Goal: Task Accomplishment & Management: Manage account settings

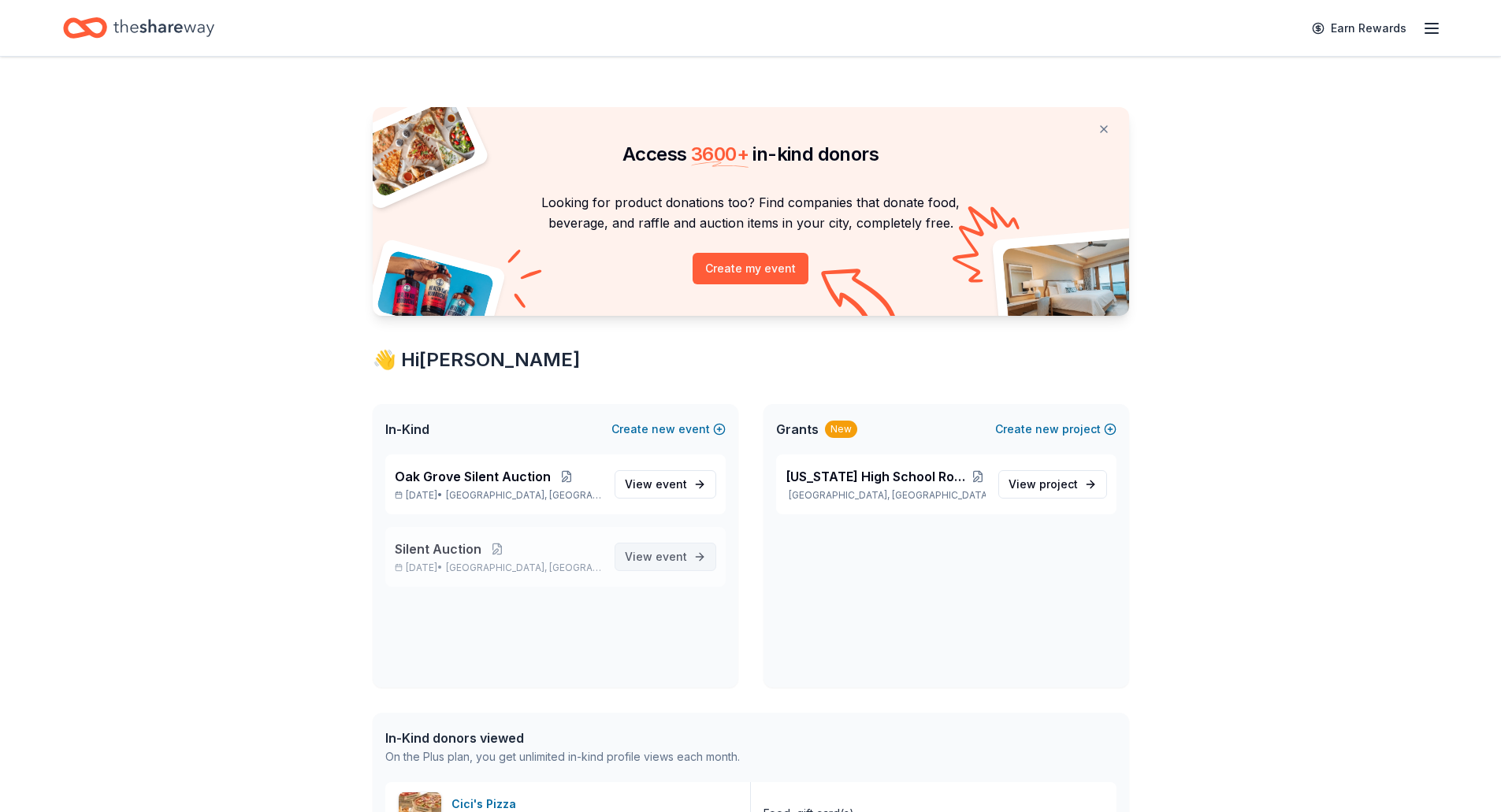
click at [675, 563] on span "View event" at bounding box center [656, 556] width 62 height 19
click at [640, 494] on span "View event" at bounding box center [656, 484] width 62 height 19
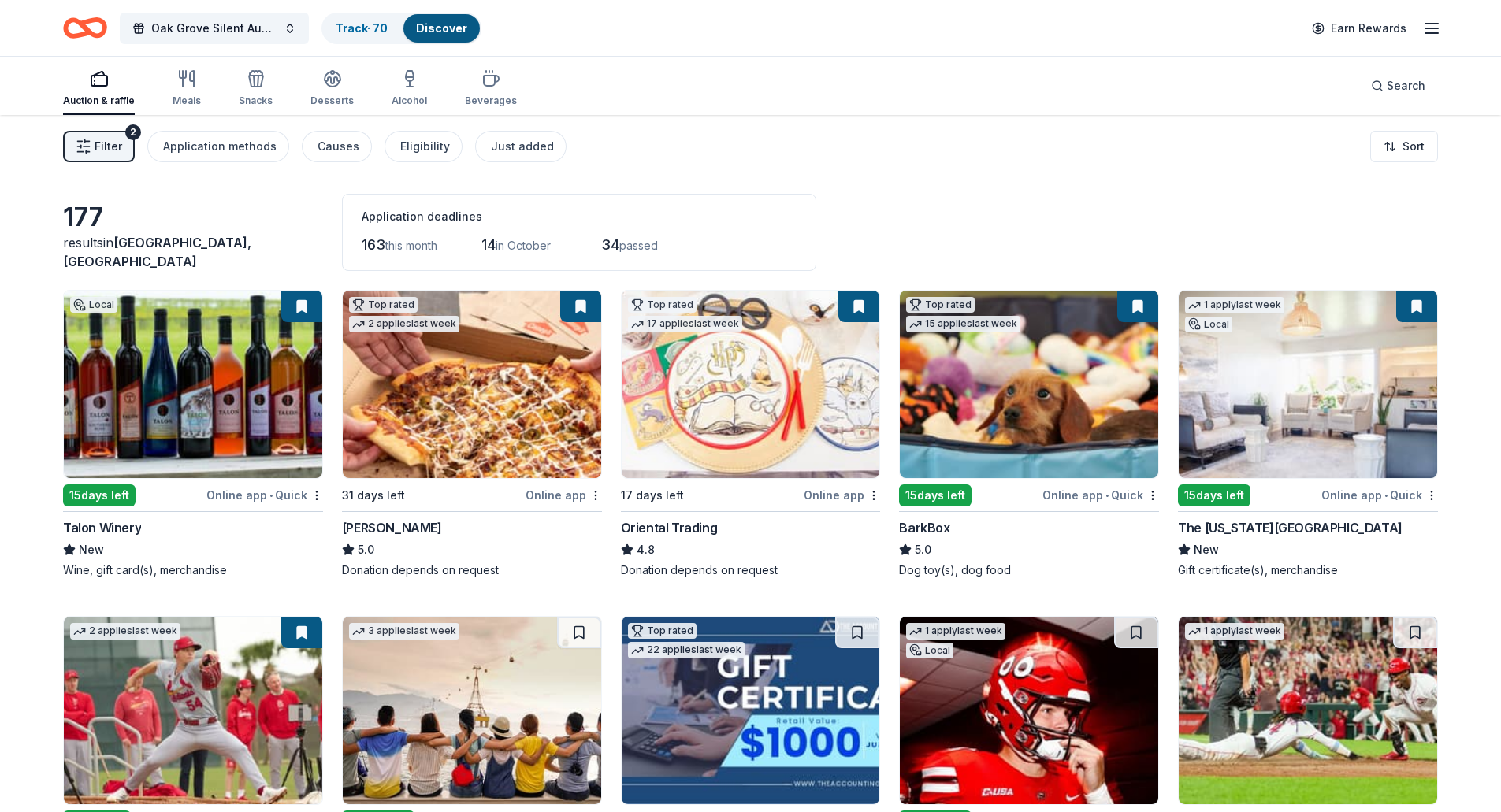
click at [101, 153] on span "Filter" at bounding box center [108, 147] width 28 height 19
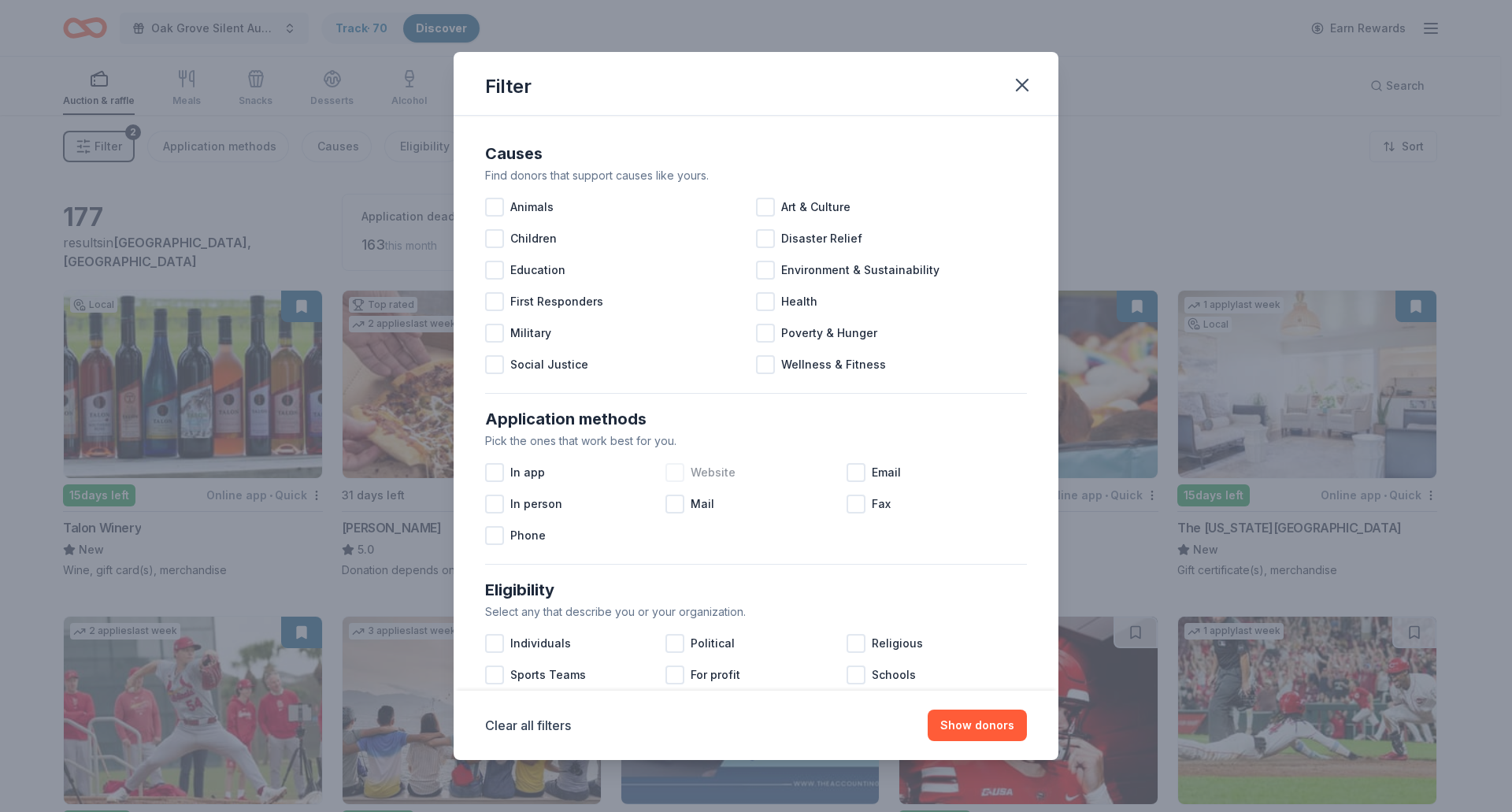
click at [721, 471] on span "Website" at bounding box center [714, 473] width 45 height 19
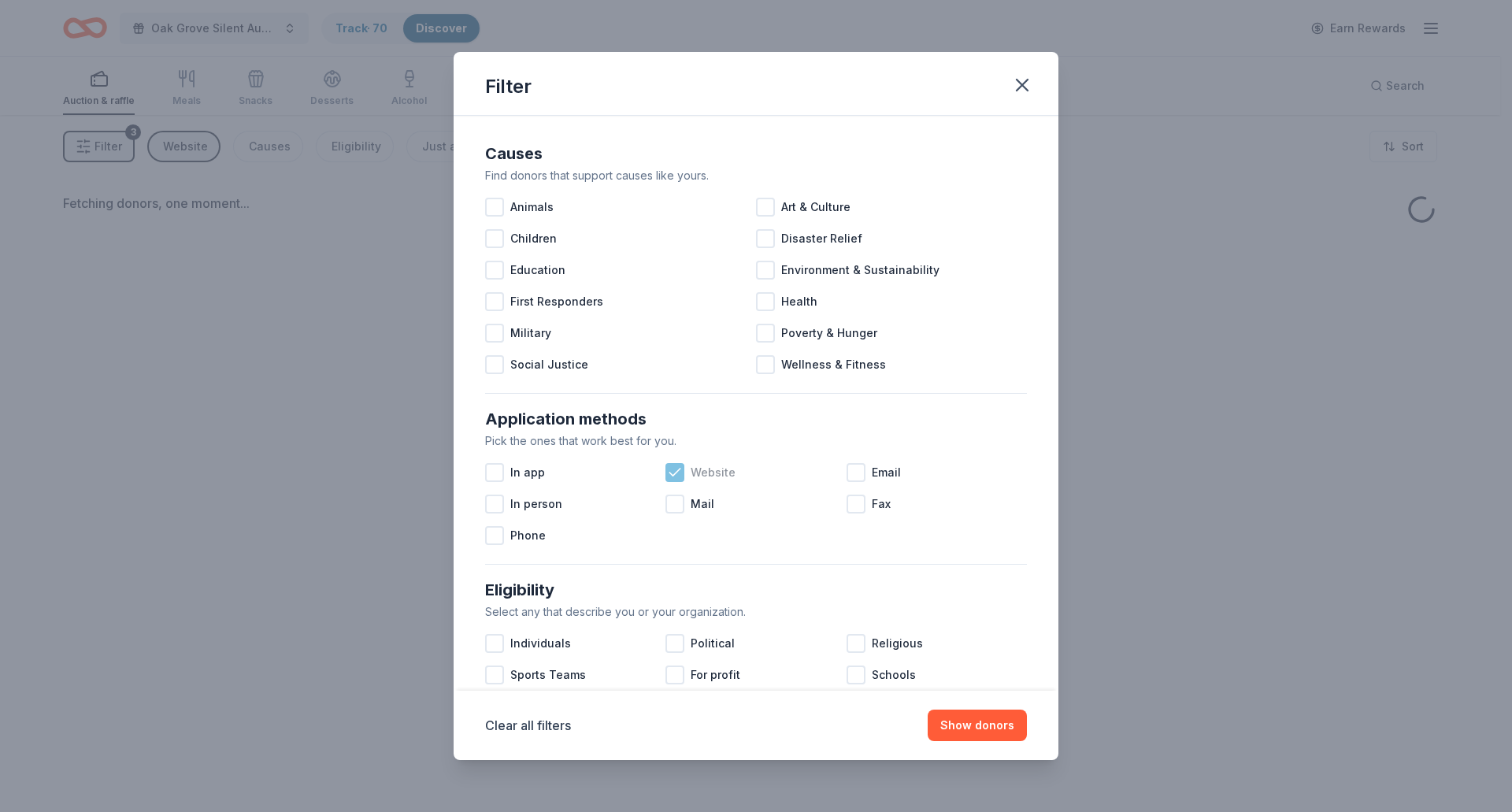
click at [721, 471] on span "Website" at bounding box center [714, 473] width 45 height 19
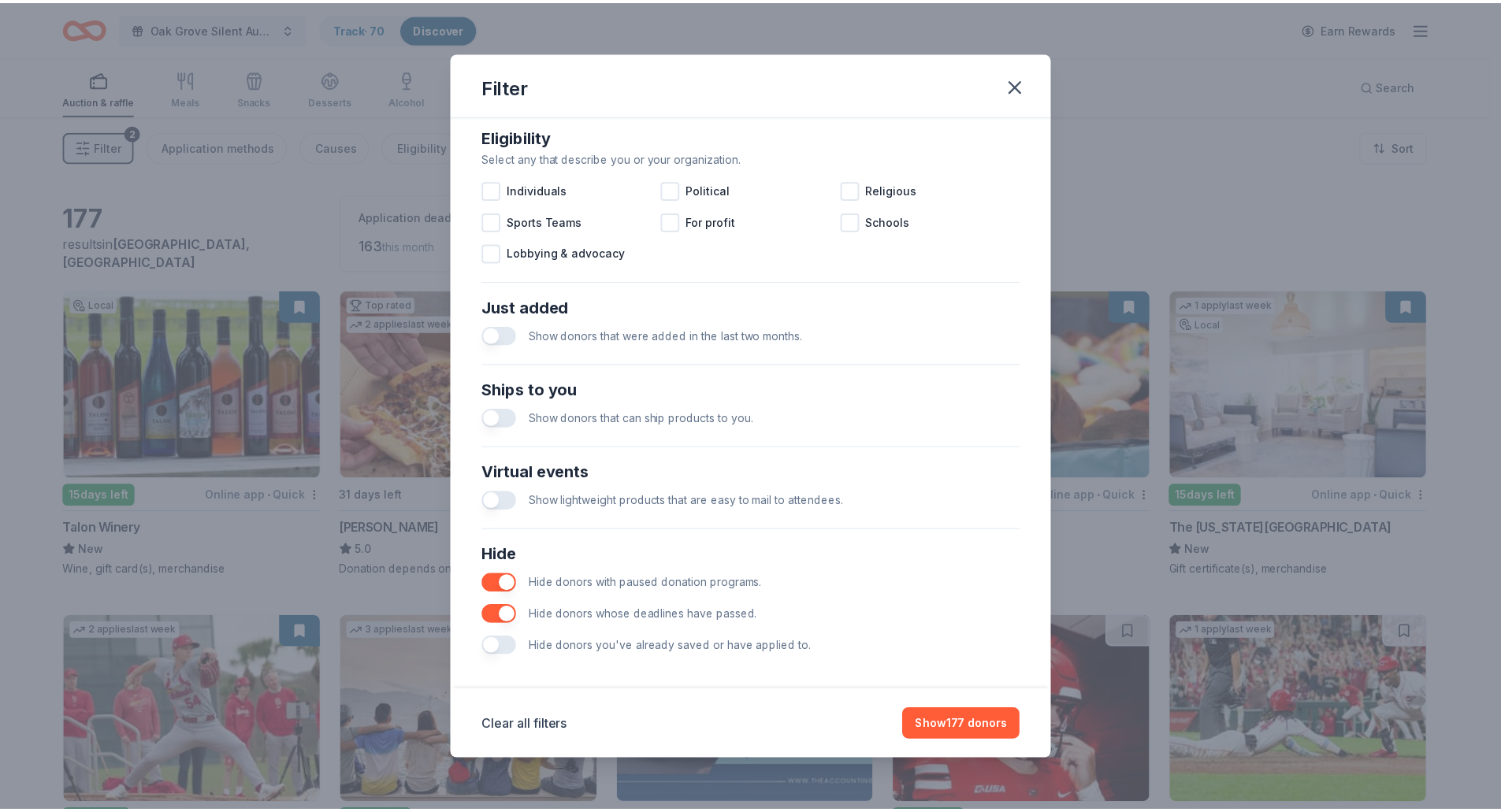
scroll to position [463, 0]
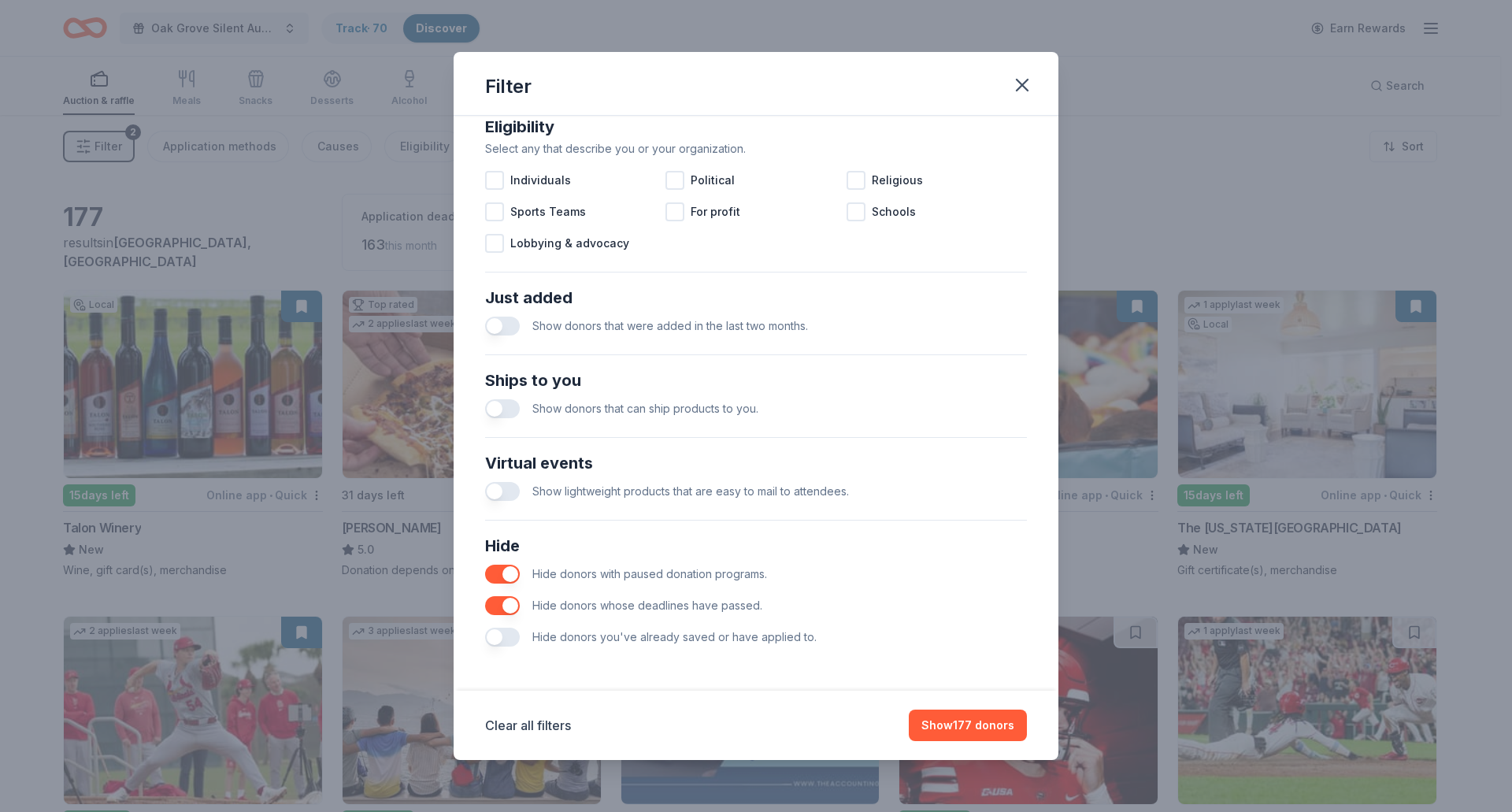
click at [503, 643] on button "button" at bounding box center [502, 637] width 34 height 19
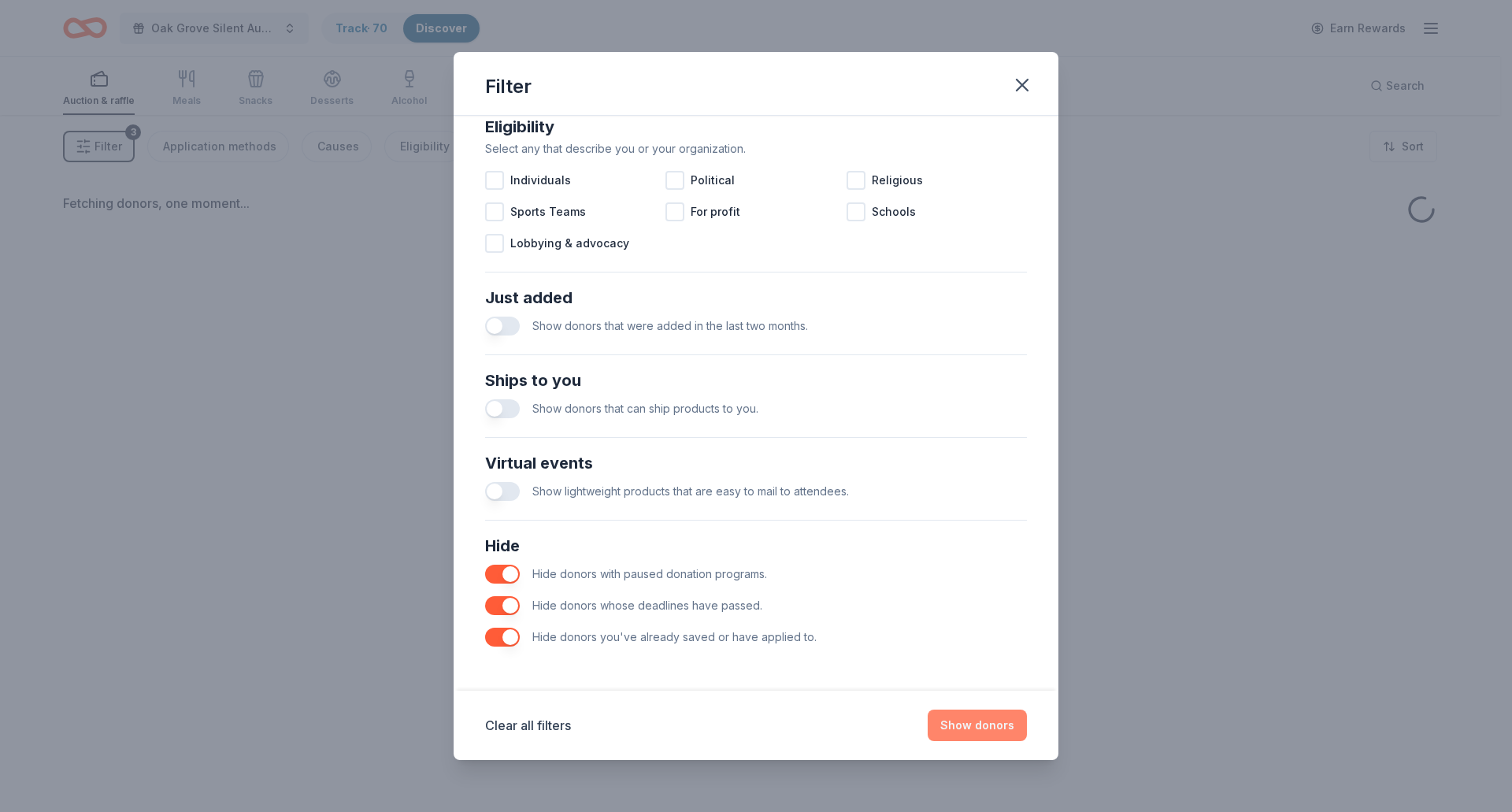
click at [1004, 725] on button "Show donors" at bounding box center [978, 726] width 99 height 32
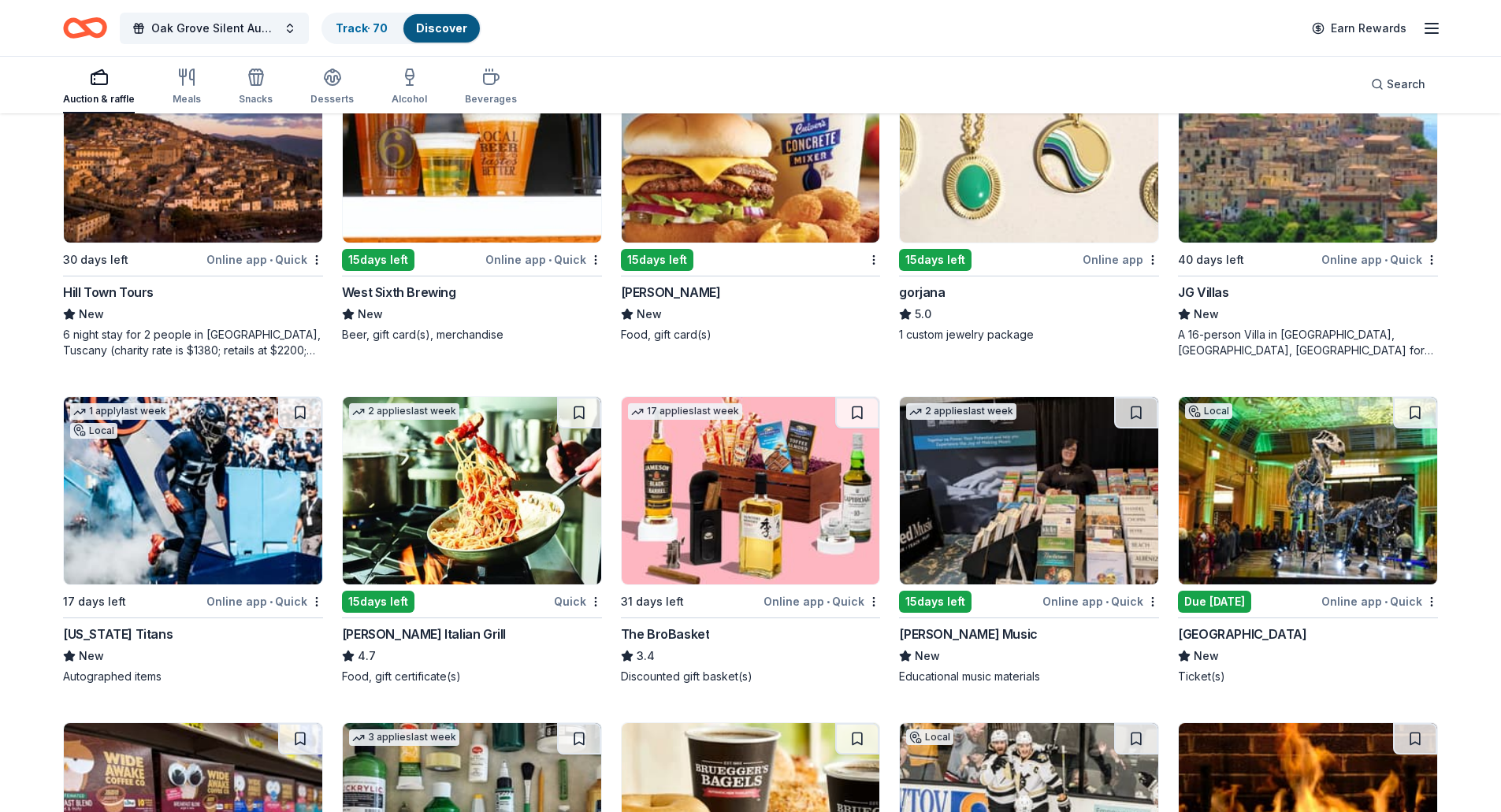
scroll to position [1339, 0]
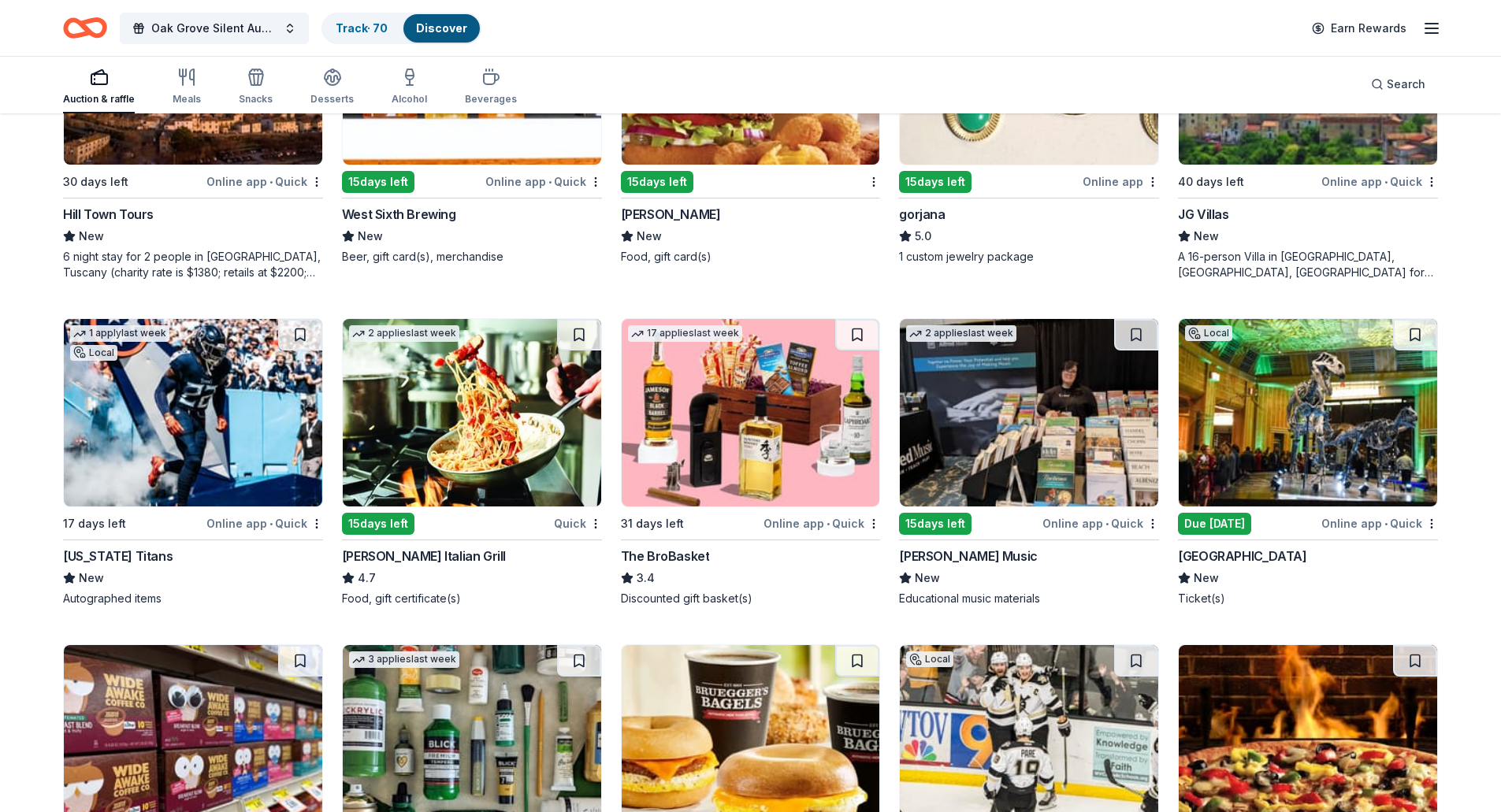
click at [457, 463] on img at bounding box center [472, 413] width 258 height 188
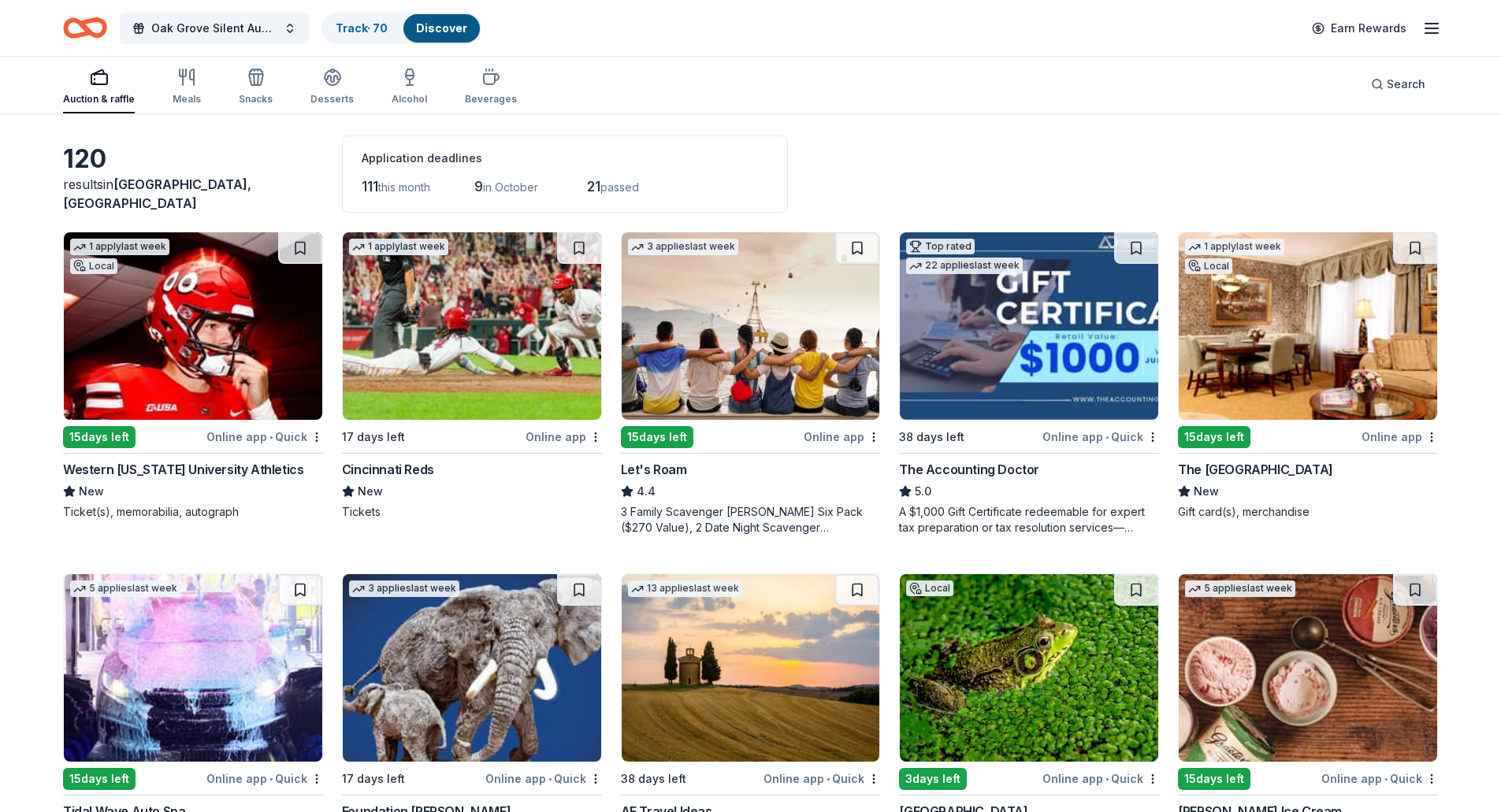
scroll to position [0, 0]
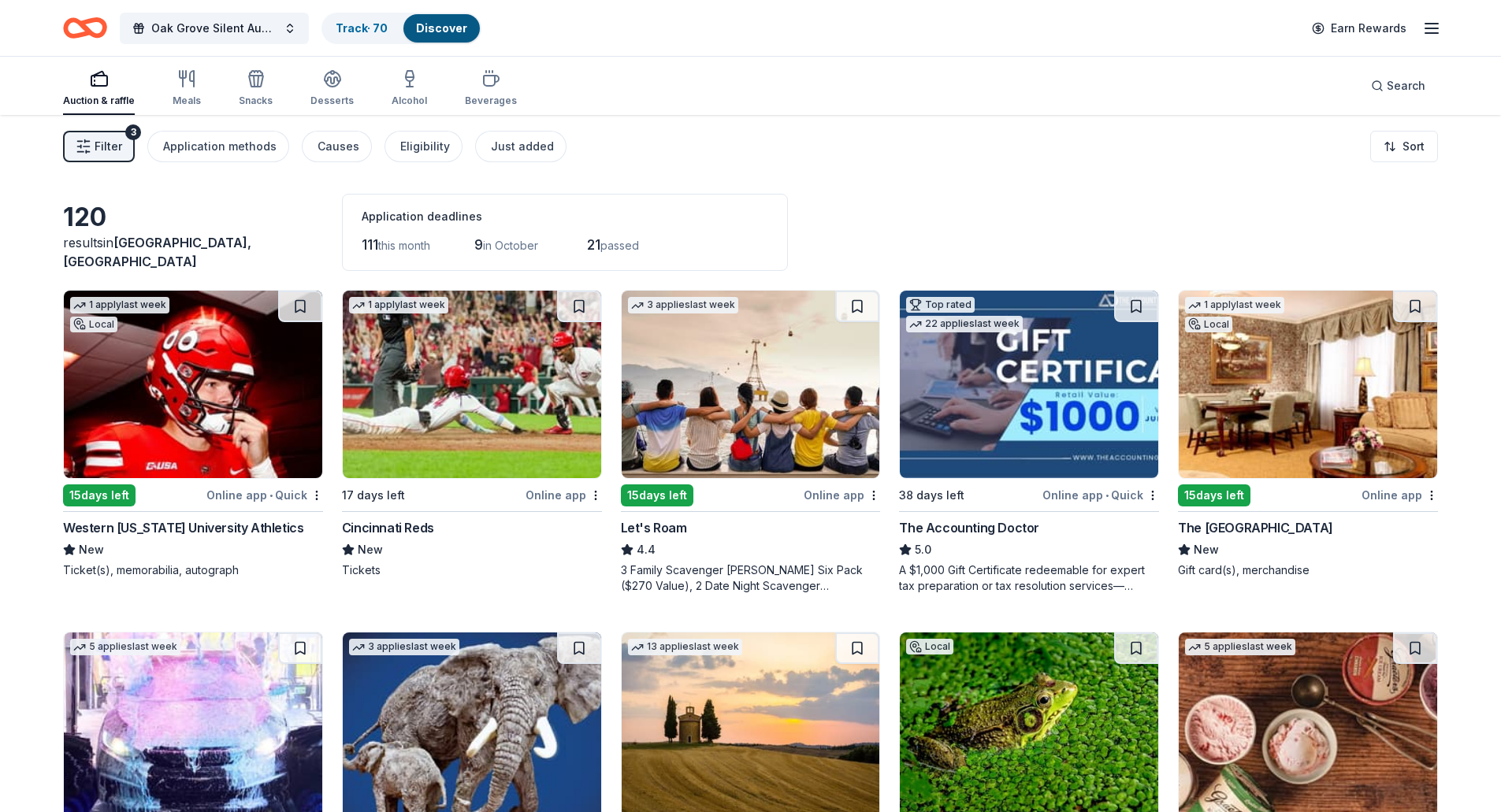
click at [101, 147] on span "Filter" at bounding box center [108, 147] width 28 height 19
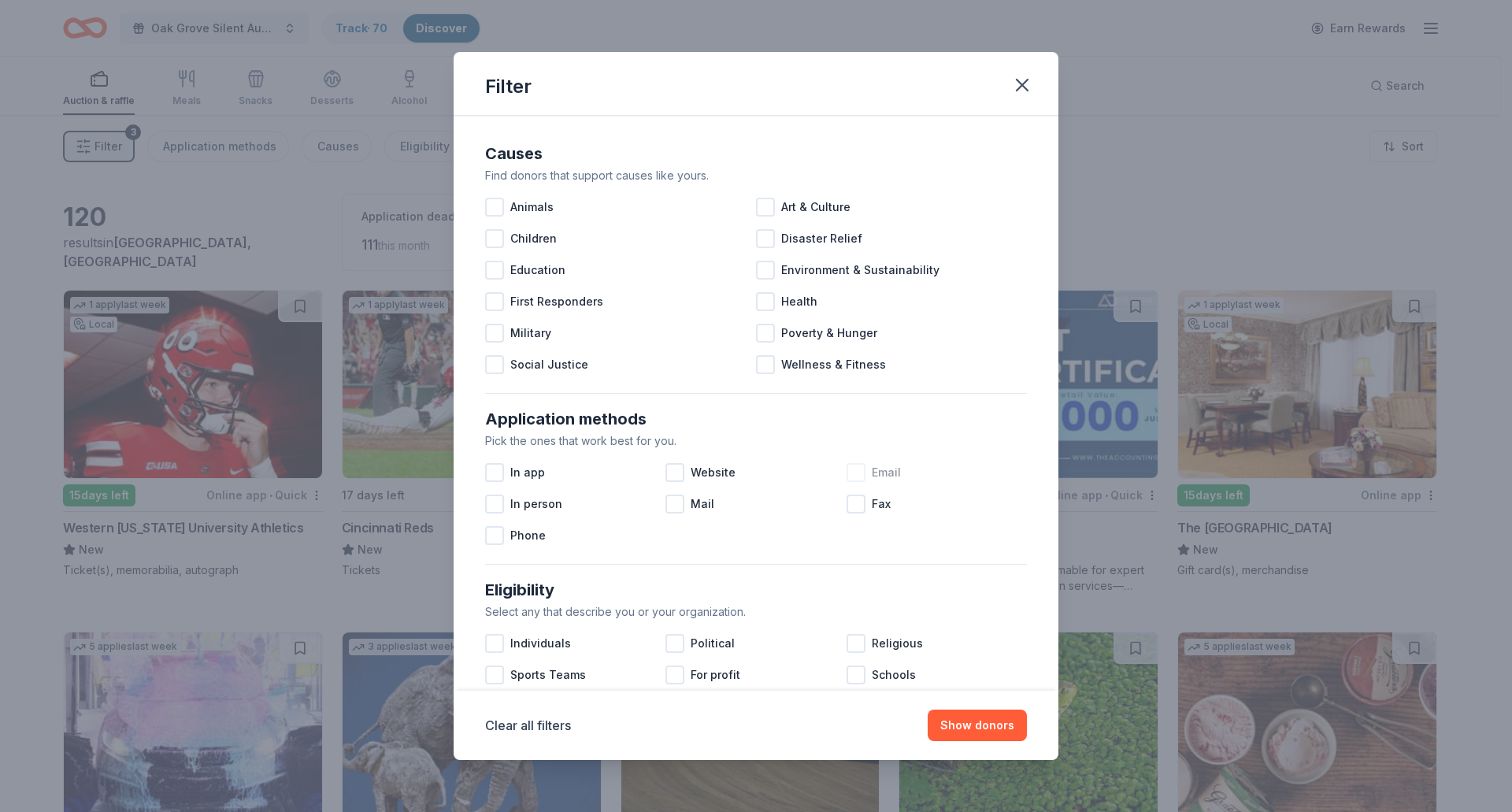
click at [879, 466] on span "Email" at bounding box center [886, 473] width 29 height 19
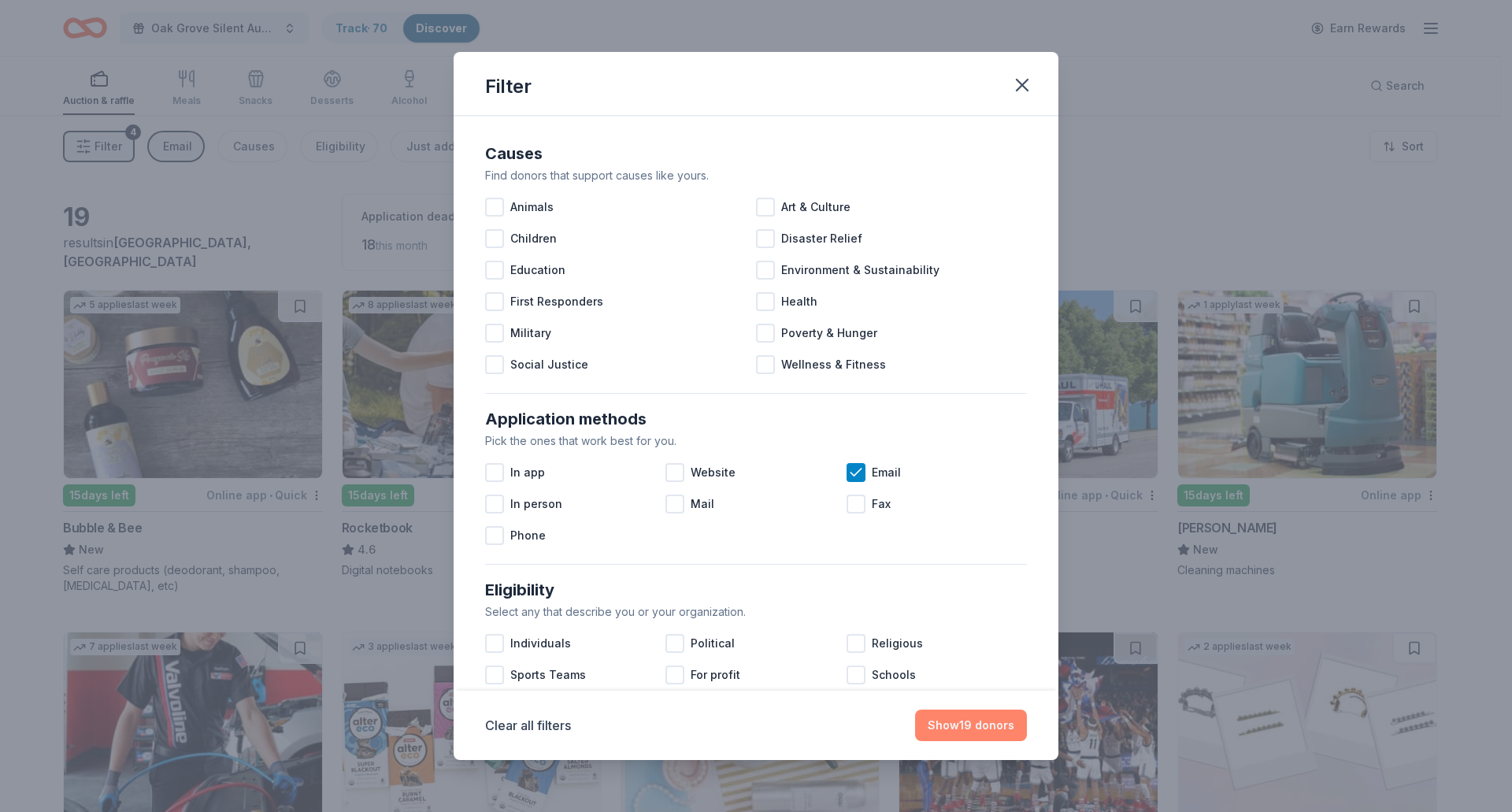
click at [987, 722] on button "Show 19 donors" at bounding box center [972, 726] width 112 height 32
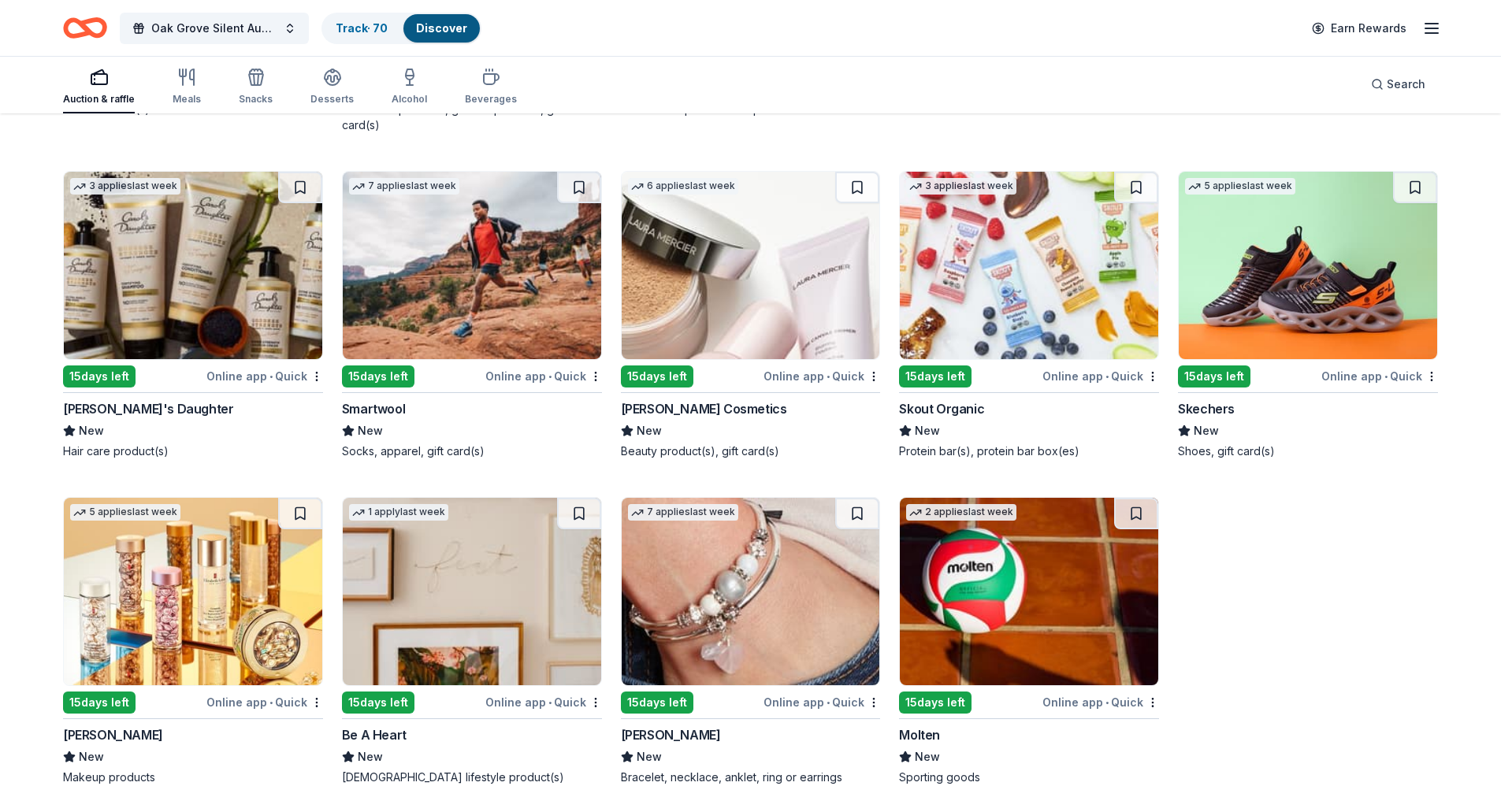
scroll to position [808, 0]
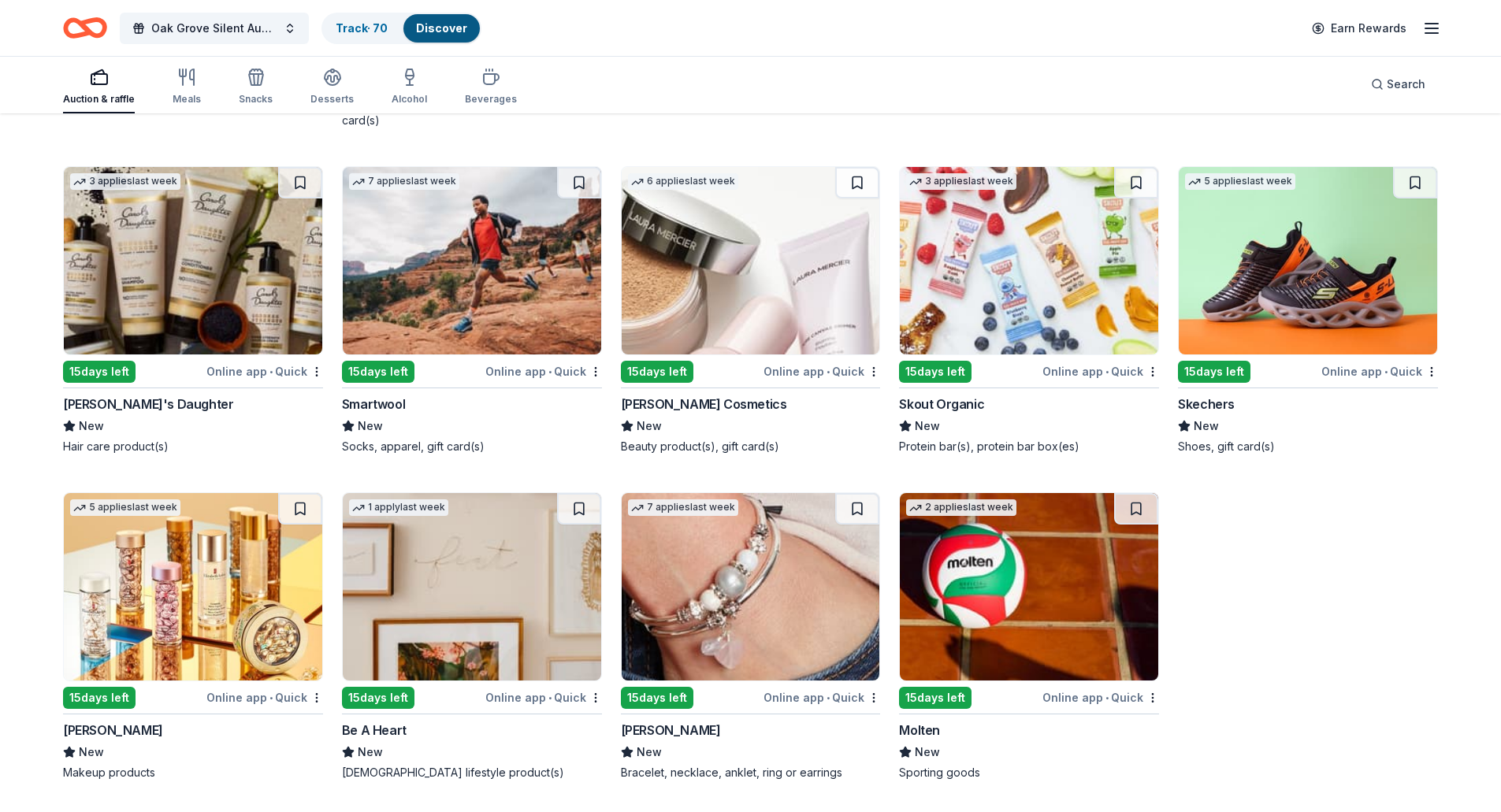
click at [1036, 592] on img at bounding box center [1029, 587] width 258 height 188
click at [1139, 515] on button at bounding box center [1136, 509] width 44 height 32
click at [727, 618] on img at bounding box center [751, 587] width 258 height 188
click at [484, 627] on img at bounding box center [472, 587] width 258 height 188
click at [197, 587] on img at bounding box center [193, 587] width 258 height 188
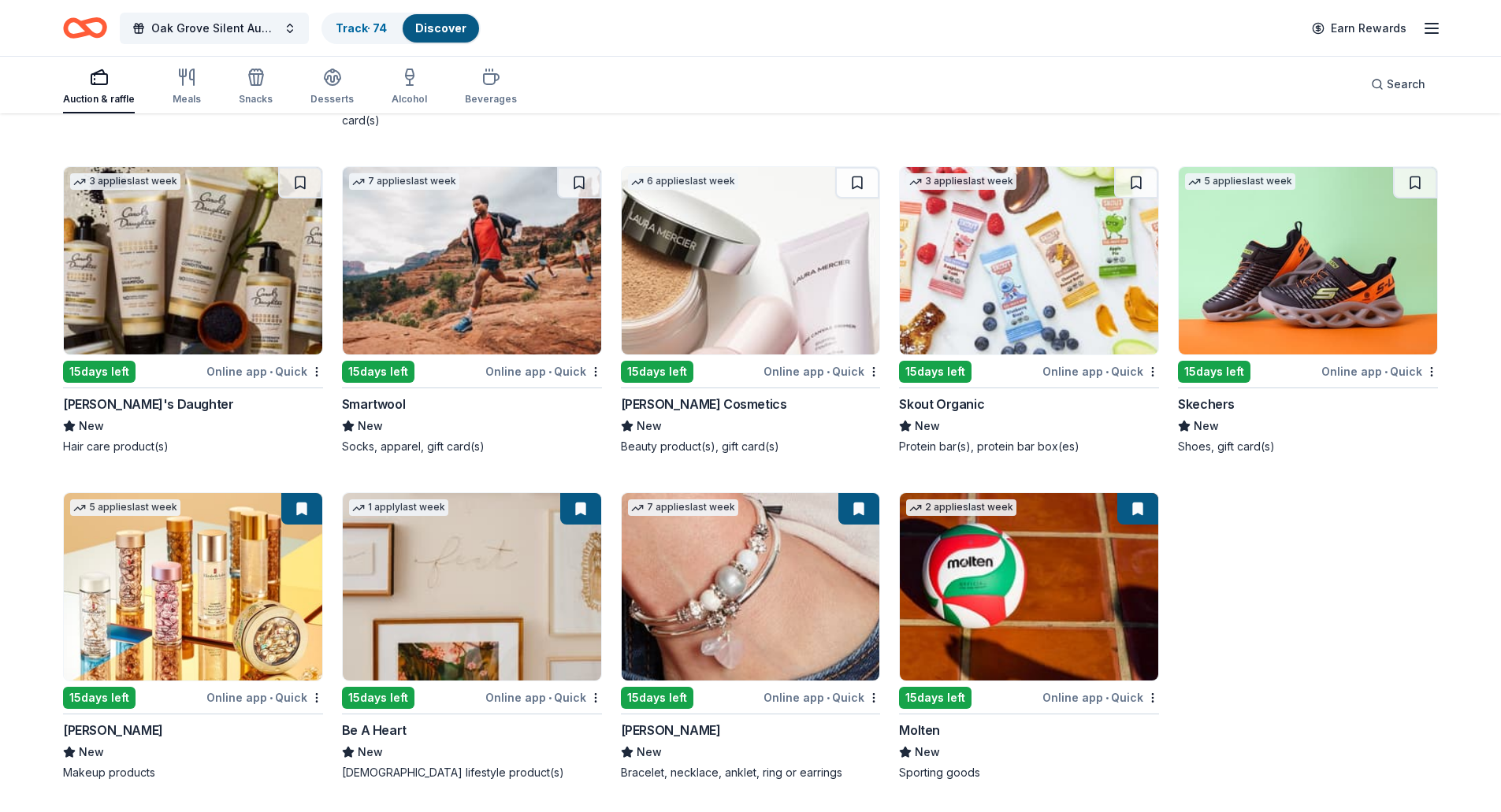
click at [1351, 283] on img at bounding box center [1308, 261] width 258 height 188
click at [1025, 220] on img at bounding box center [1029, 261] width 258 height 188
click at [779, 270] on img at bounding box center [751, 261] width 258 height 188
click at [521, 253] on img at bounding box center [472, 261] width 258 height 188
click at [258, 265] on img at bounding box center [193, 261] width 258 height 188
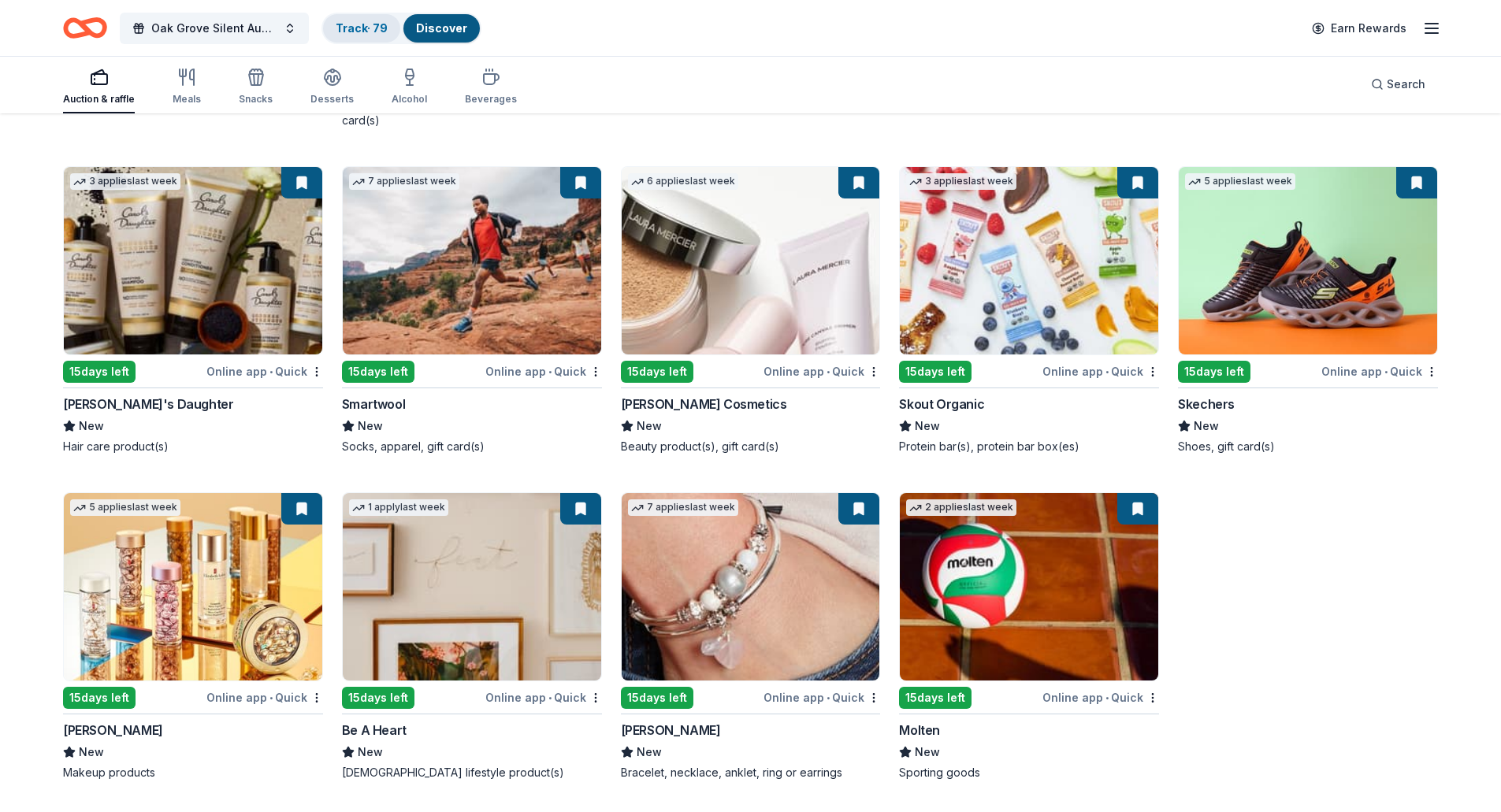
click at [353, 25] on link "Track · 79" at bounding box center [362, 28] width 52 height 13
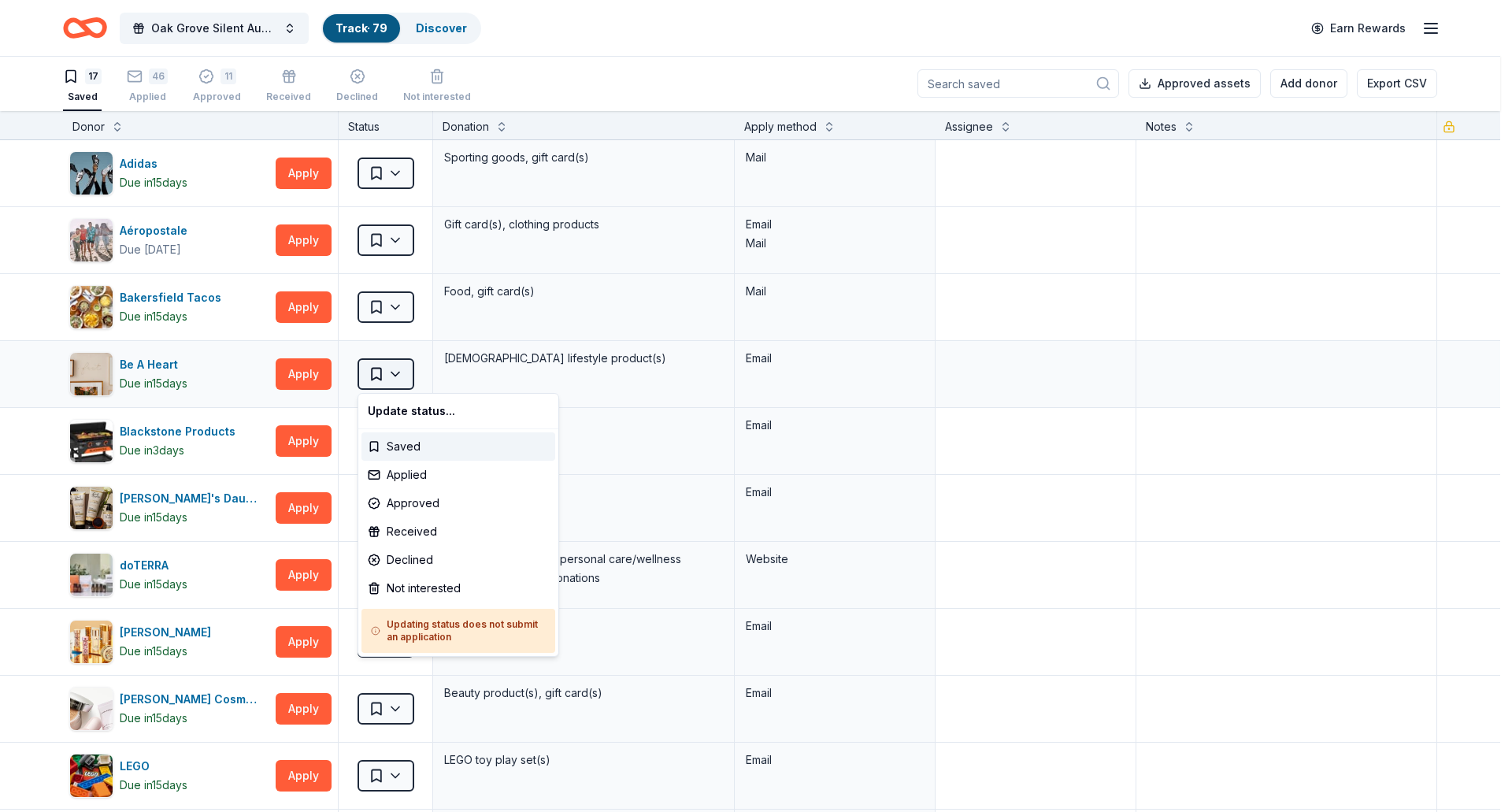
click at [392, 376] on html "Oak Grove Silent Auction Track · 79 Discover Earn Rewards 17 Saved 46 Applied 1…" at bounding box center [756, 405] width 1512 height 812
click at [401, 479] on div "Applied" at bounding box center [458, 475] width 194 height 28
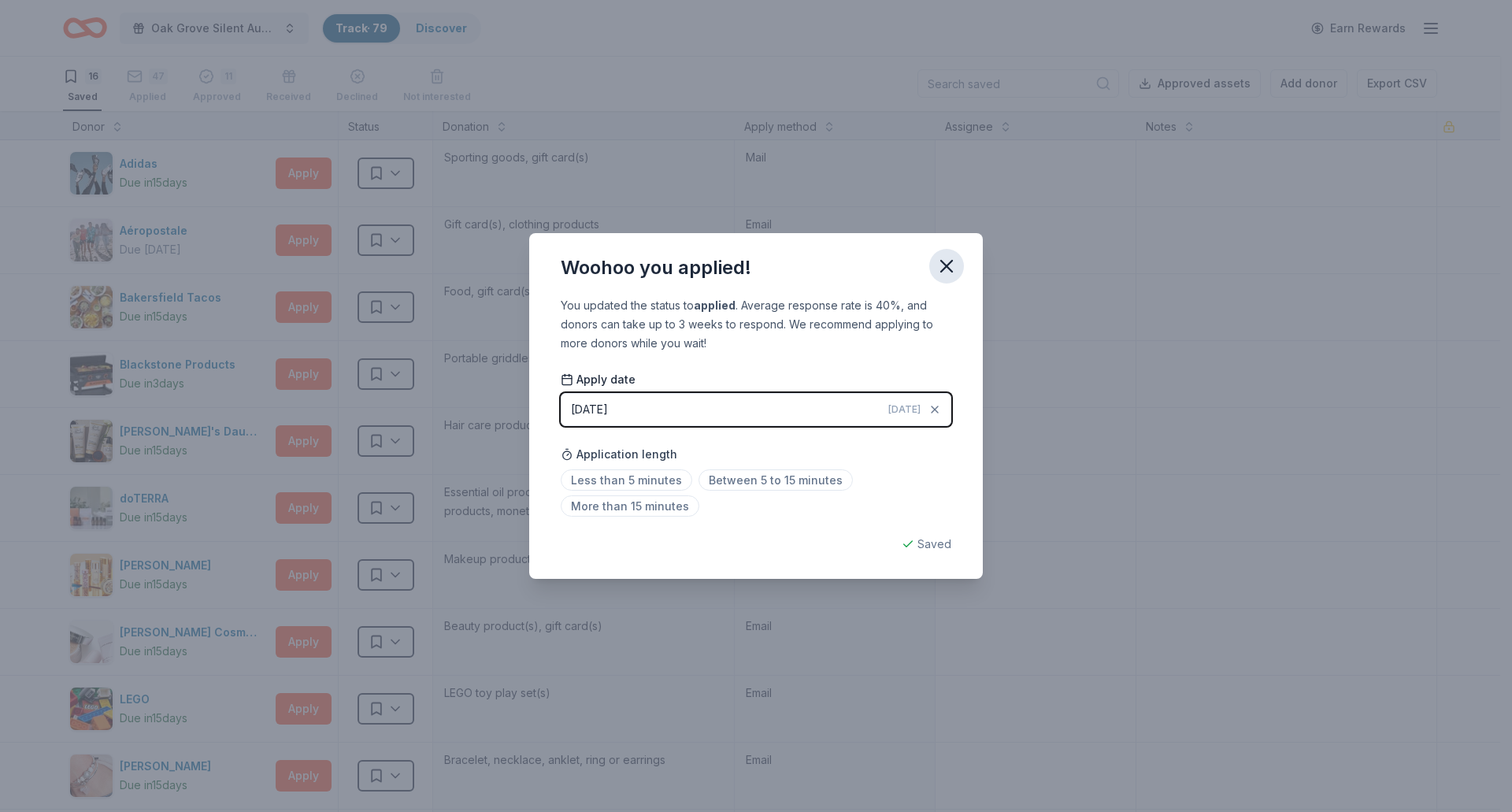
click at [954, 271] on icon "button" at bounding box center [947, 266] width 22 height 22
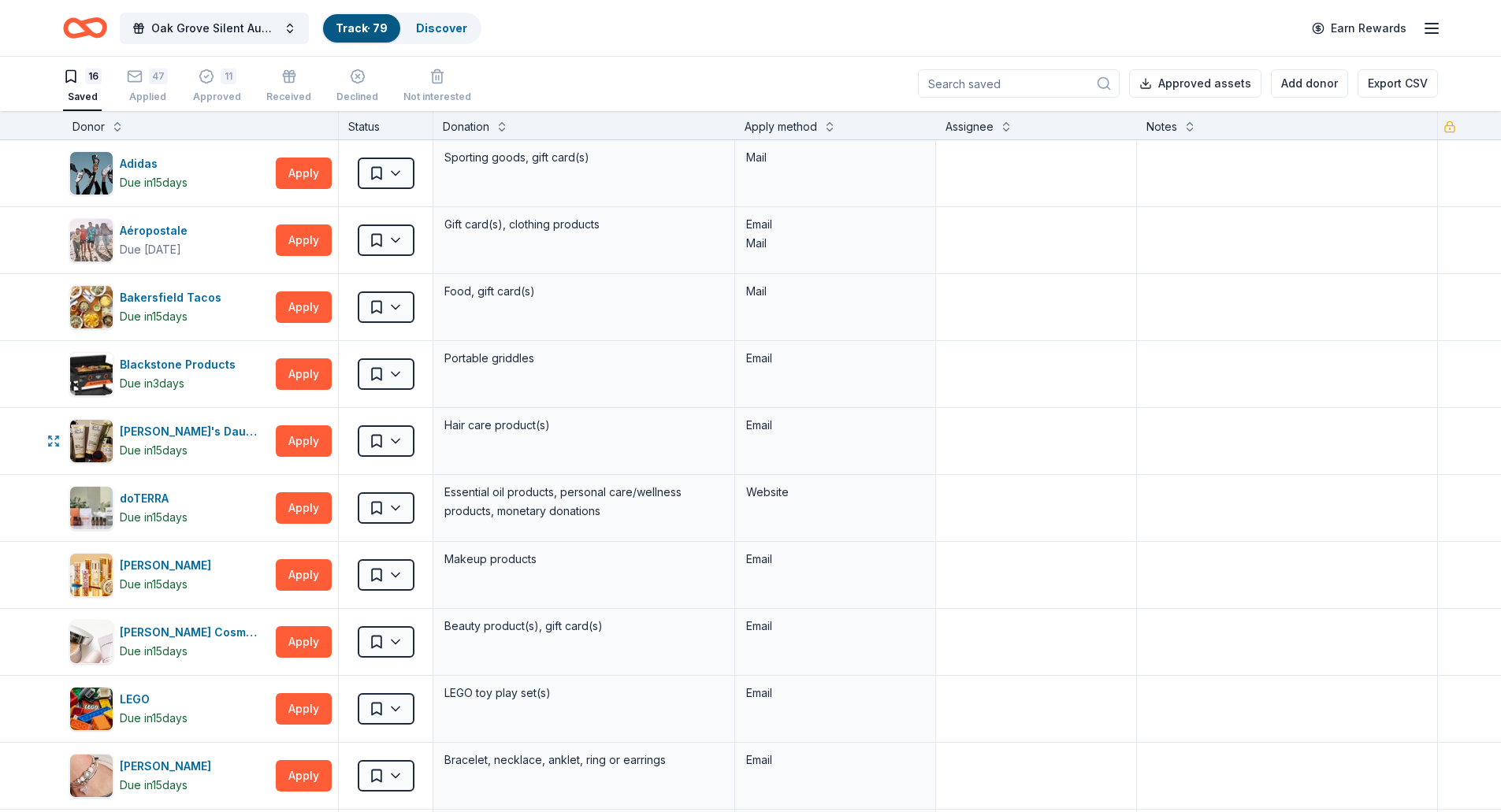
click at [398, 439] on html "Oak Grove Silent Auction Track · 79 Discover Earn Rewards 16 Saved 47 Applied 1…" at bounding box center [750, 405] width 1501 height 812
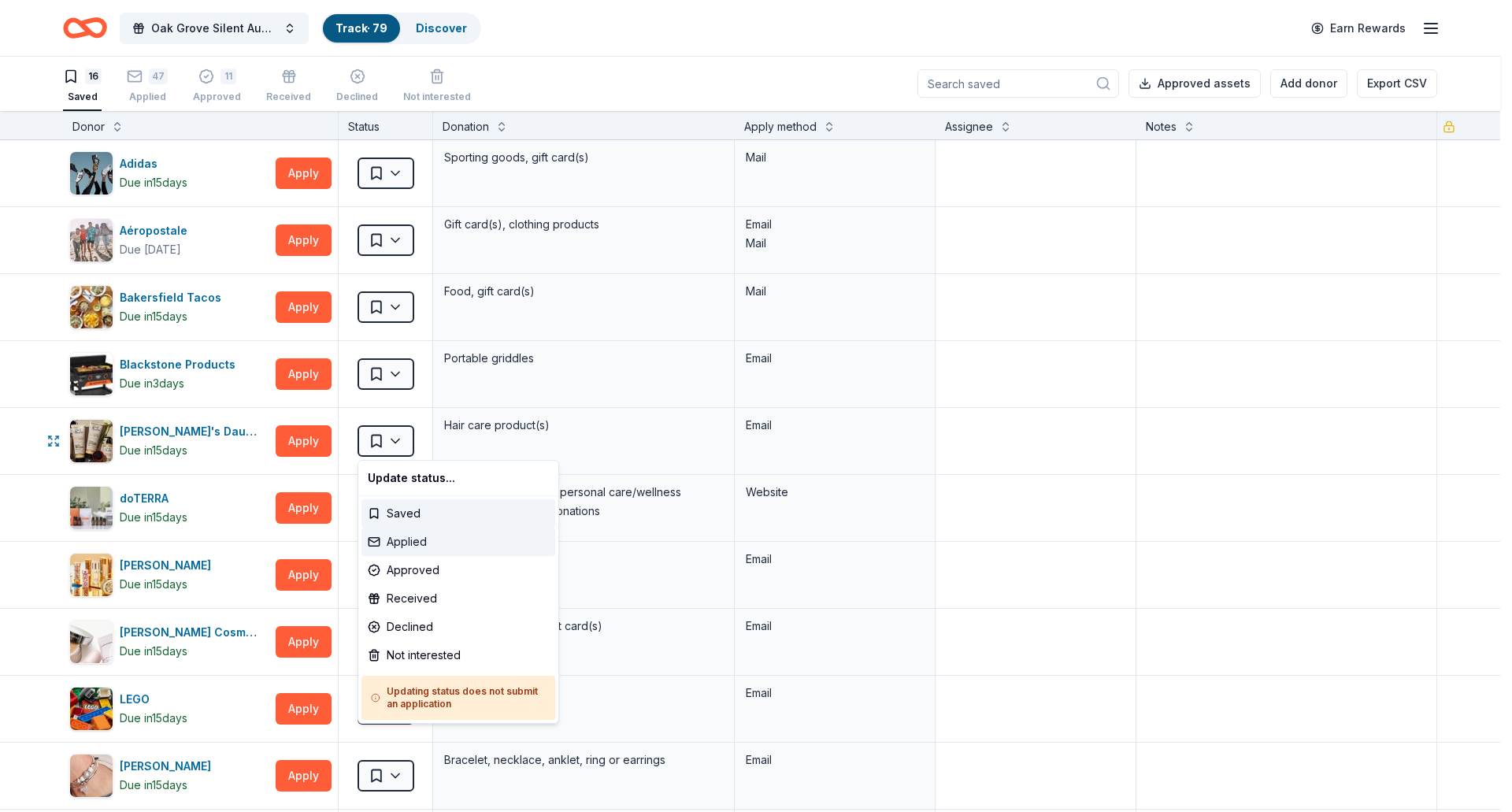
click at [404, 543] on div "Applied" at bounding box center [458, 542] width 194 height 28
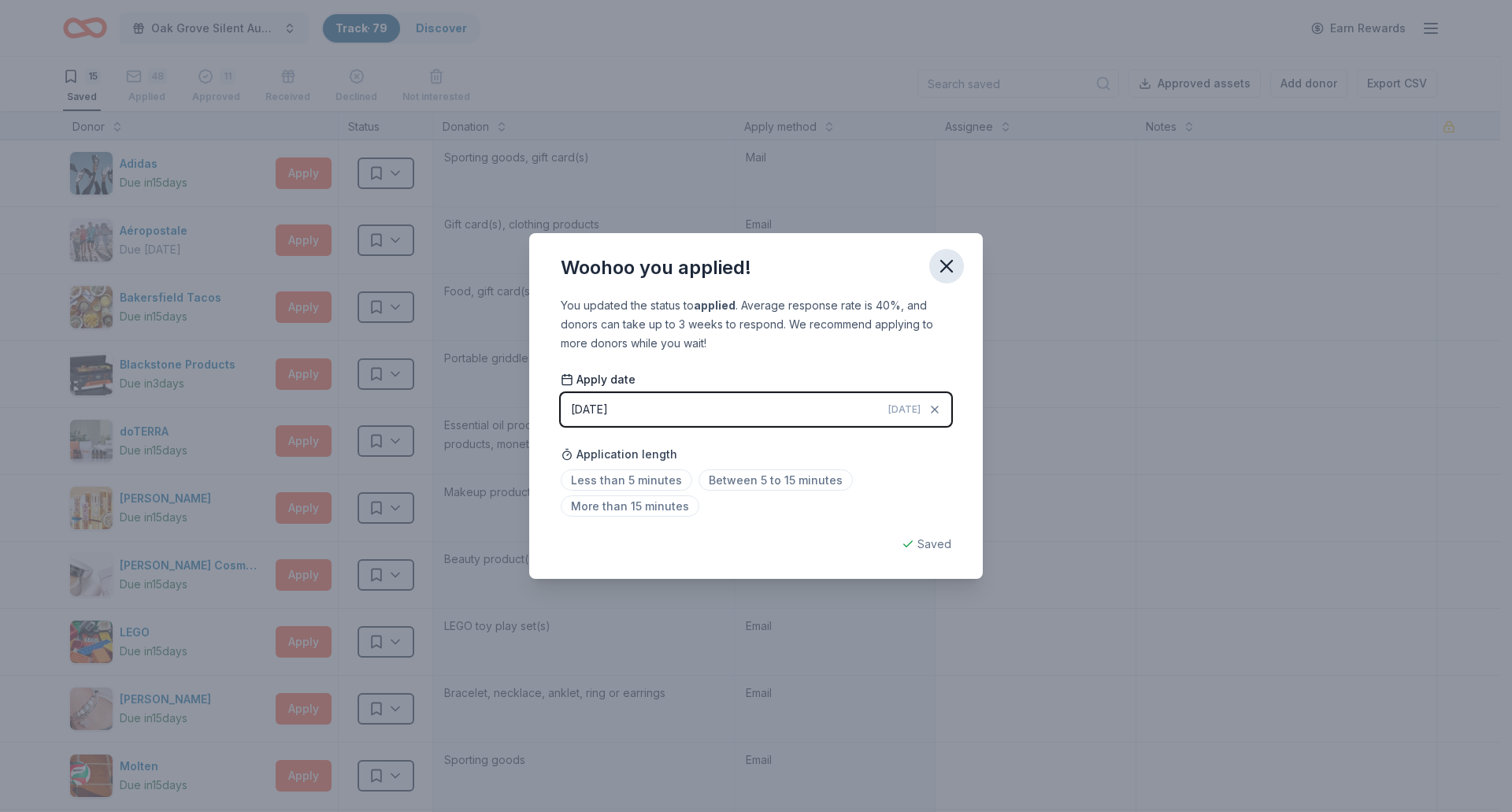
click at [955, 266] on icon "button" at bounding box center [947, 266] width 22 height 22
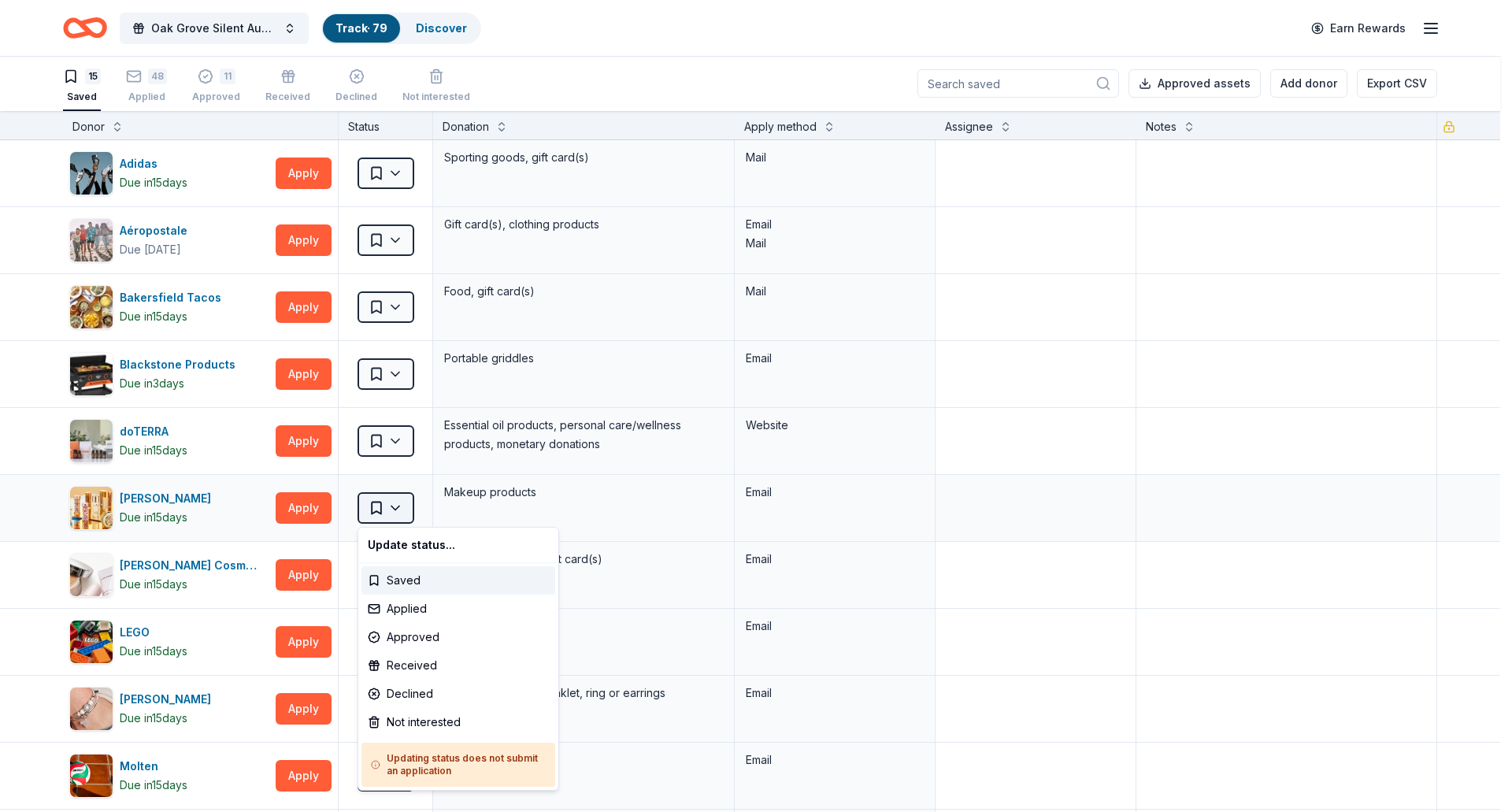
click at [395, 509] on html "Oak Grove Silent Auction Track · 79 Discover Earn Rewards 15 Saved 48 Applied 1…" at bounding box center [756, 405] width 1512 height 812
click at [395, 610] on div "Applied" at bounding box center [458, 609] width 194 height 28
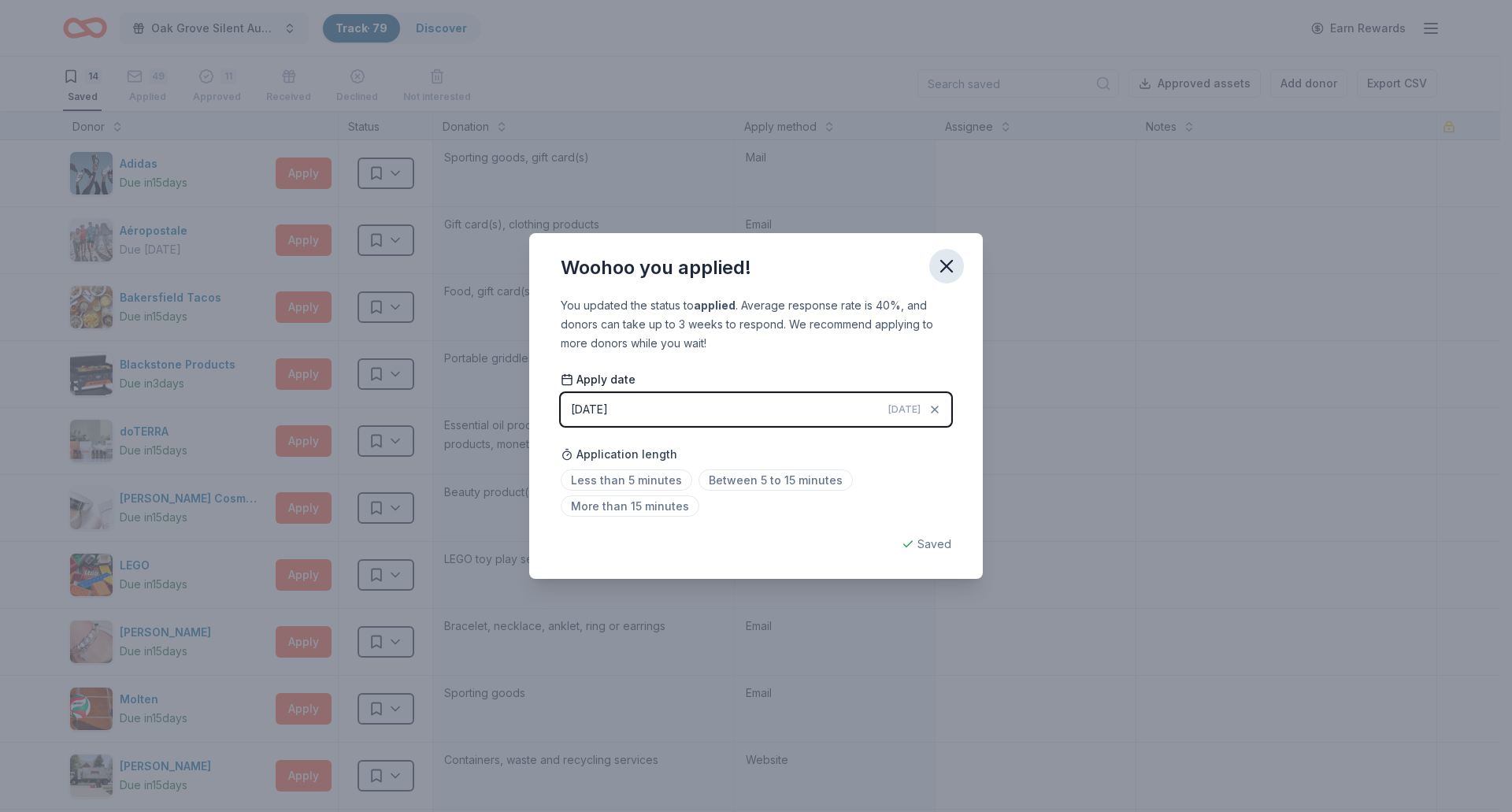
click at [952, 261] on icon "button" at bounding box center [947, 266] width 11 height 11
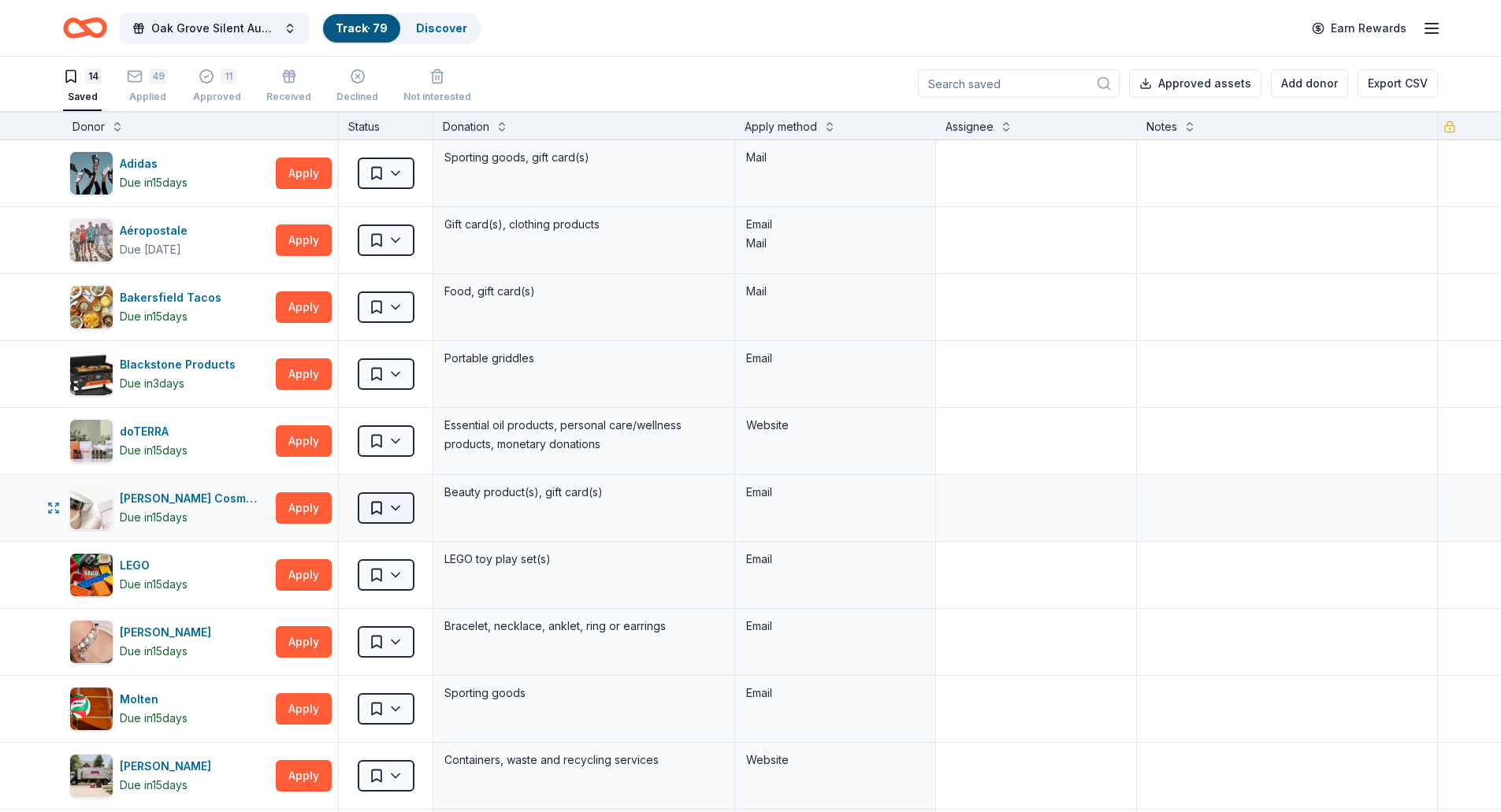
click at [399, 510] on html "Oak Grove Silent Auction Track · 79 Discover Earn Rewards 14 Saved 49 Applied 1…" at bounding box center [750, 405] width 1501 height 812
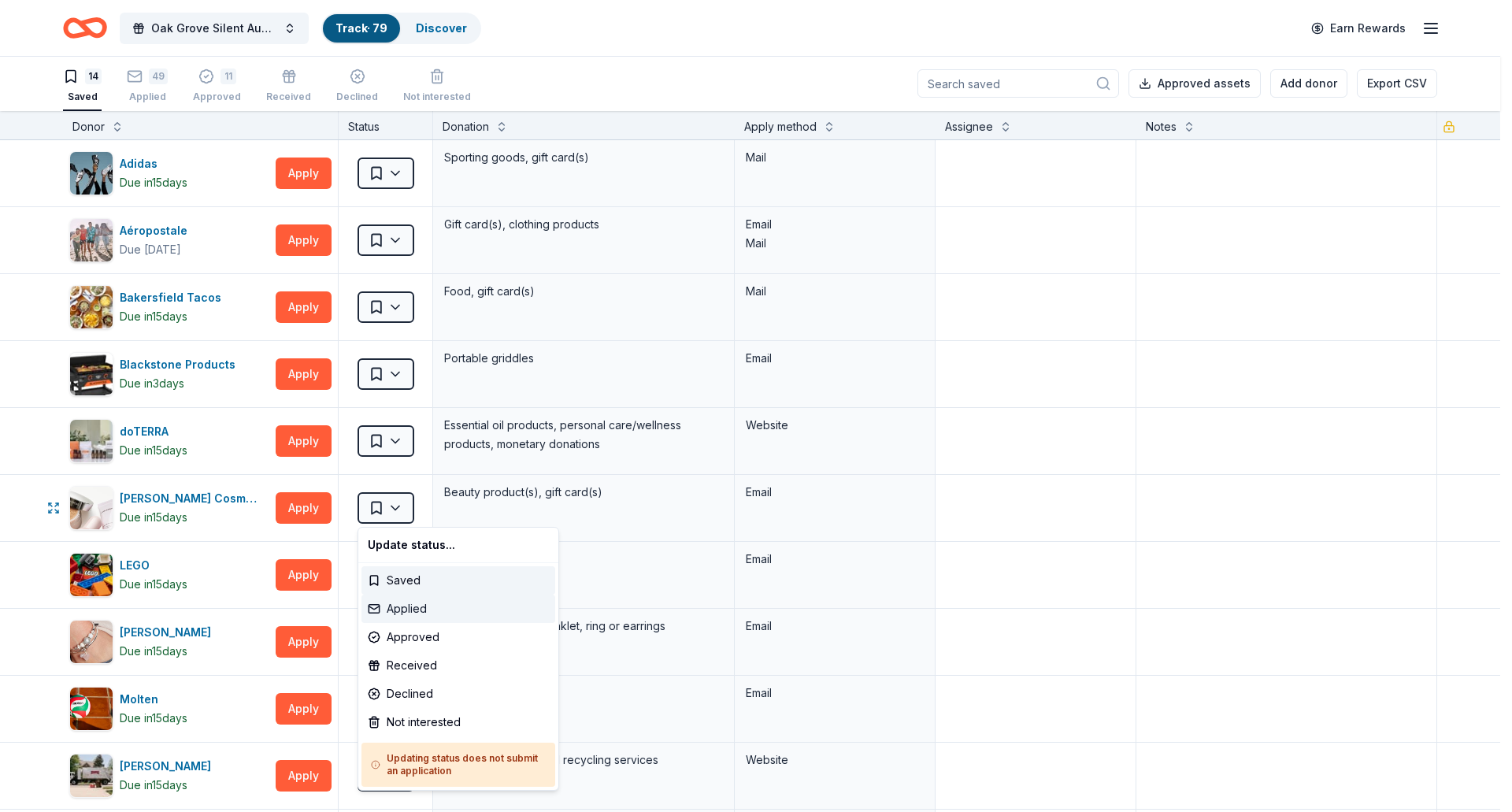
click at [401, 608] on div "Applied" at bounding box center [458, 609] width 194 height 28
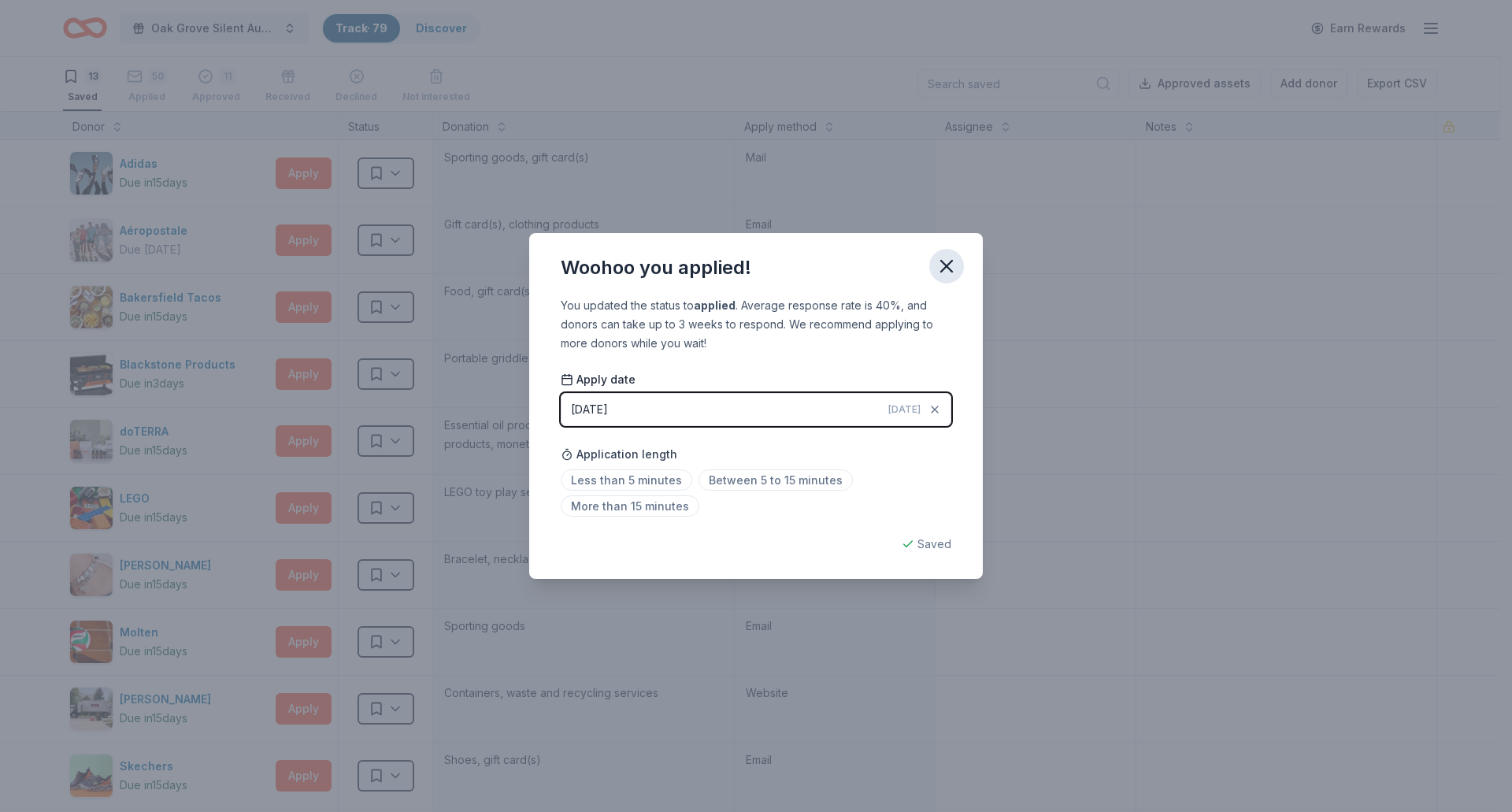
click at [947, 262] on icon "button" at bounding box center [947, 266] width 22 height 22
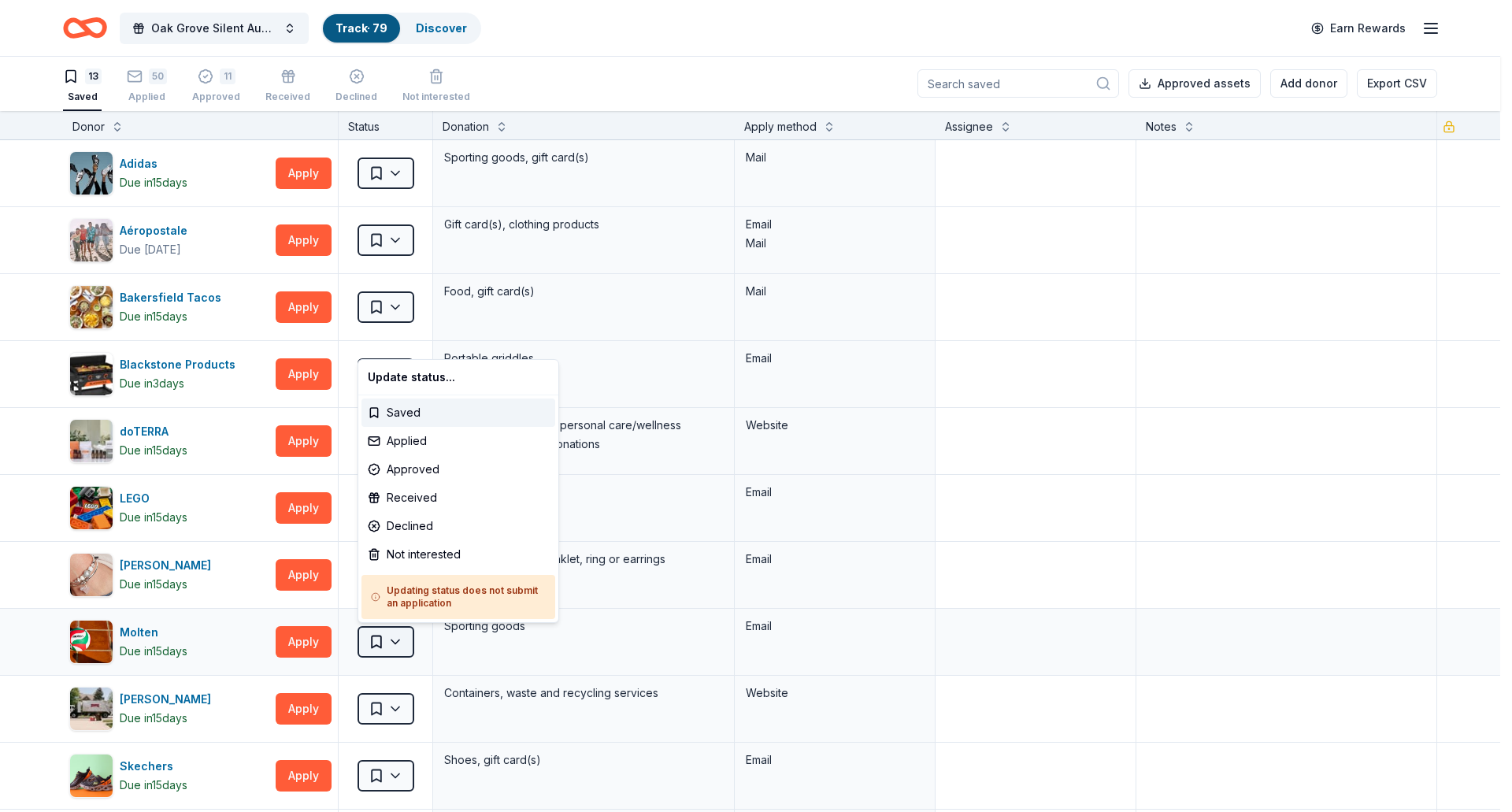
click at [403, 637] on html "Oak Grove Silent Auction Track · 79 Discover Earn Rewards 13 Saved 50 Applied 1…" at bounding box center [756, 405] width 1512 height 812
click at [429, 442] on div "Applied" at bounding box center [458, 442] width 194 height 28
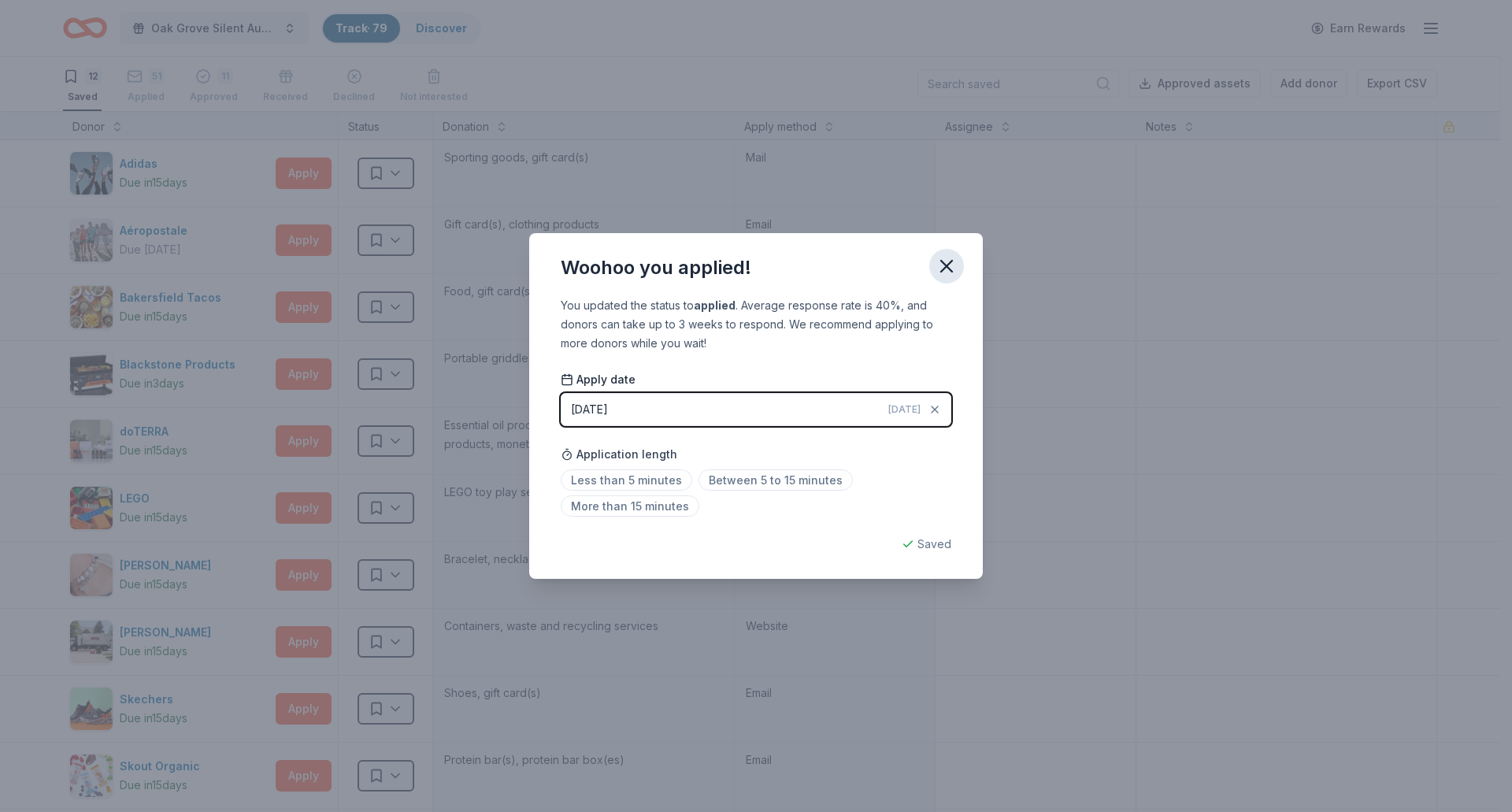
click at [946, 275] on icon "button" at bounding box center [947, 266] width 22 height 22
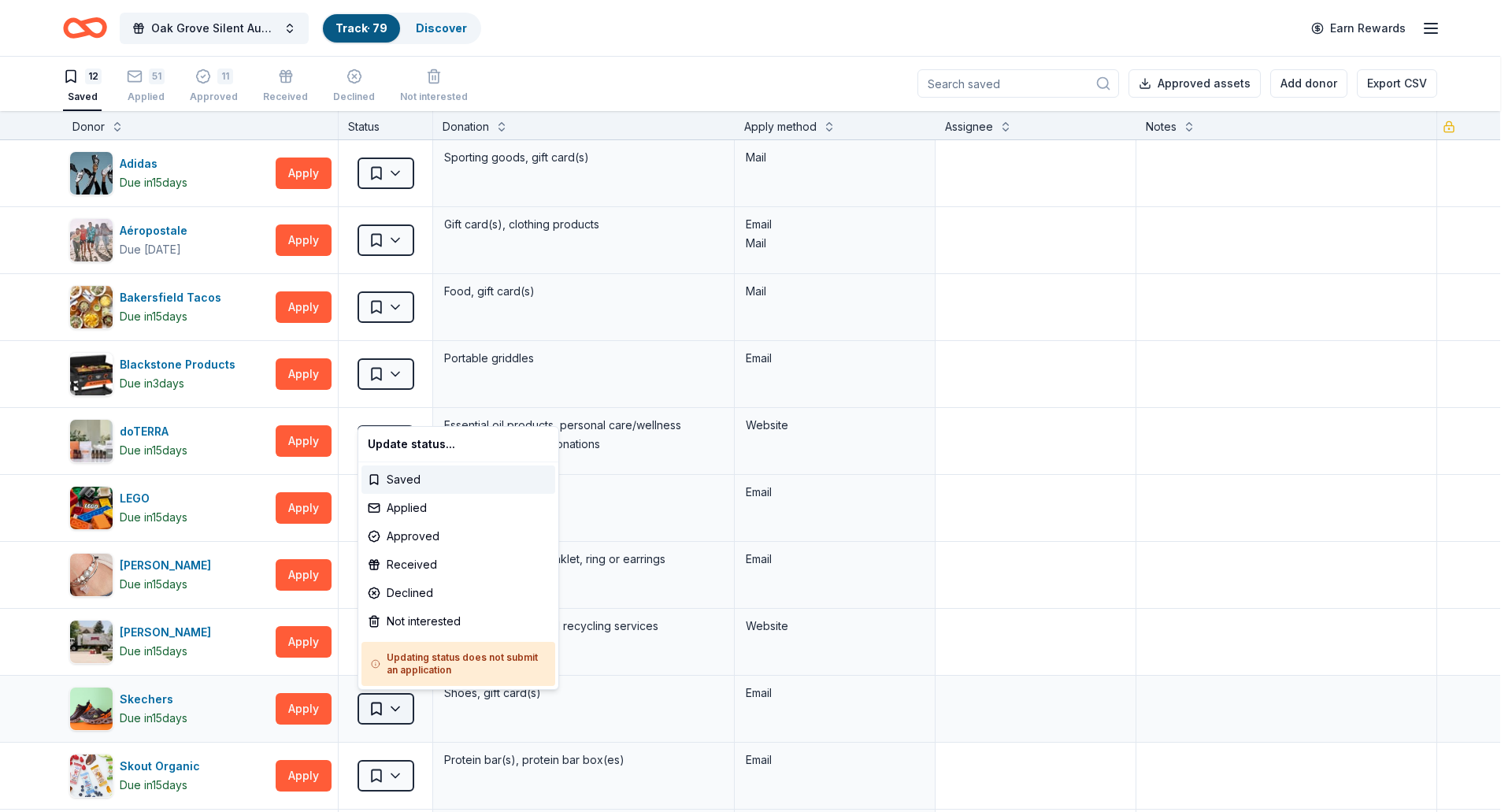
click at [403, 712] on html "Oak Grove Silent Auction Track · 79 Discover Earn Rewards 12 Saved 51 Applied 1…" at bounding box center [756, 405] width 1512 height 812
click at [417, 509] on div "Applied" at bounding box center [458, 509] width 194 height 28
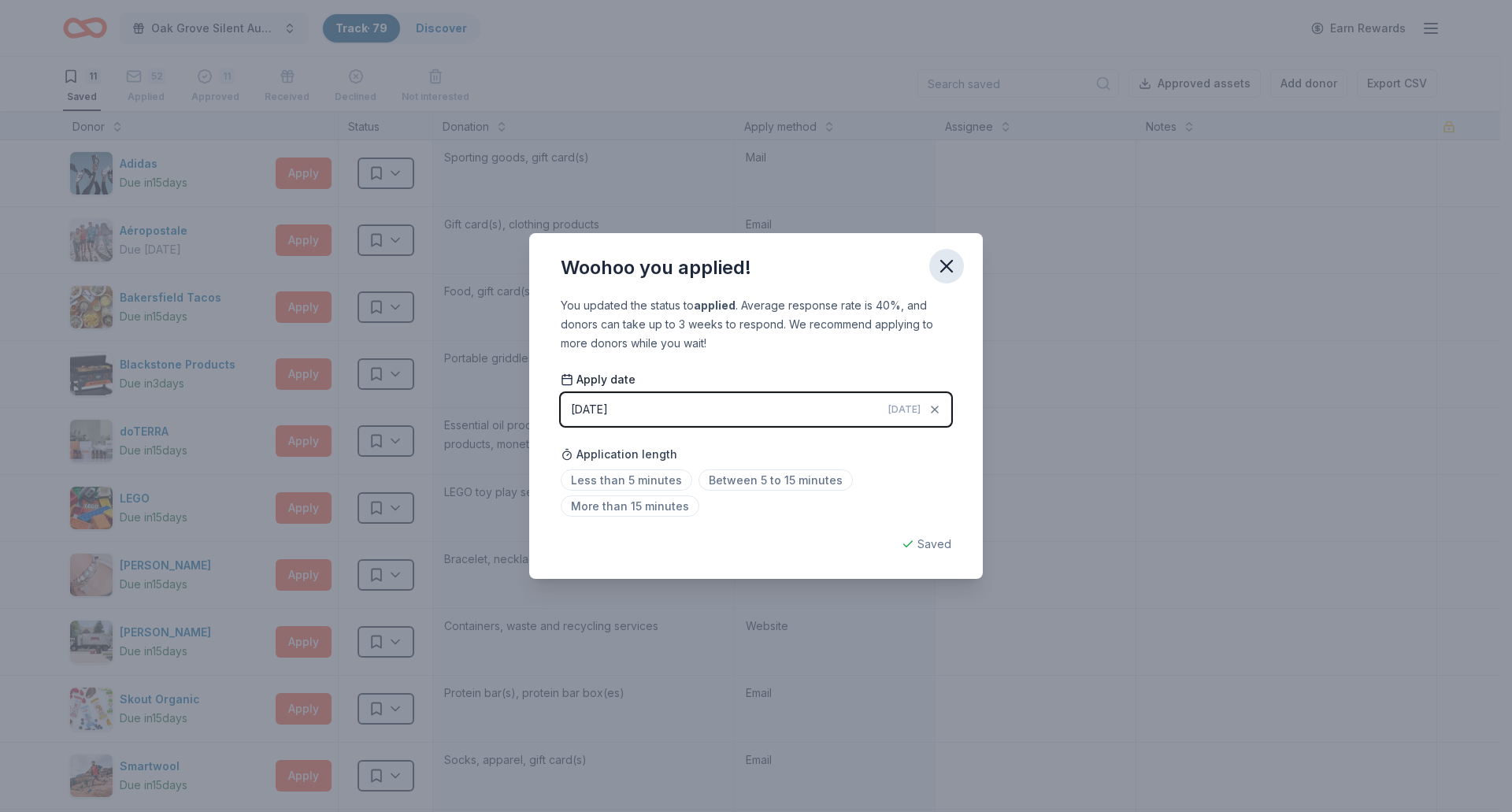
click at [946, 266] on icon "button" at bounding box center [947, 266] width 11 height 11
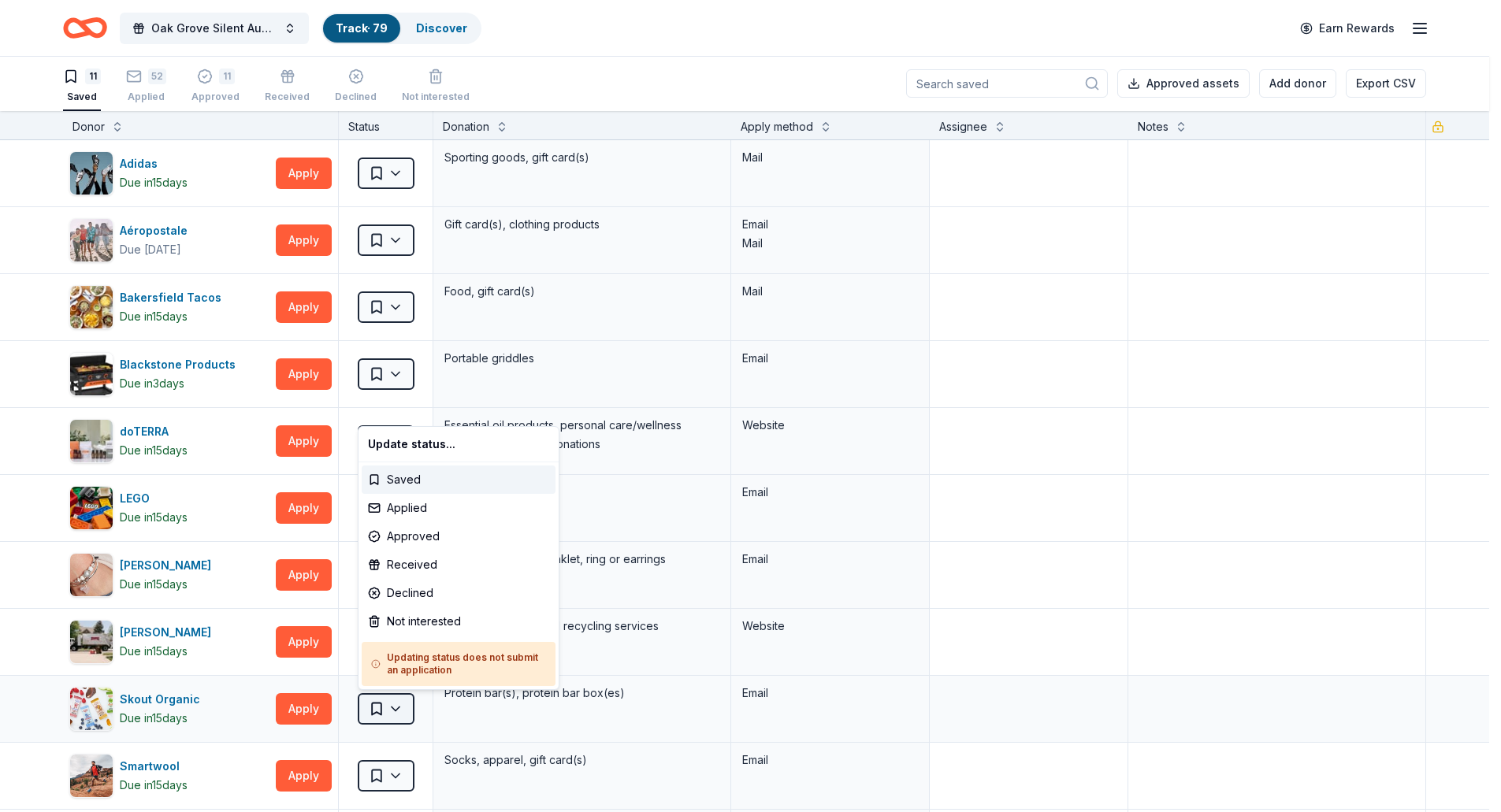
click at [399, 706] on html "Oak Grove Silent Auction Track · 79 Discover Earn Rewards 11 Saved 52 Applied 1…" at bounding box center [750, 405] width 1501 height 812
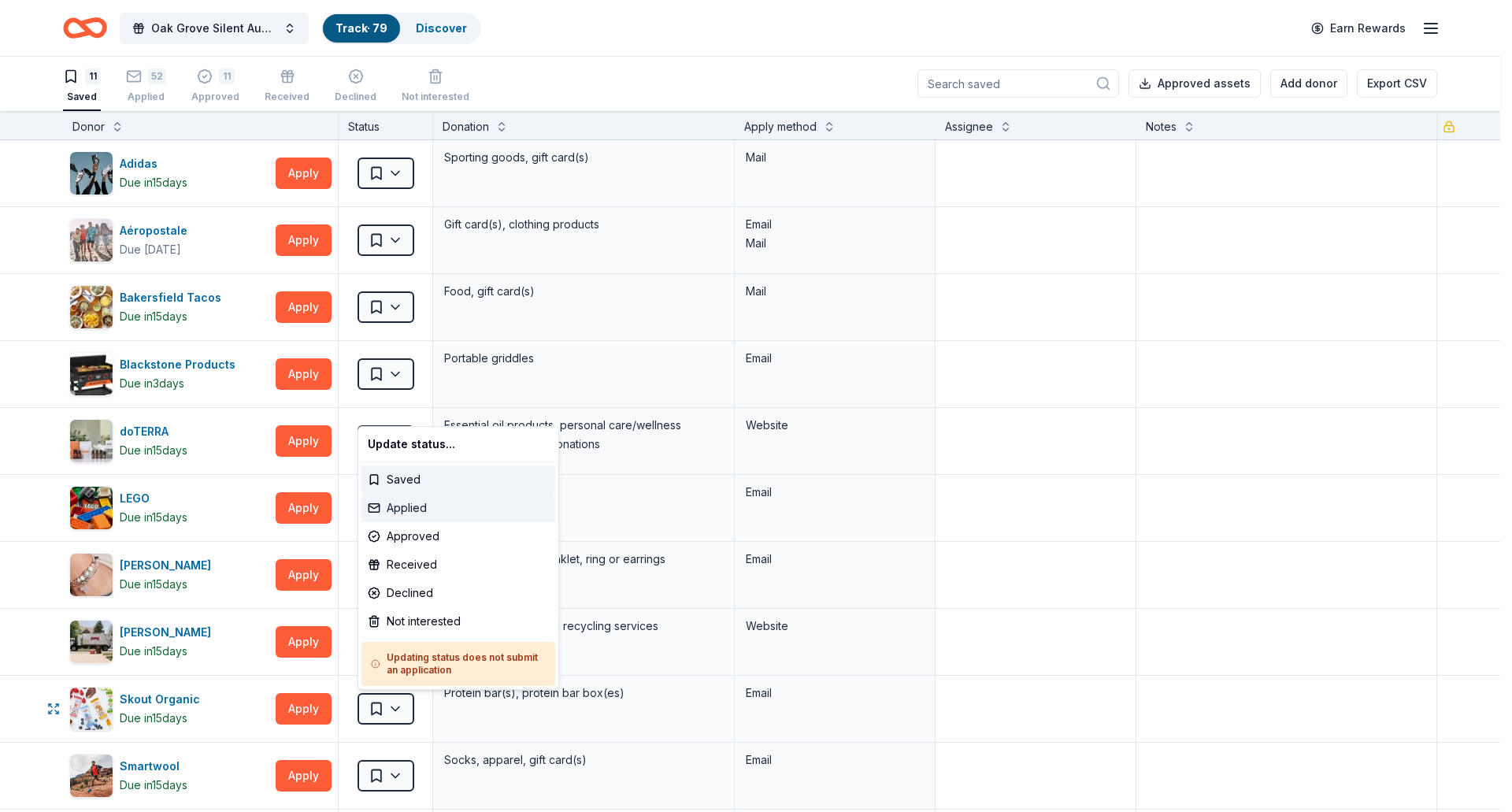
click at [441, 508] on div "Applied" at bounding box center [458, 509] width 194 height 28
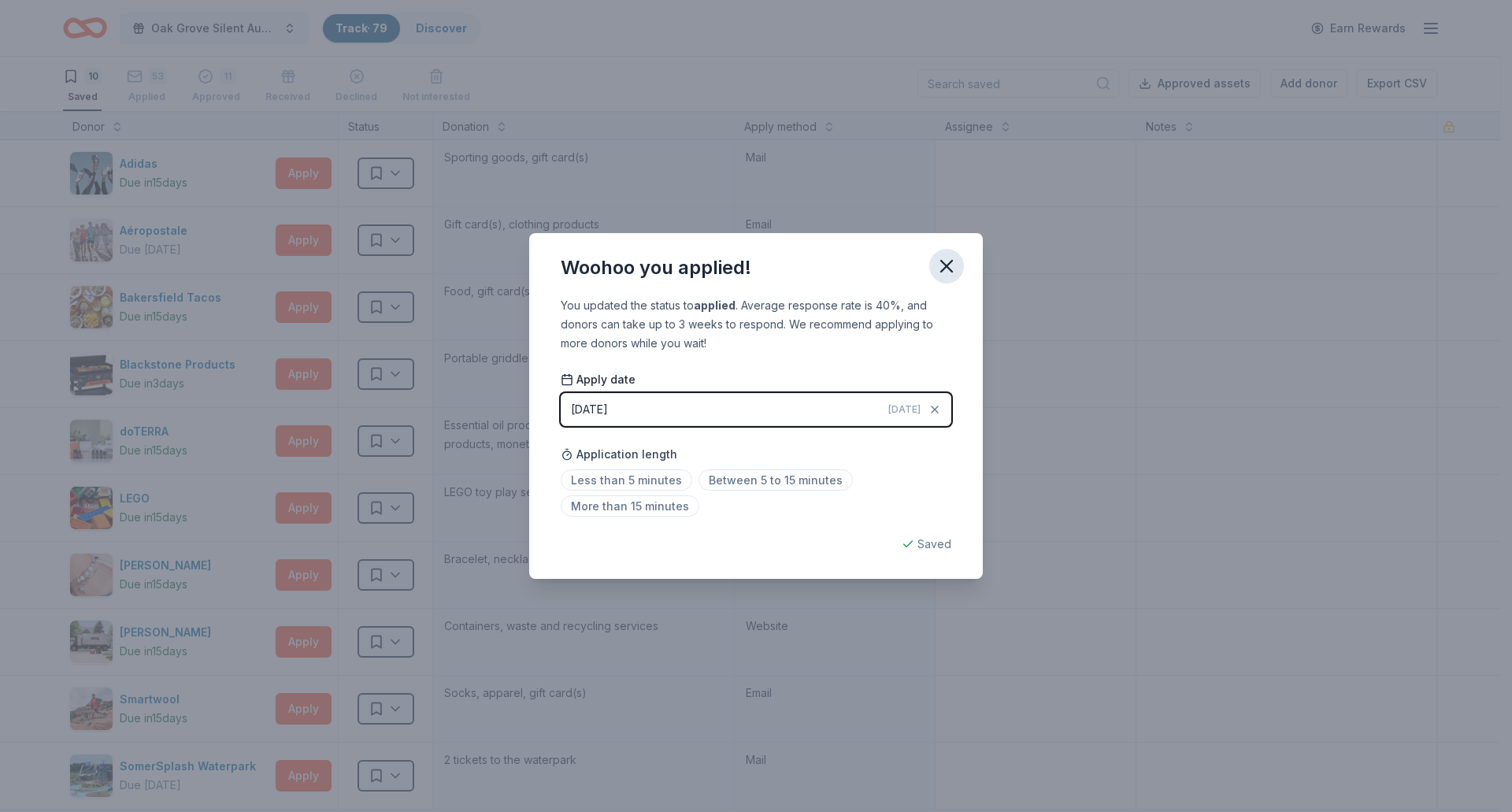
click at [947, 272] on icon "button" at bounding box center [947, 266] width 22 height 22
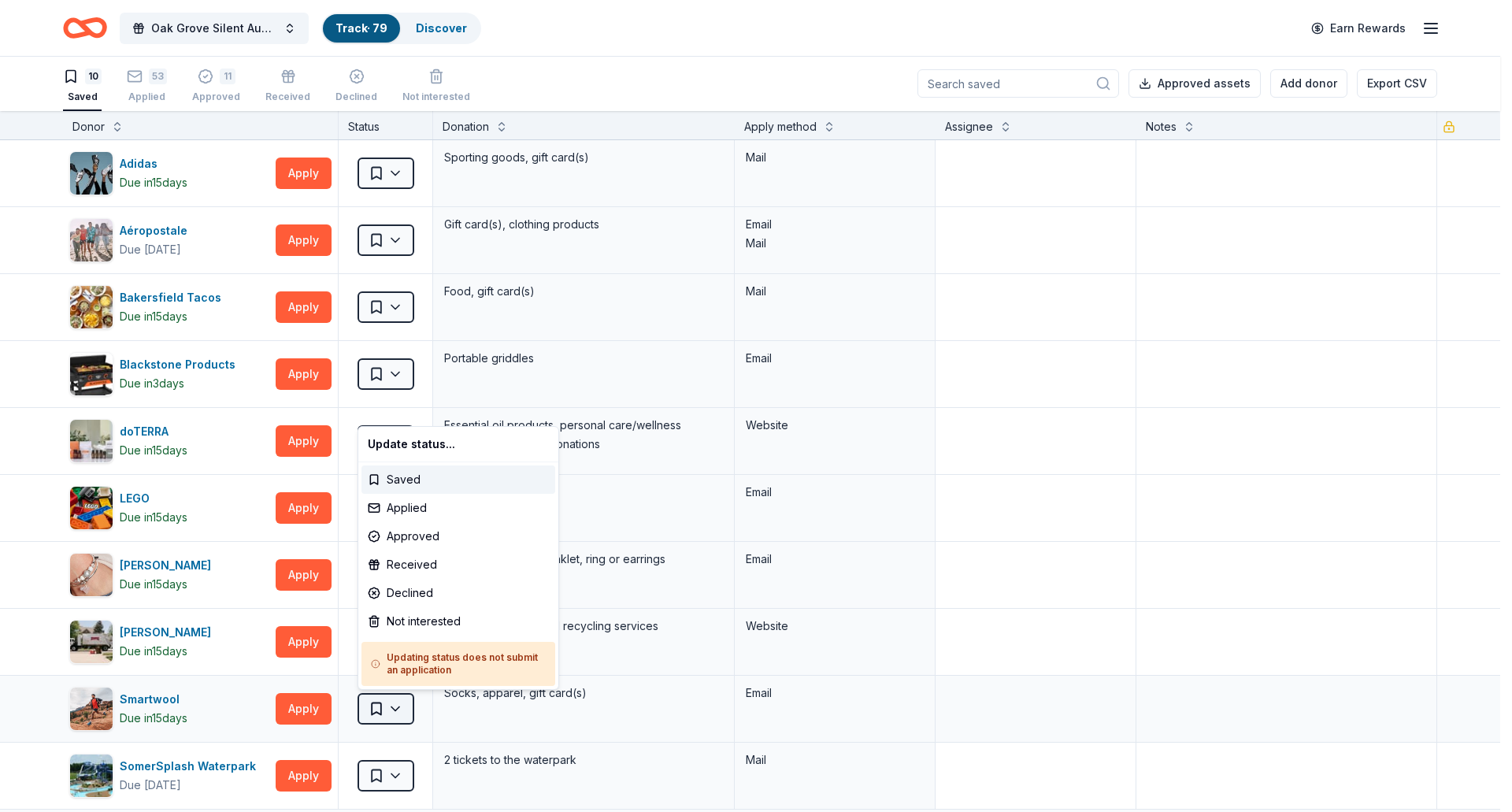
click at [400, 714] on html "Oak Grove Silent Auction Track · 79 Discover Earn Rewards 10 Saved 53 Applied 1…" at bounding box center [756, 405] width 1512 height 812
click at [424, 510] on div "Applied" at bounding box center [458, 509] width 194 height 28
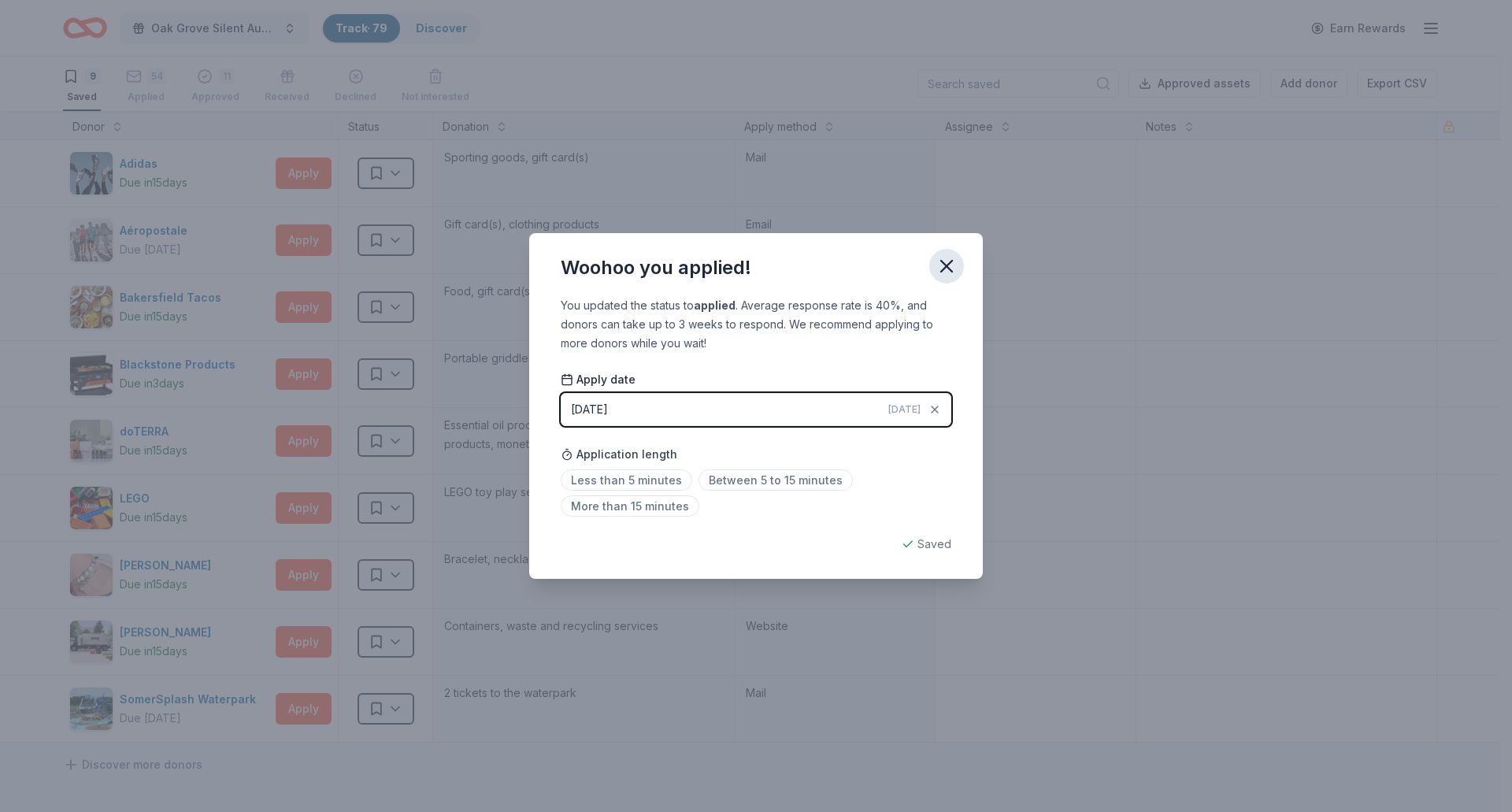
click at [947, 258] on icon "button" at bounding box center [947, 266] width 22 height 22
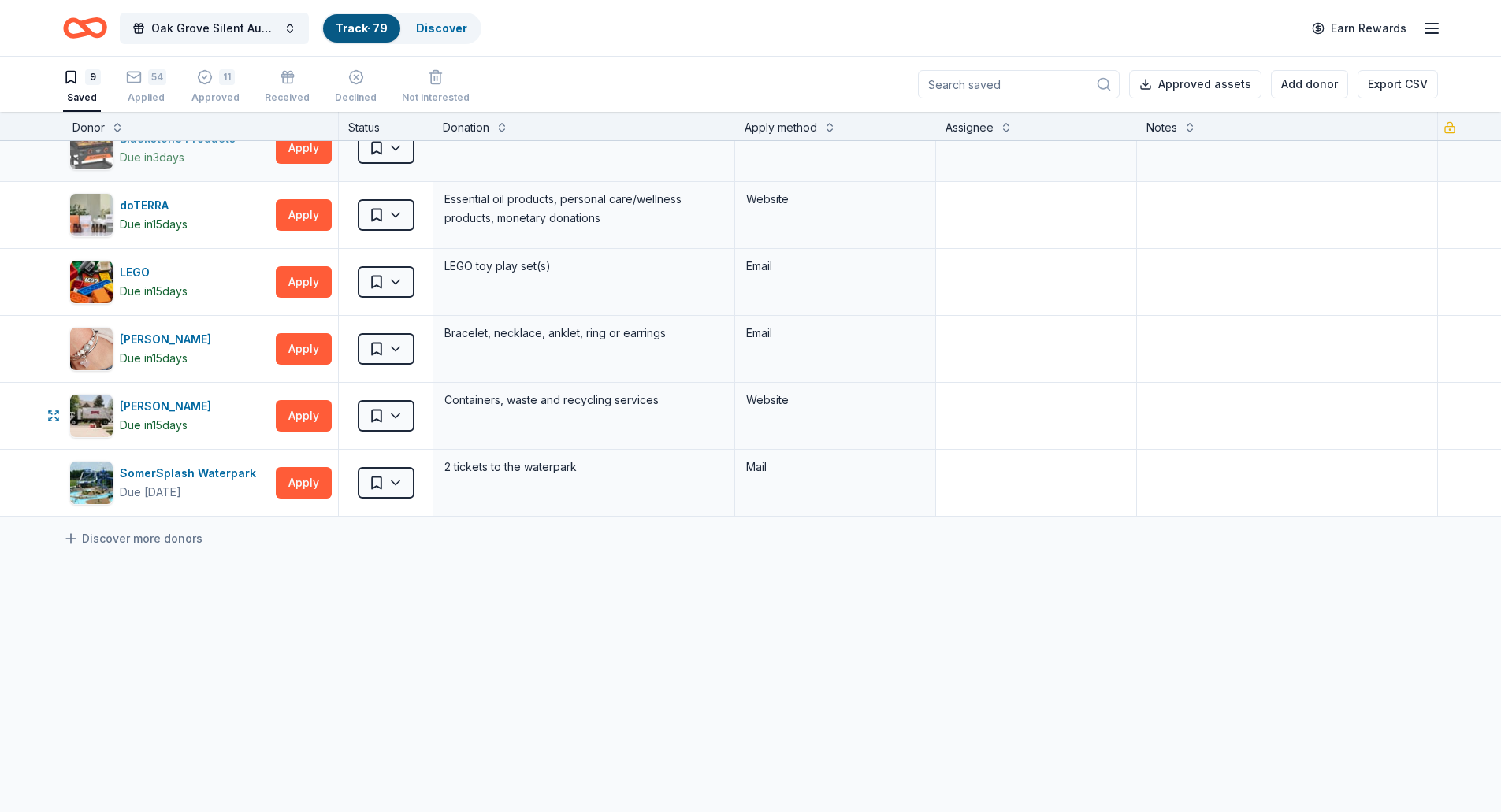
scroll to position [0, 0]
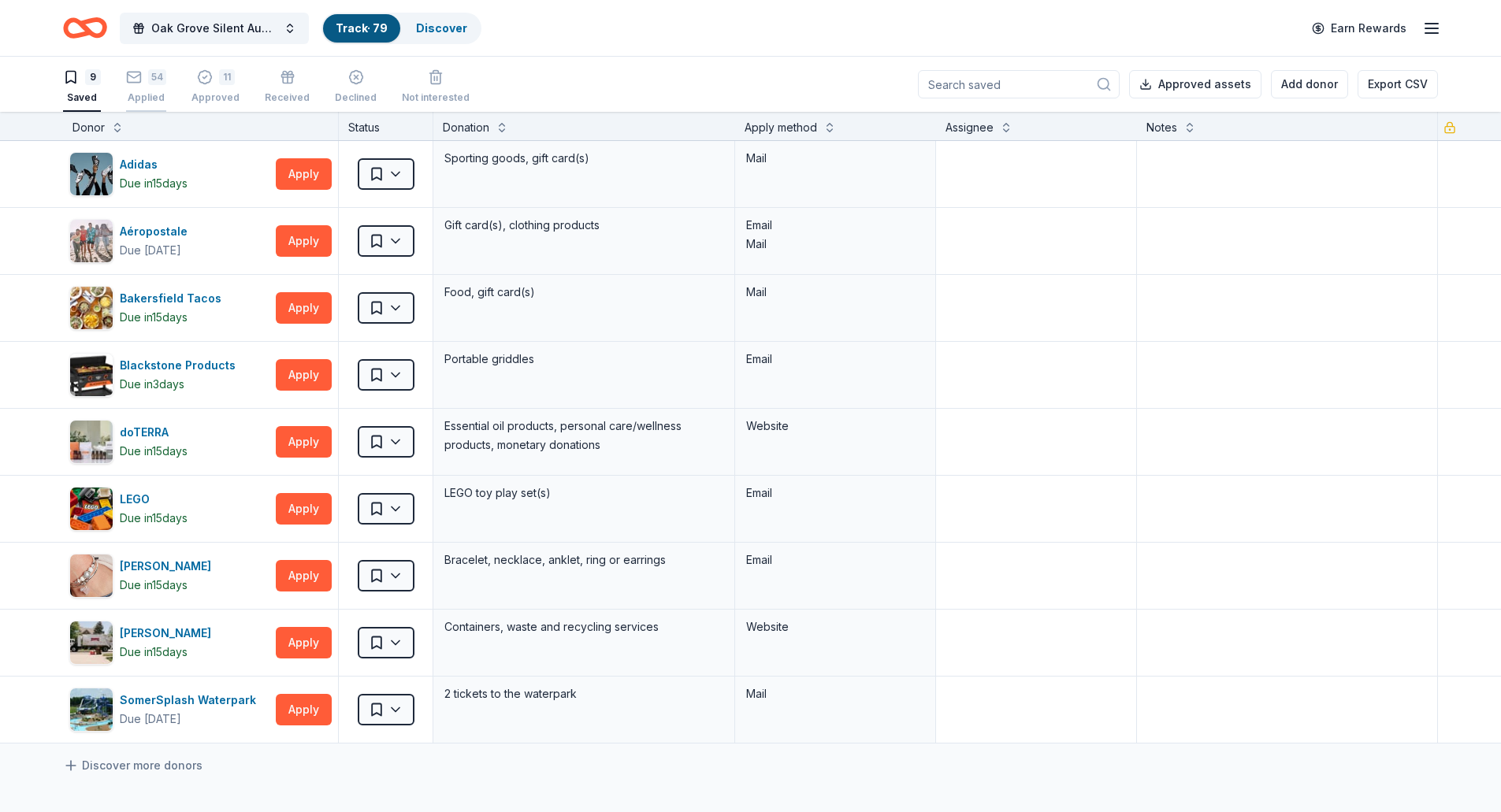
click at [149, 90] on div "54 Applied" at bounding box center [146, 77] width 40 height 34
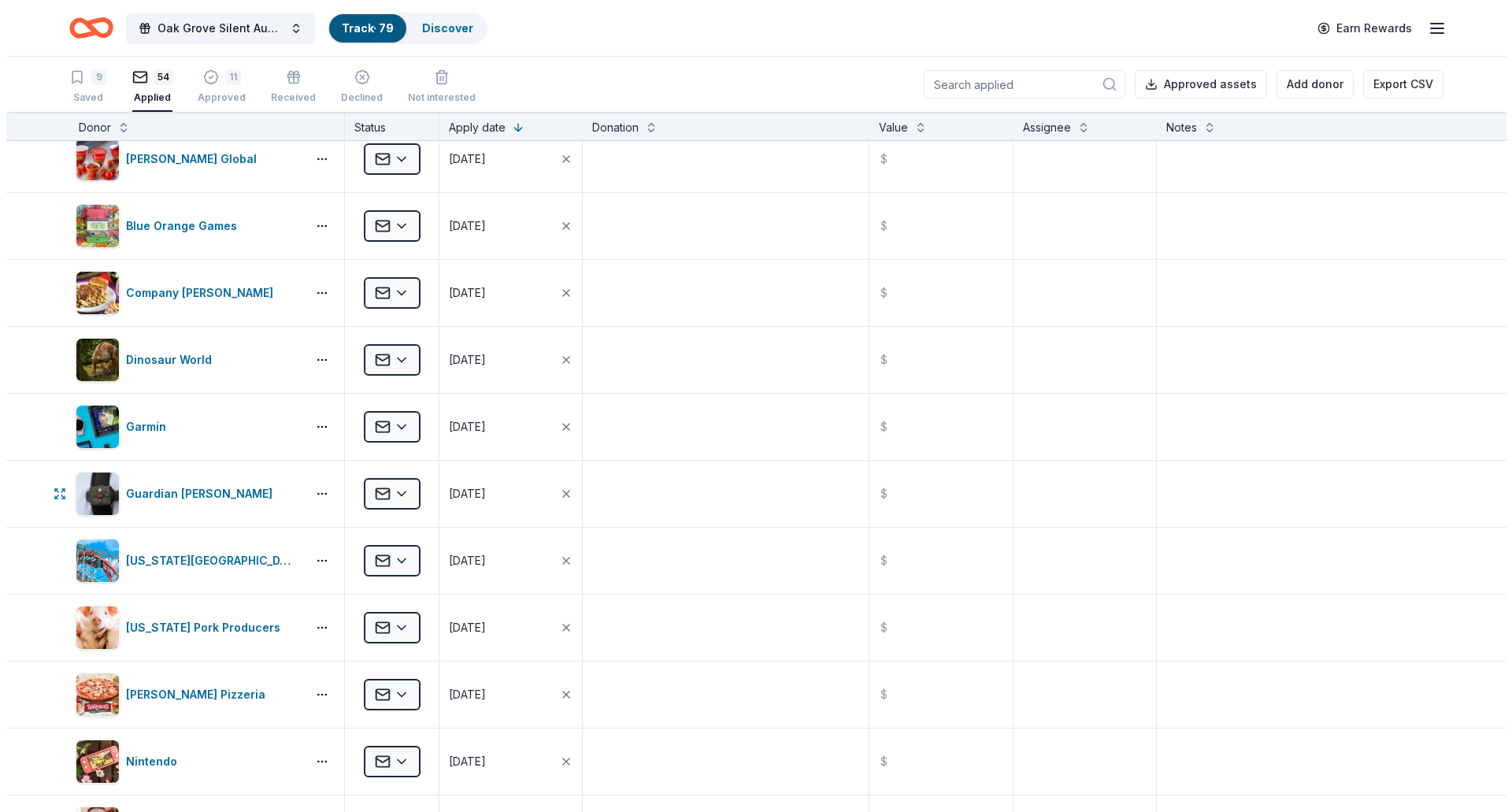
scroll to position [551, 0]
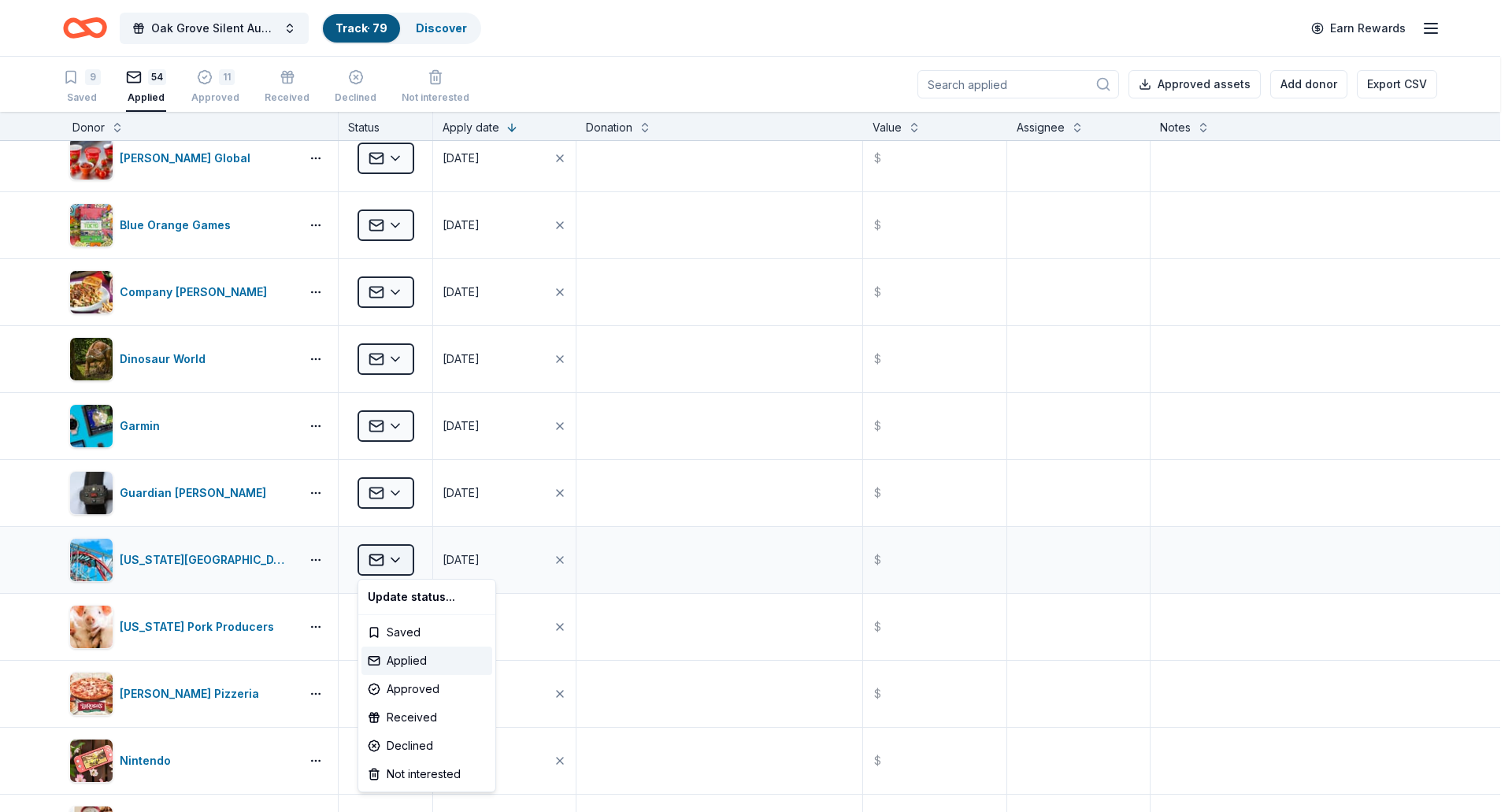
click at [396, 558] on html "Oak Grove Silent Auction Track · 79 Discover Earn Rewards 9 Saved 54 Applied 11…" at bounding box center [756, 406] width 1512 height 812
click at [394, 683] on div "Approved" at bounding box center [427, 690] width 131 height 28
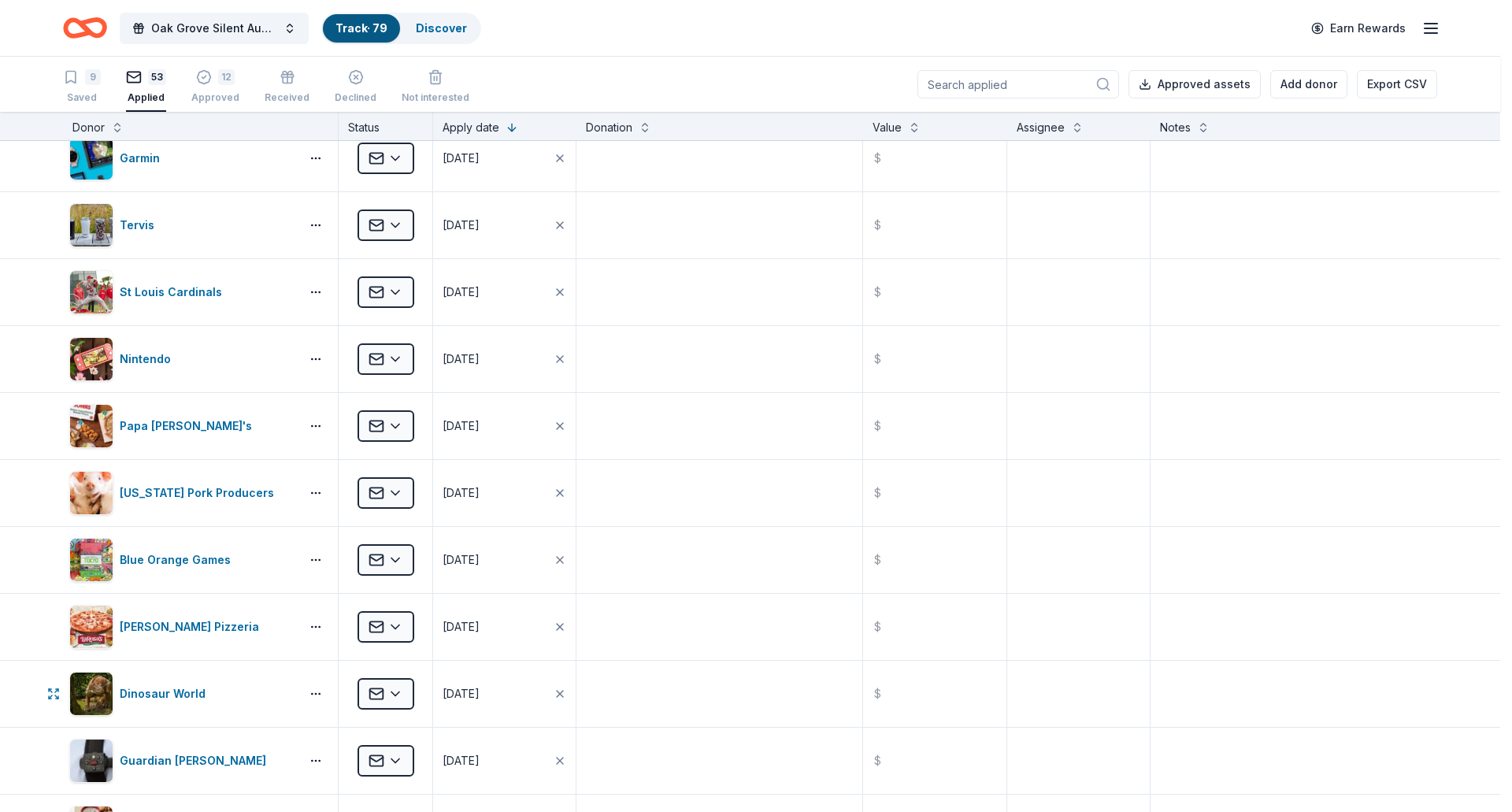
scroll to position [1, 0]
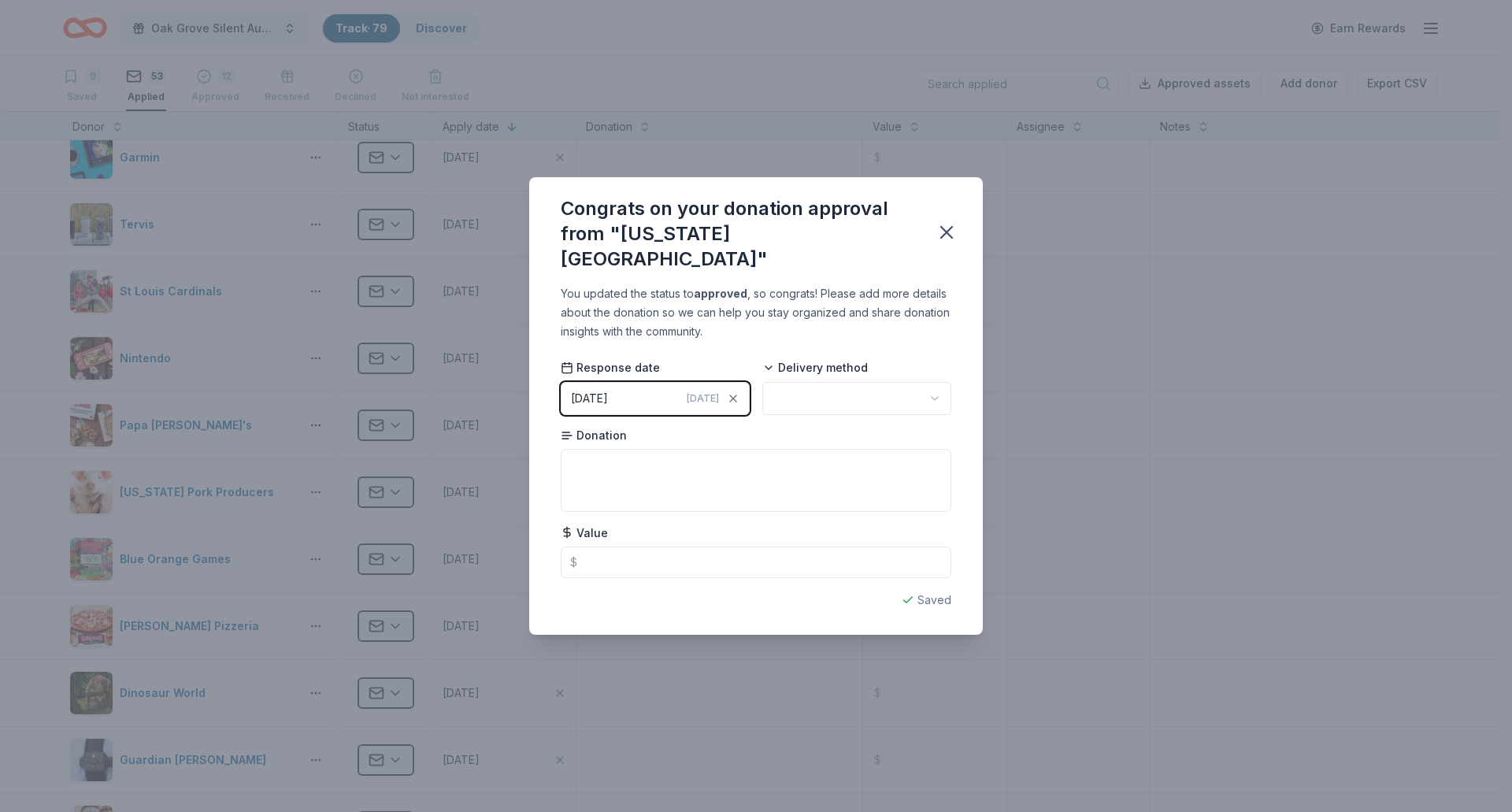
click at [894, 385] on html "Oak Grove Silent Auction Track · 79 Discover Earn Rewards 9 Saved 53 Applied 12…" at bounding box center [756, 405] width 1512 height 812
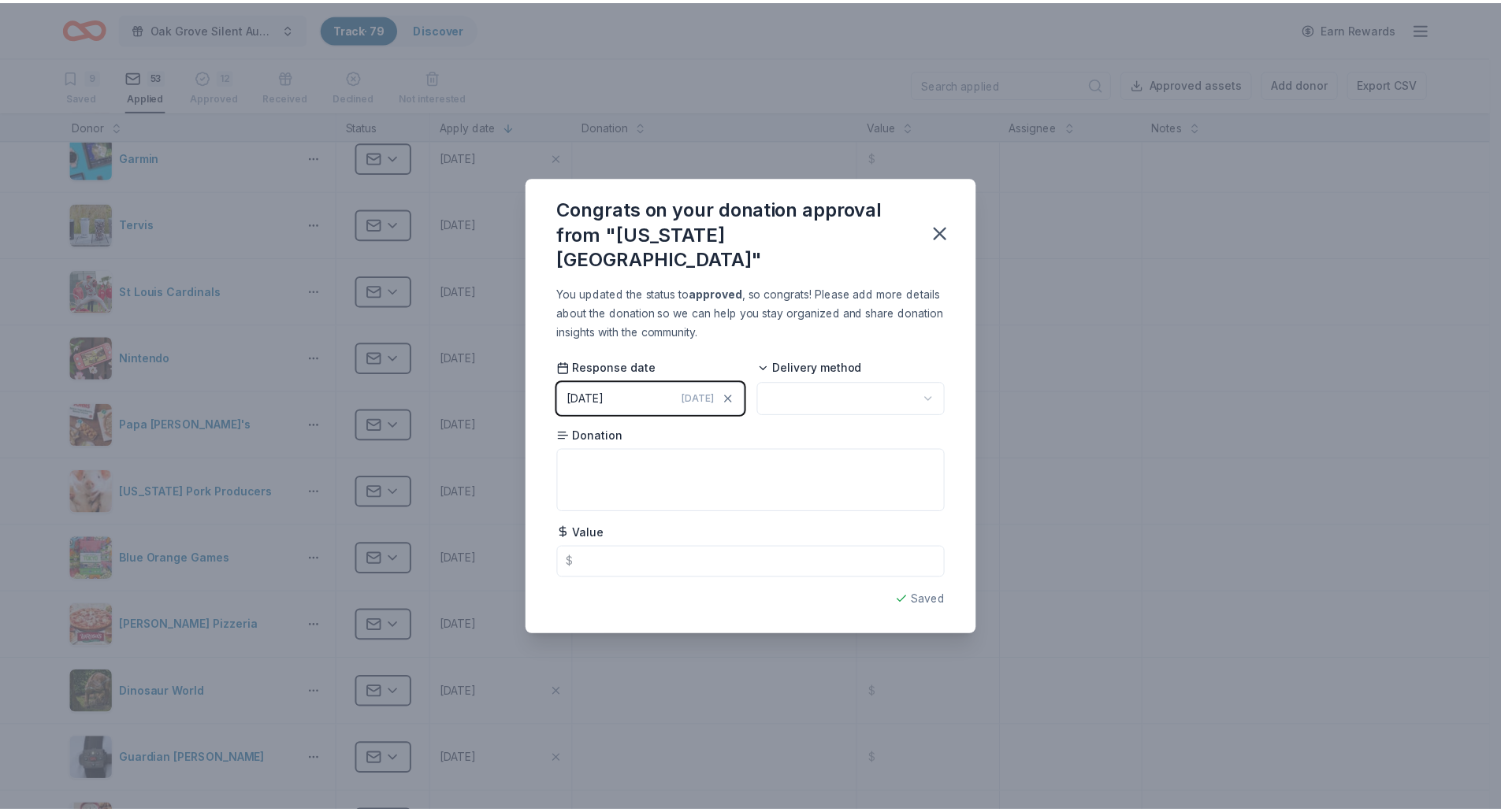
scroll to position [0, 0]
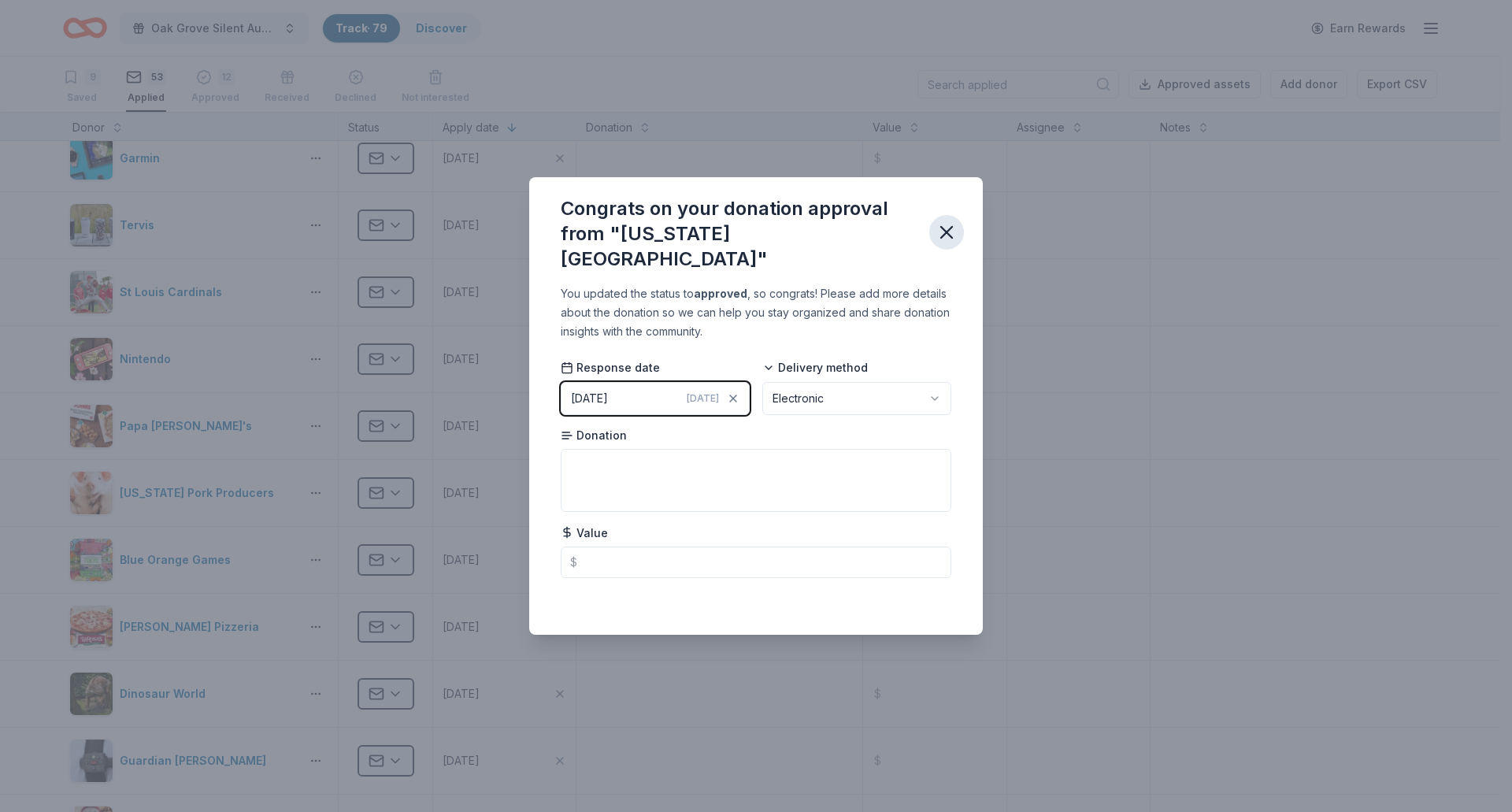
click at [937, 227] on icon "button" at bounding box center [947, 232] width 22 height 22
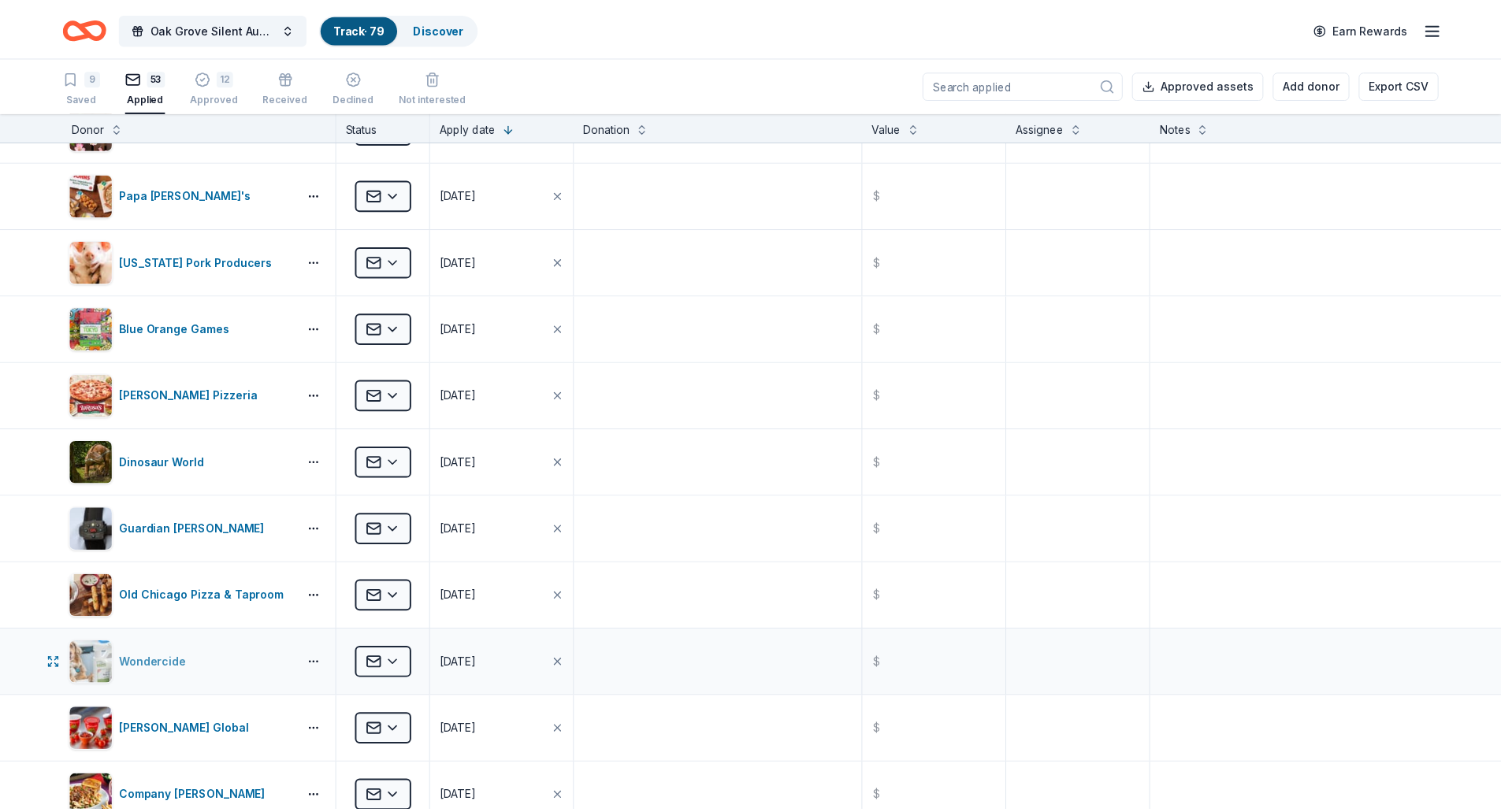
scroll to position [788, 0]
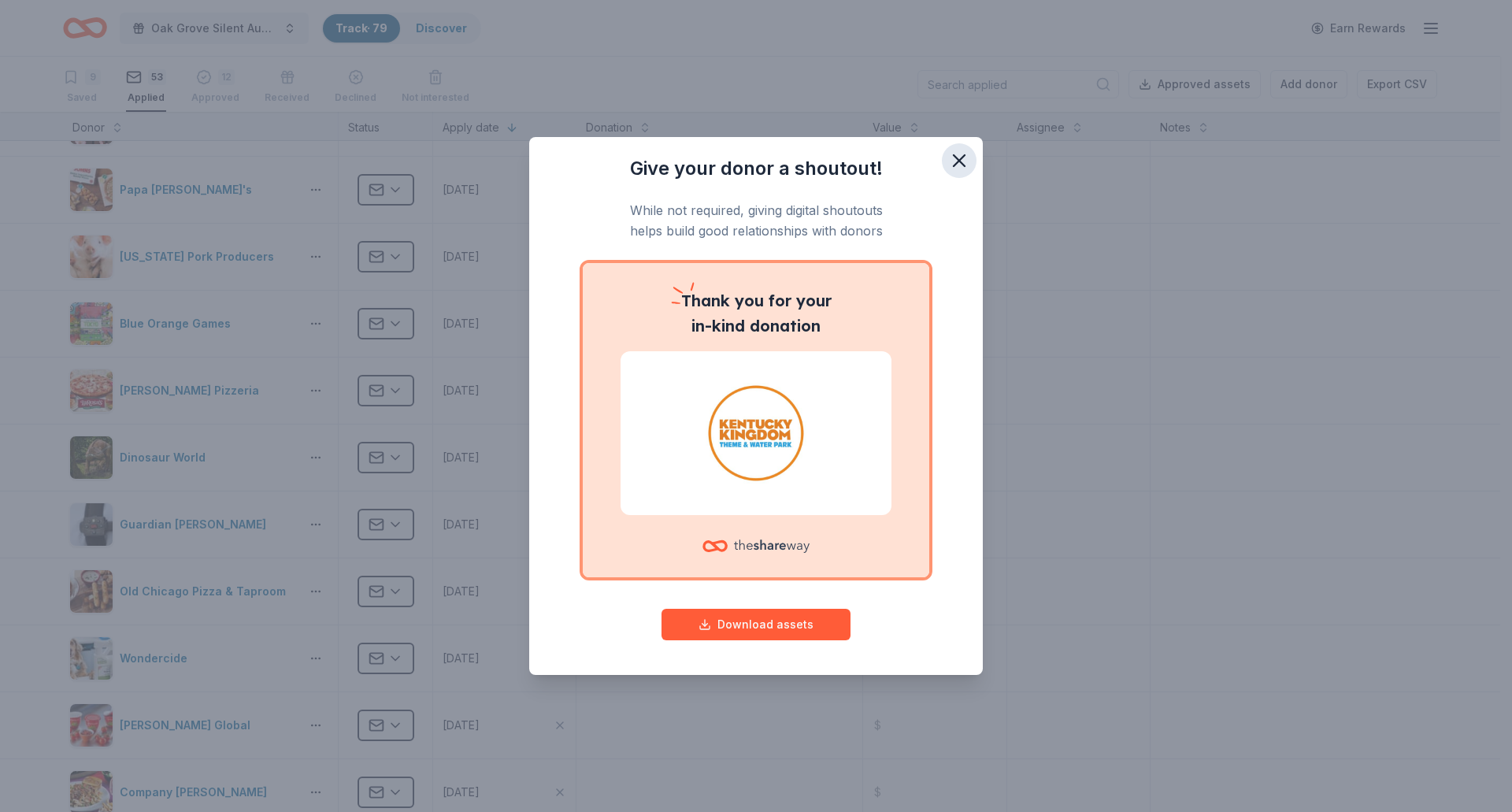
click at [967, 160] on icon "button" at bounding box center [959, 161] width 22 height 22
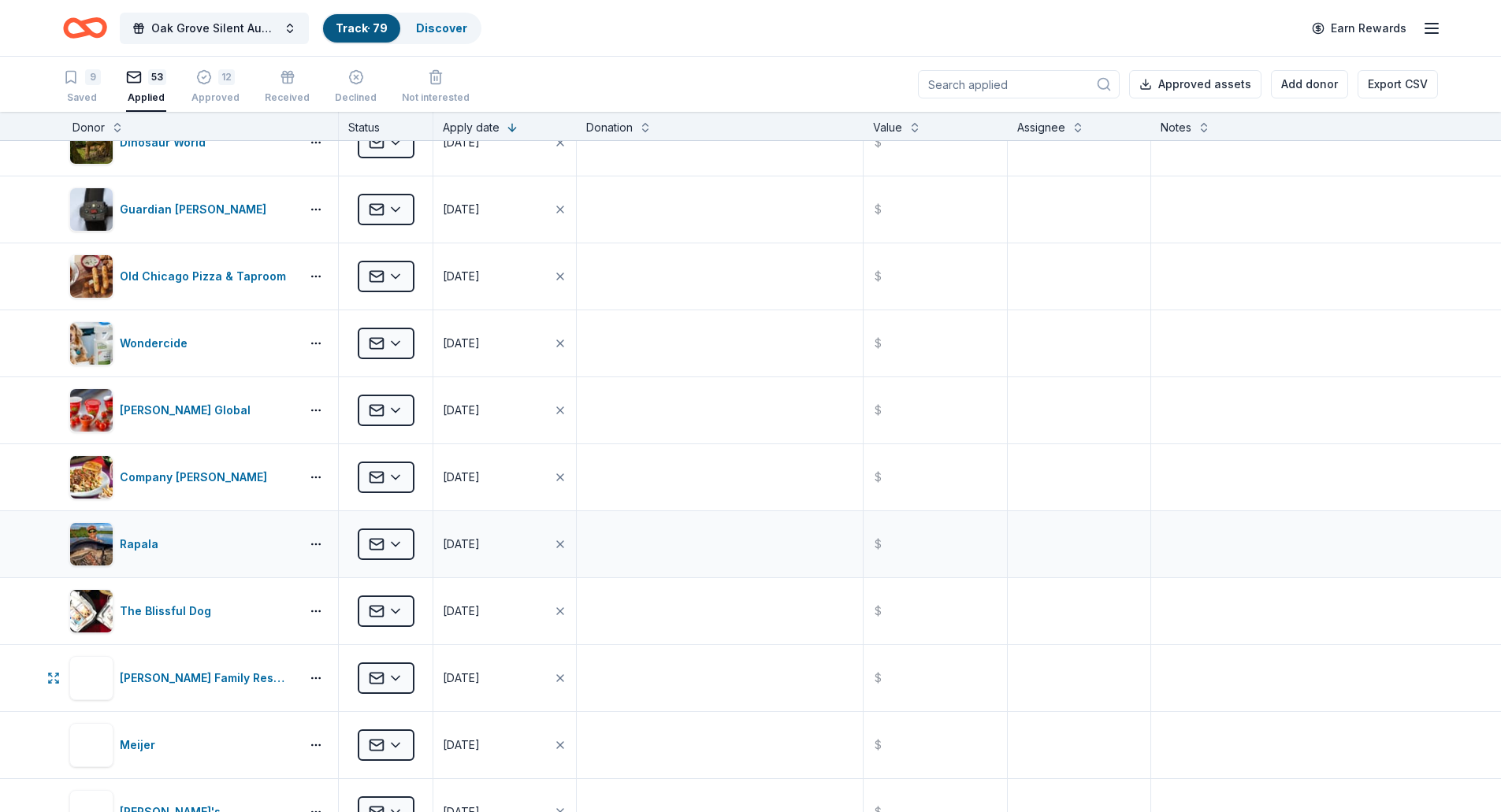
scroll to position [1182, 0]
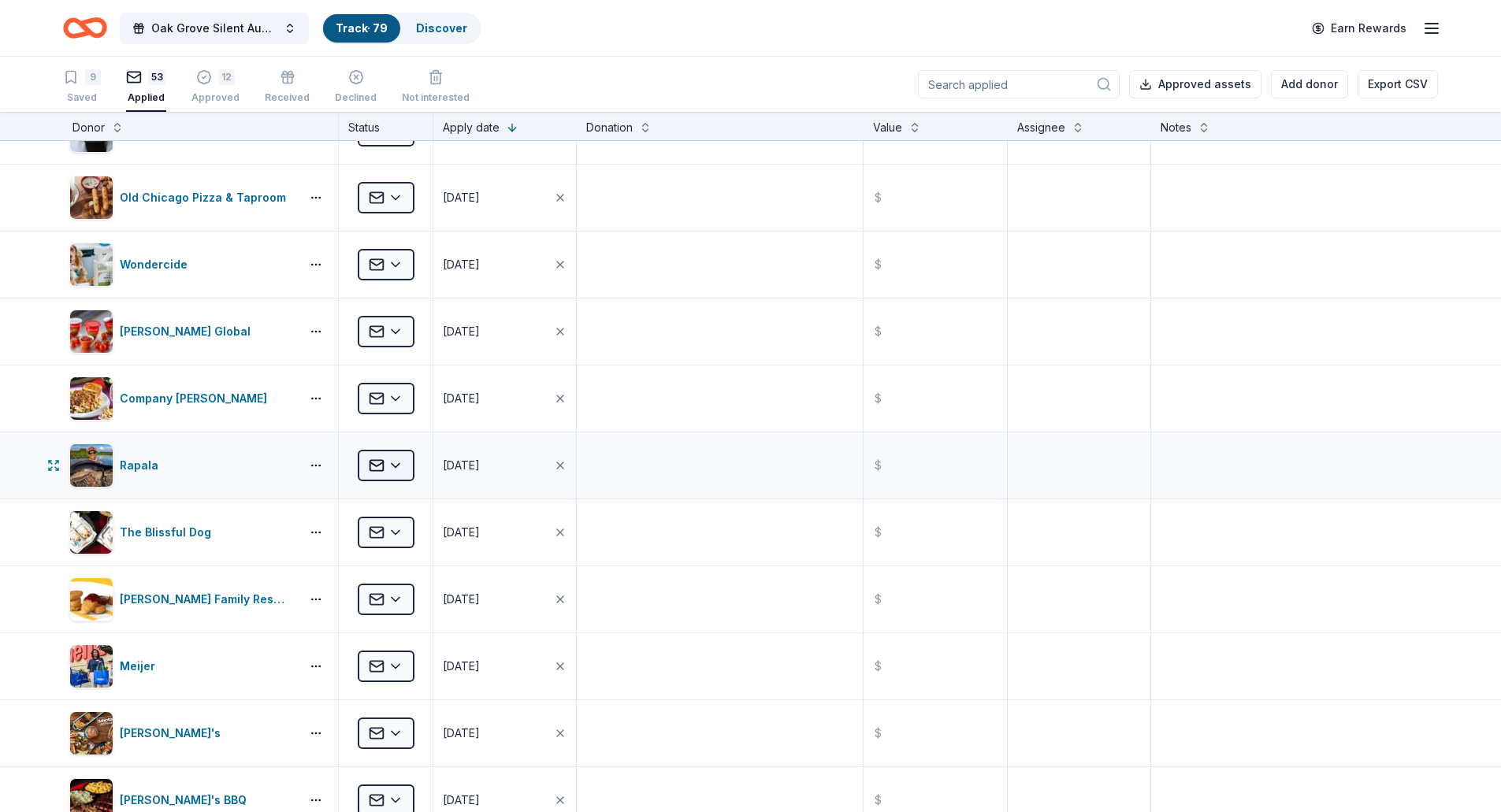
click at [402, 470] on html "Oak Grove Silent Auction Track · 79 Discover Earn Rewards 9 Saved 53 Applied 12…" at bounding box center [750, 406] width 1501 height 812
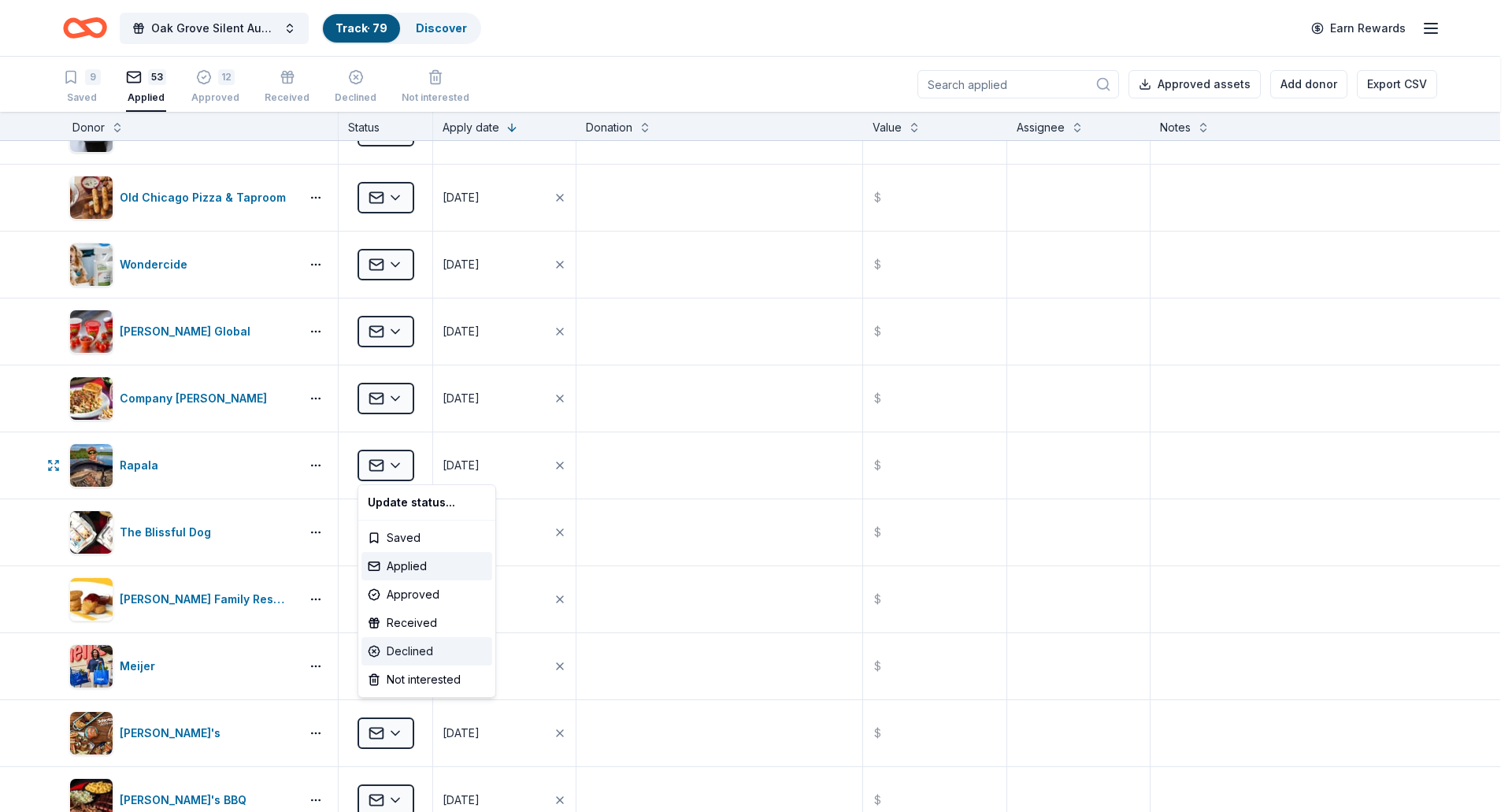
click at [417, 651] on div "Declined" at bounding box center [427, 652] width 131 height 28
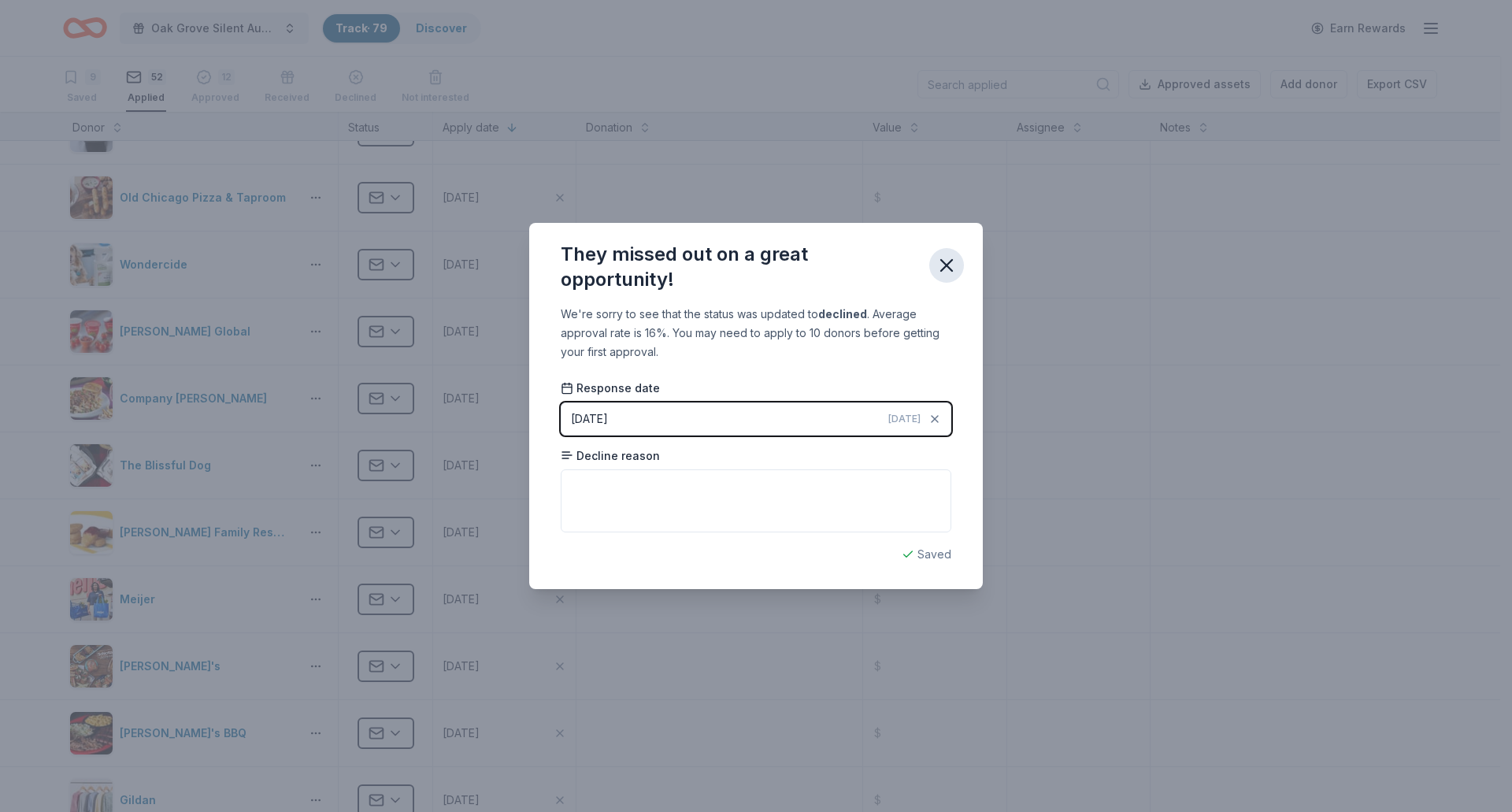
click at [948, 259] on icon "button" at bounding box center [947, 266] width 22 height 22
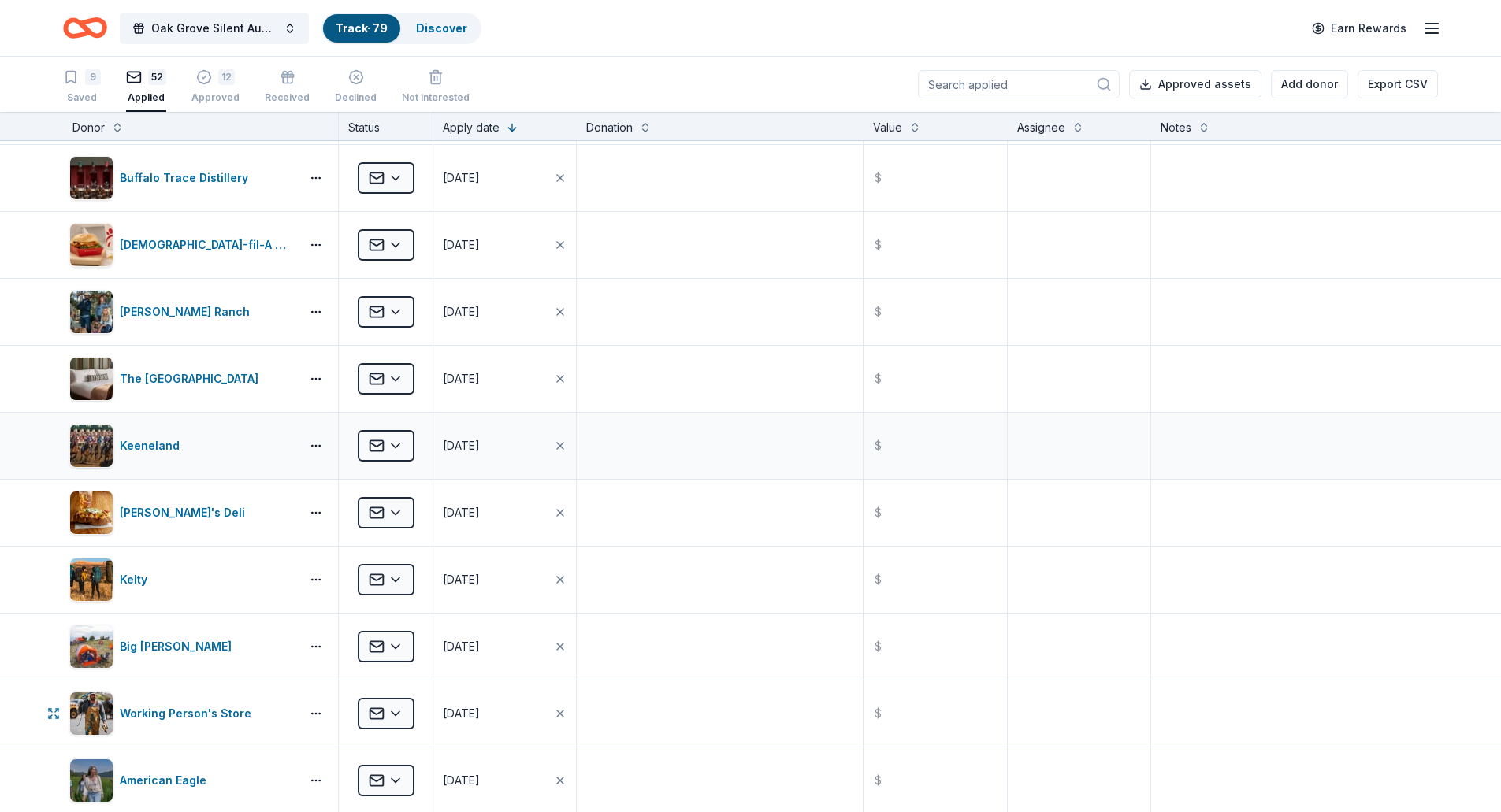
scroll to position [2285, 0]
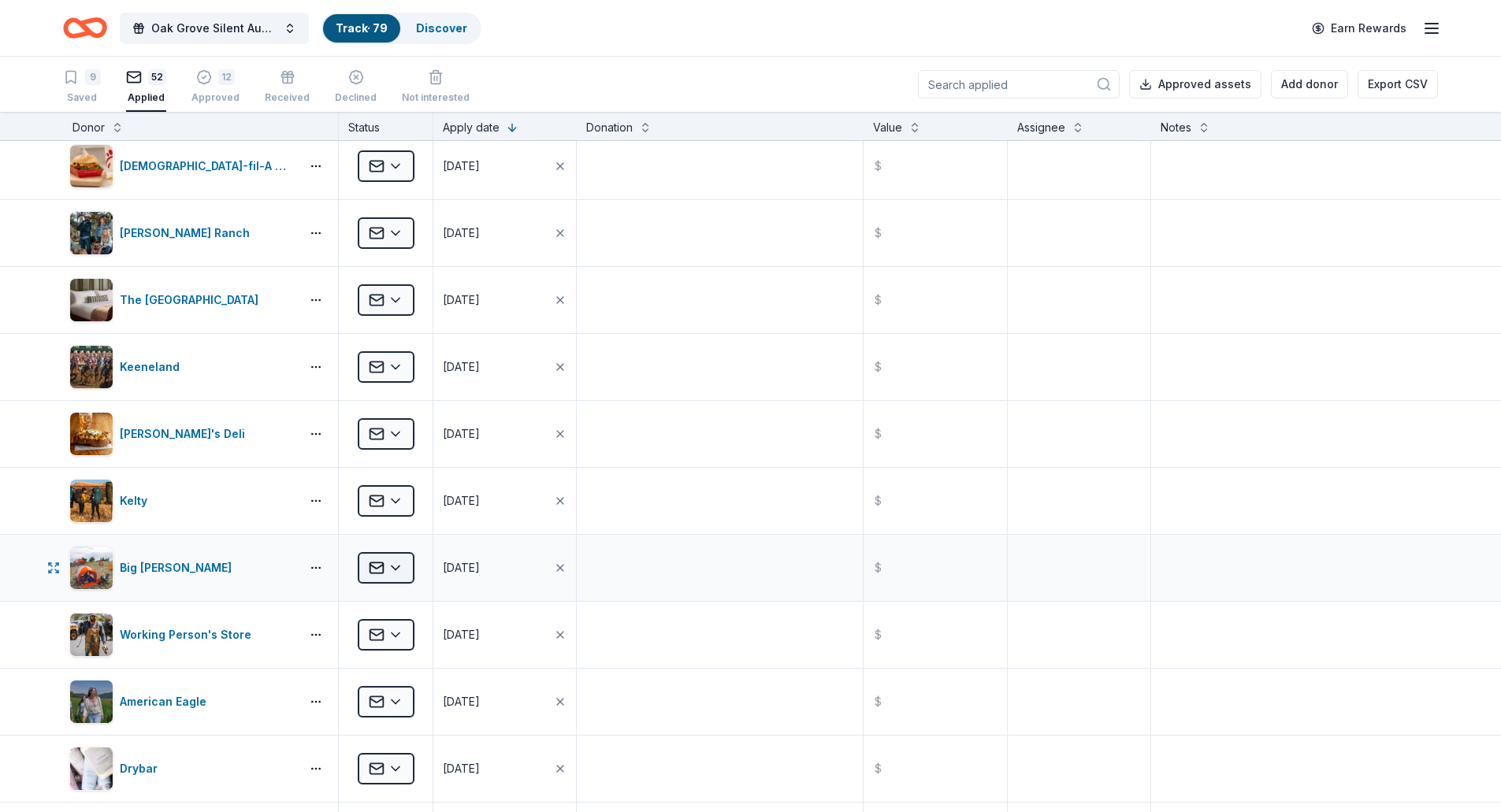
click at [403, 572] on html "Oak Grove Silent Auction Track · 79 Discover Earn Rewards 9 Saved 52 Applied 12…" at bounding box center [750, 406] width 1501 height 812
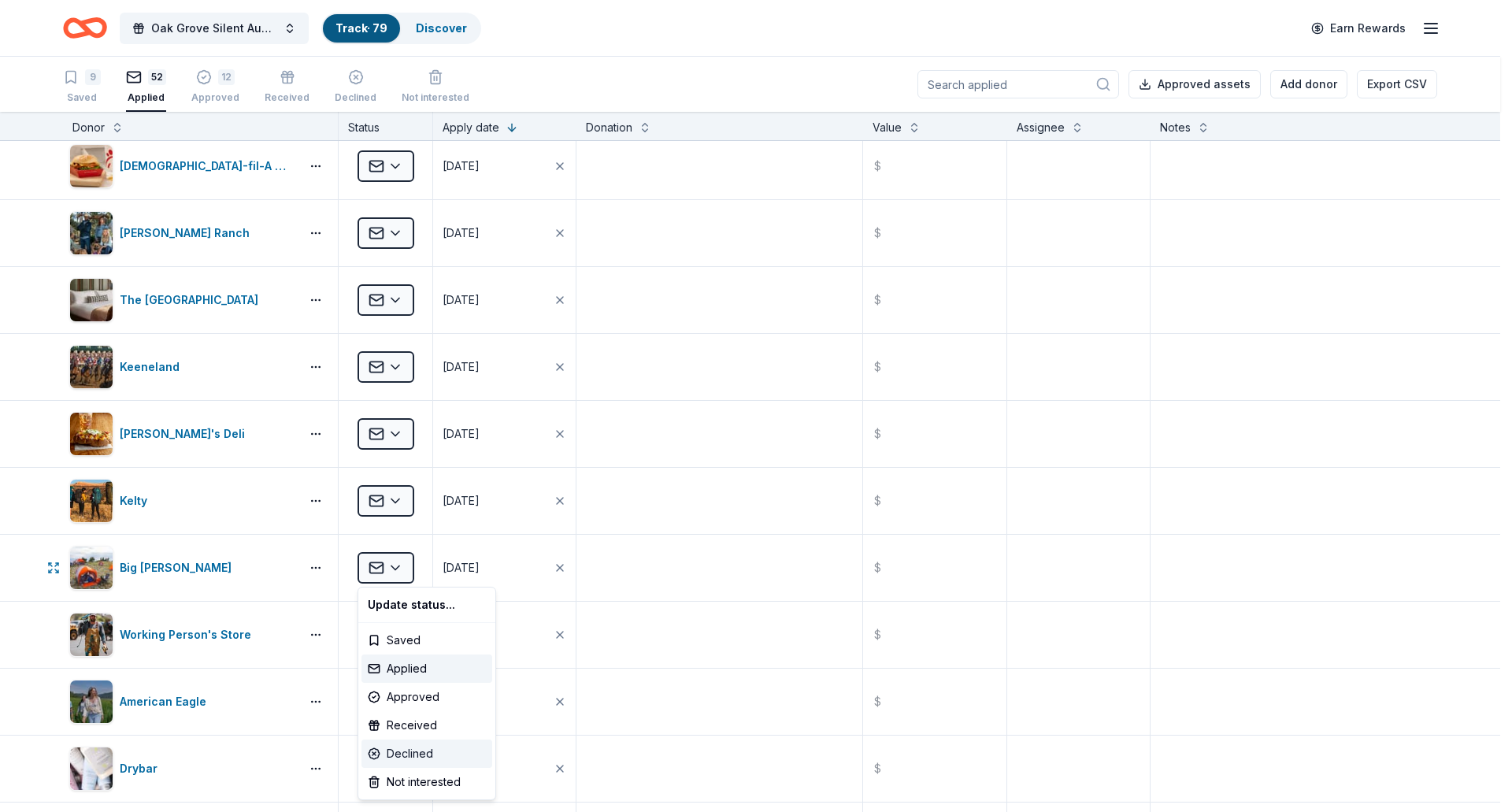
click at [402, 752] on div "Declined" at bounding box center [427, 754] width 131 height 28
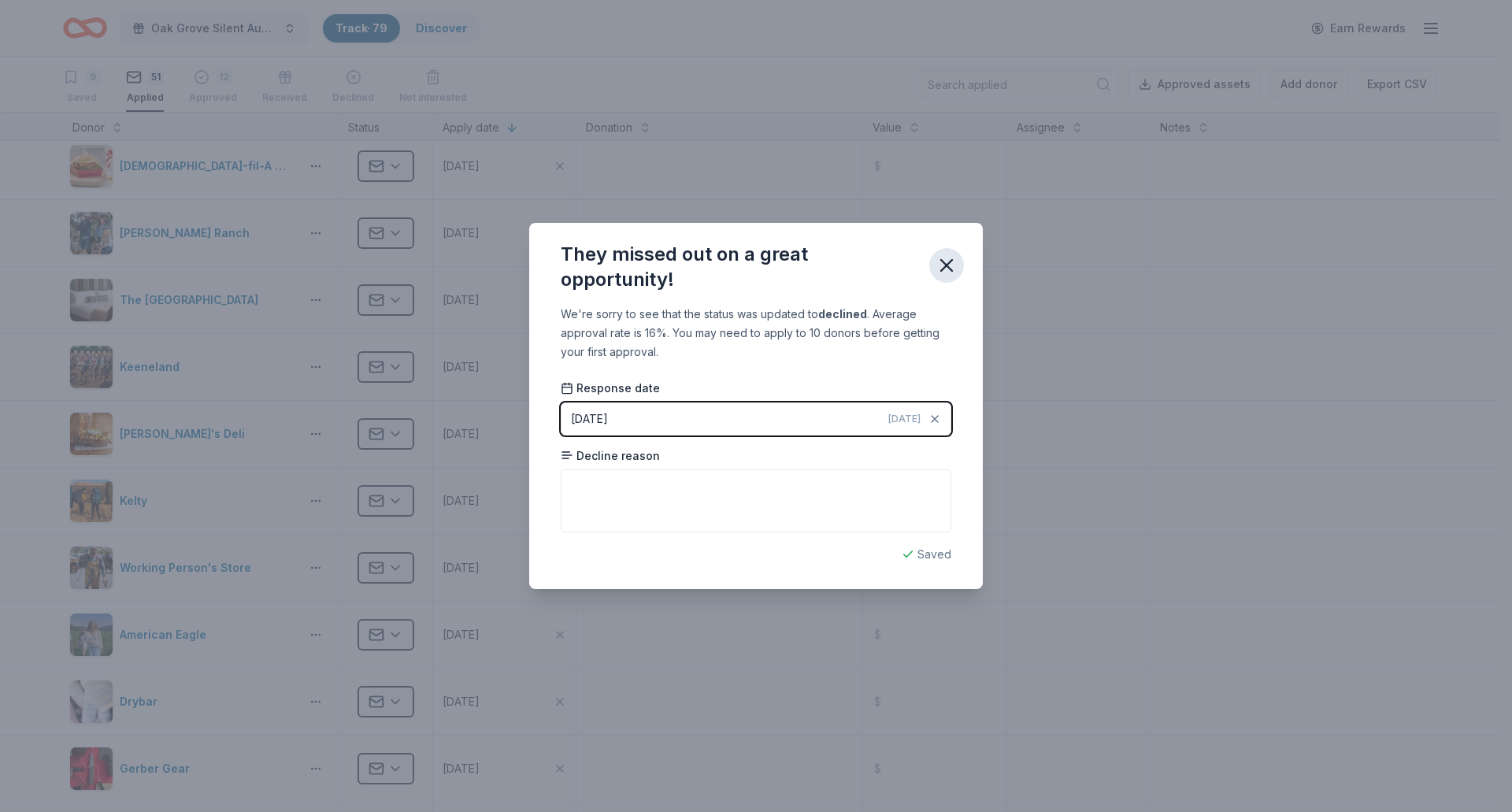
click at [944, 260] on icon "button" at bounding box center [947, 266] width 22 height 22
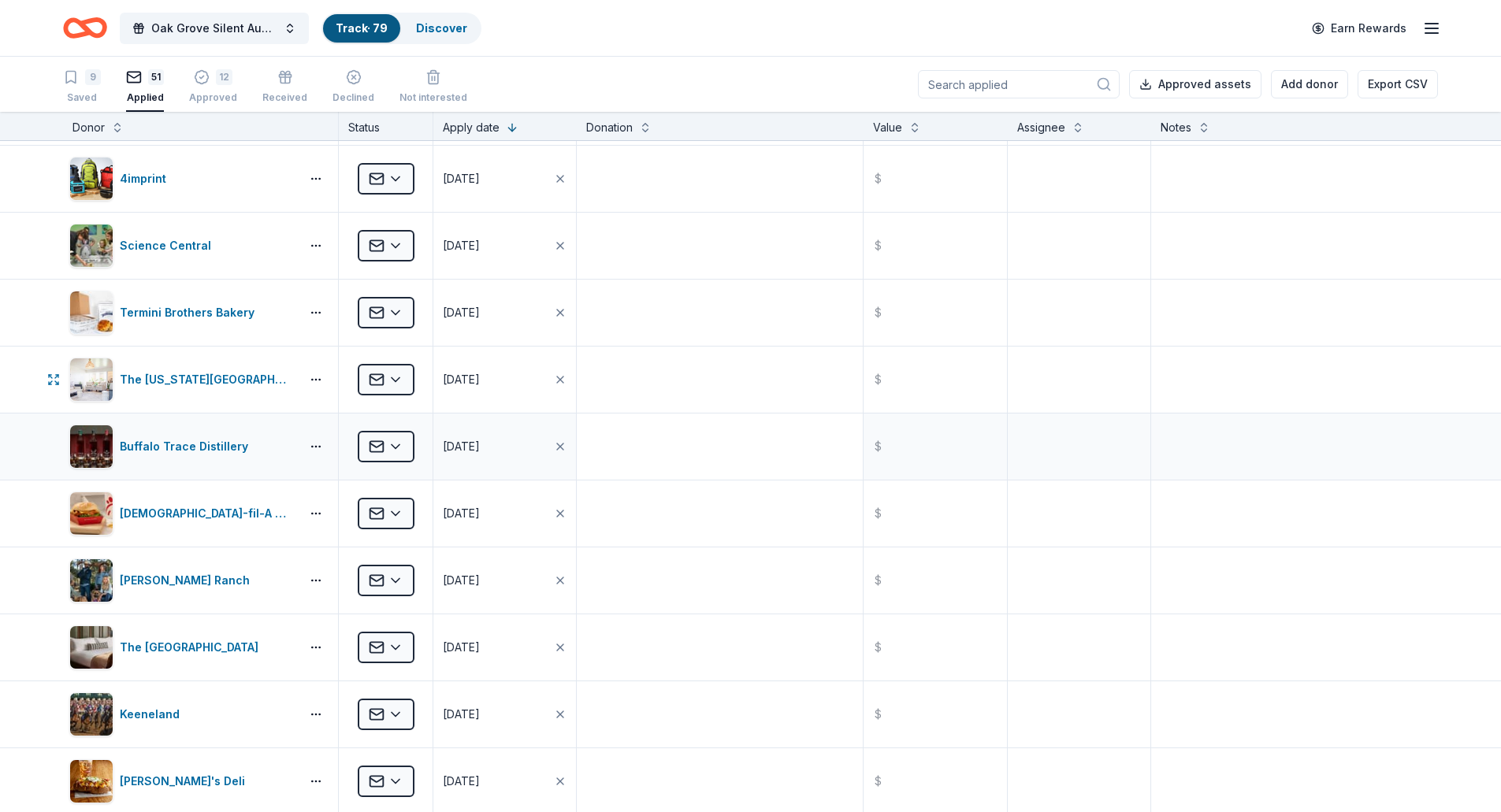
scroll to position [2128, 0]
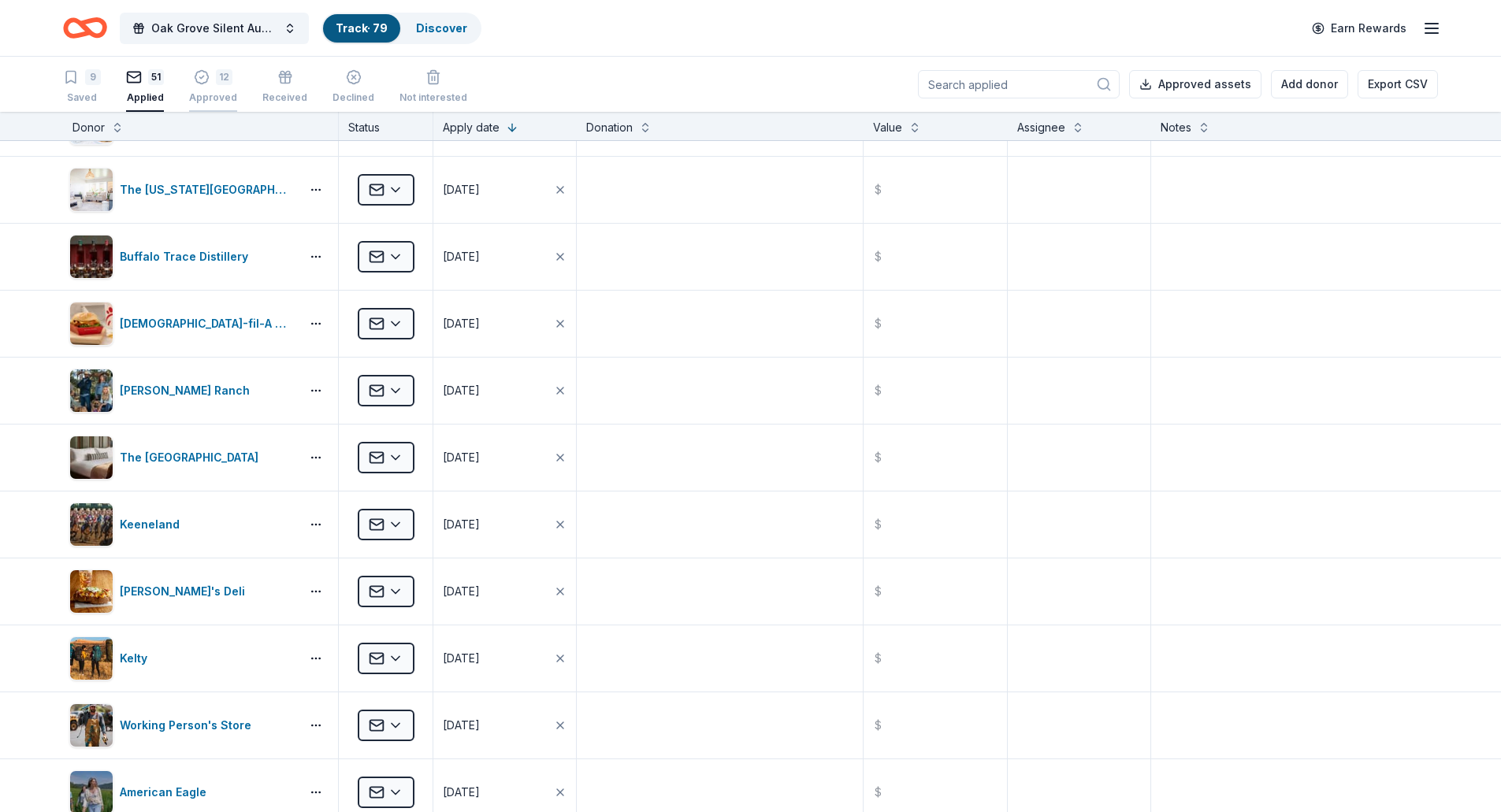
click at [203, 88] on div "12 Approved" at bounding box center [213, 82] width 48 height 34
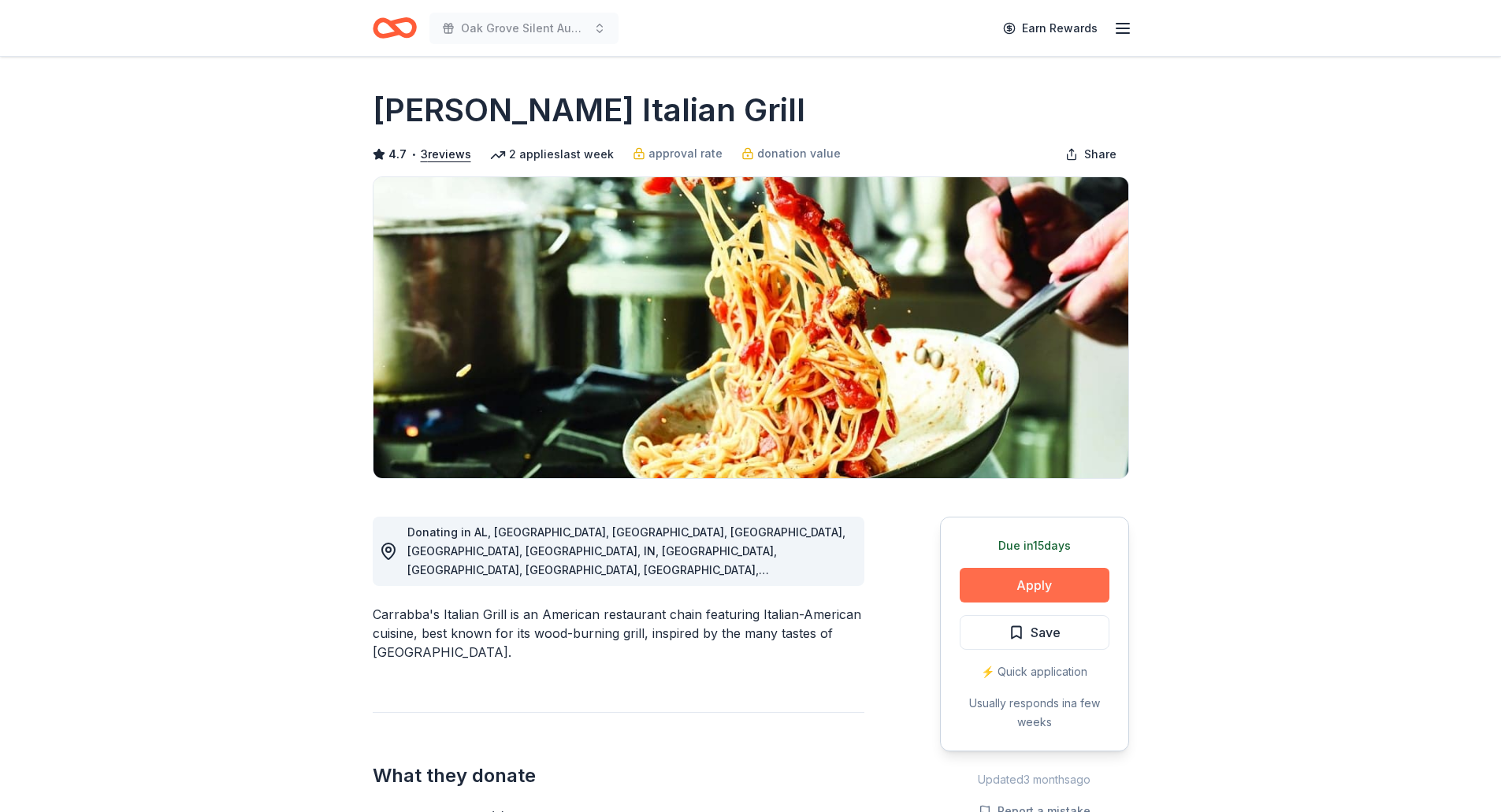
click at [988, 575] on button "Apply" at bounding box center [1034, 585] width 150 height 34
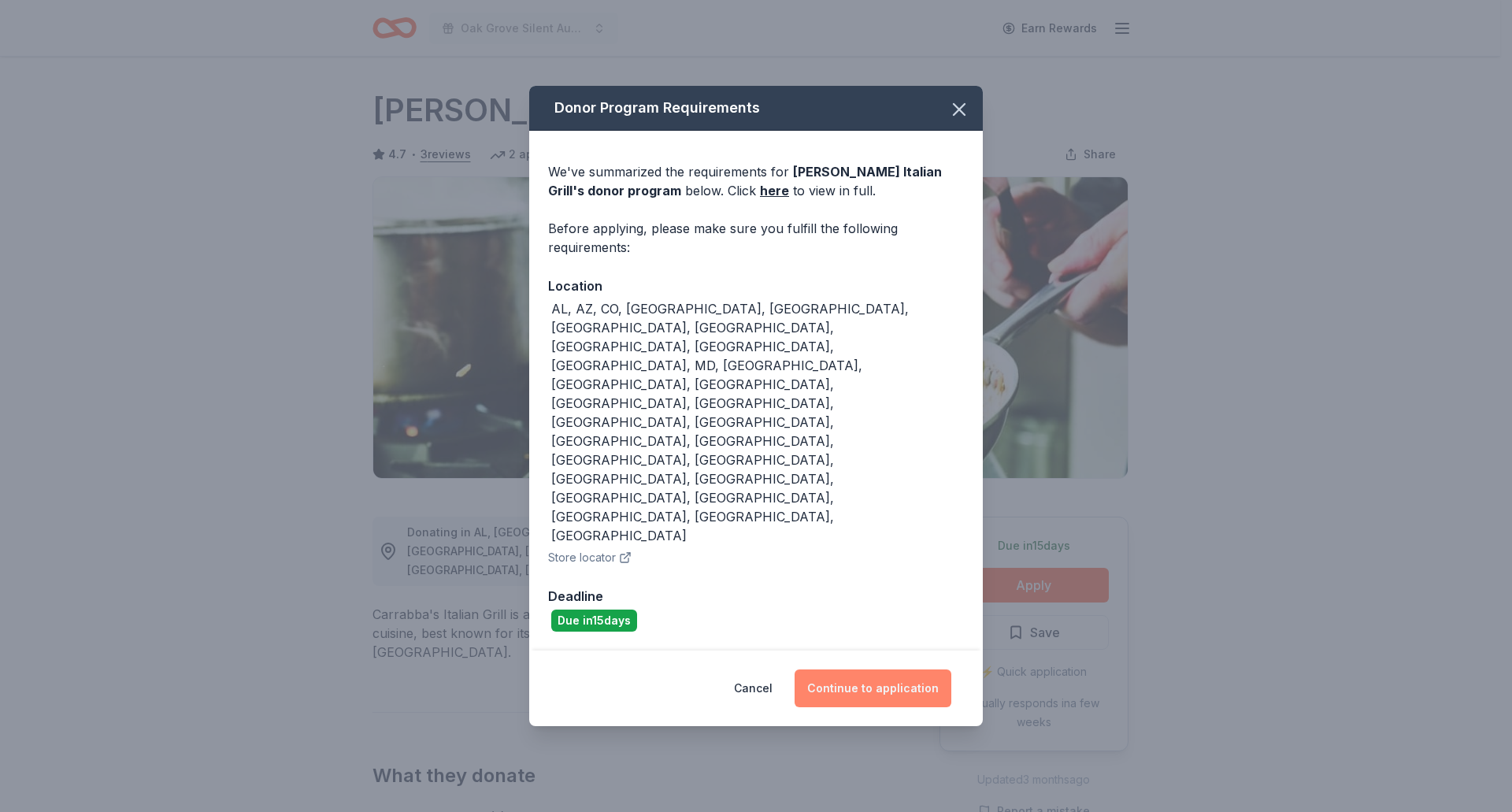
click at [830, 670] on button "Continue to application" at bounding box center [873, 688] width 157 height 38
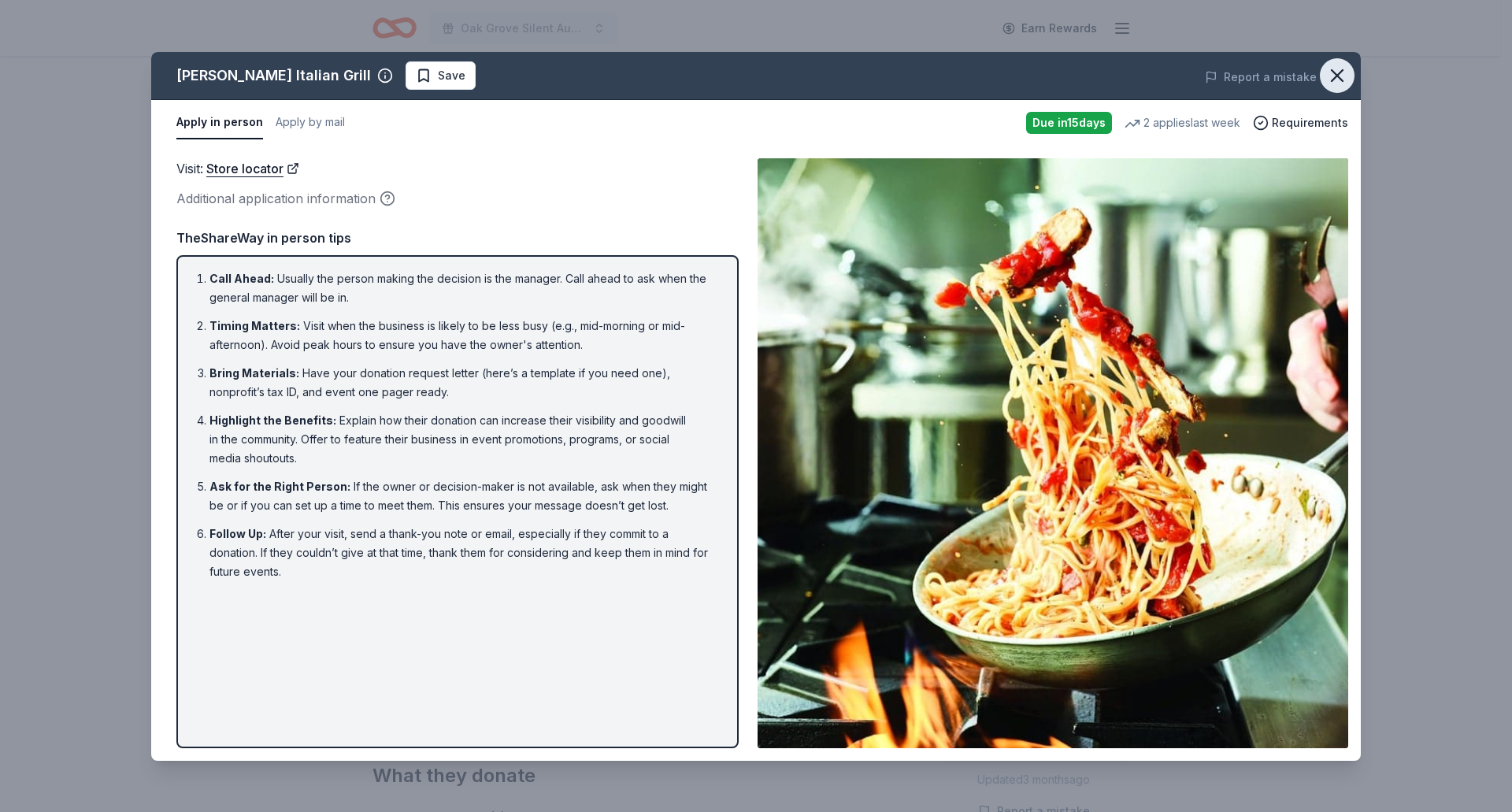
click at [1339, 70] on icon "button" at bounding box center [1337, 75] width 22 height 22
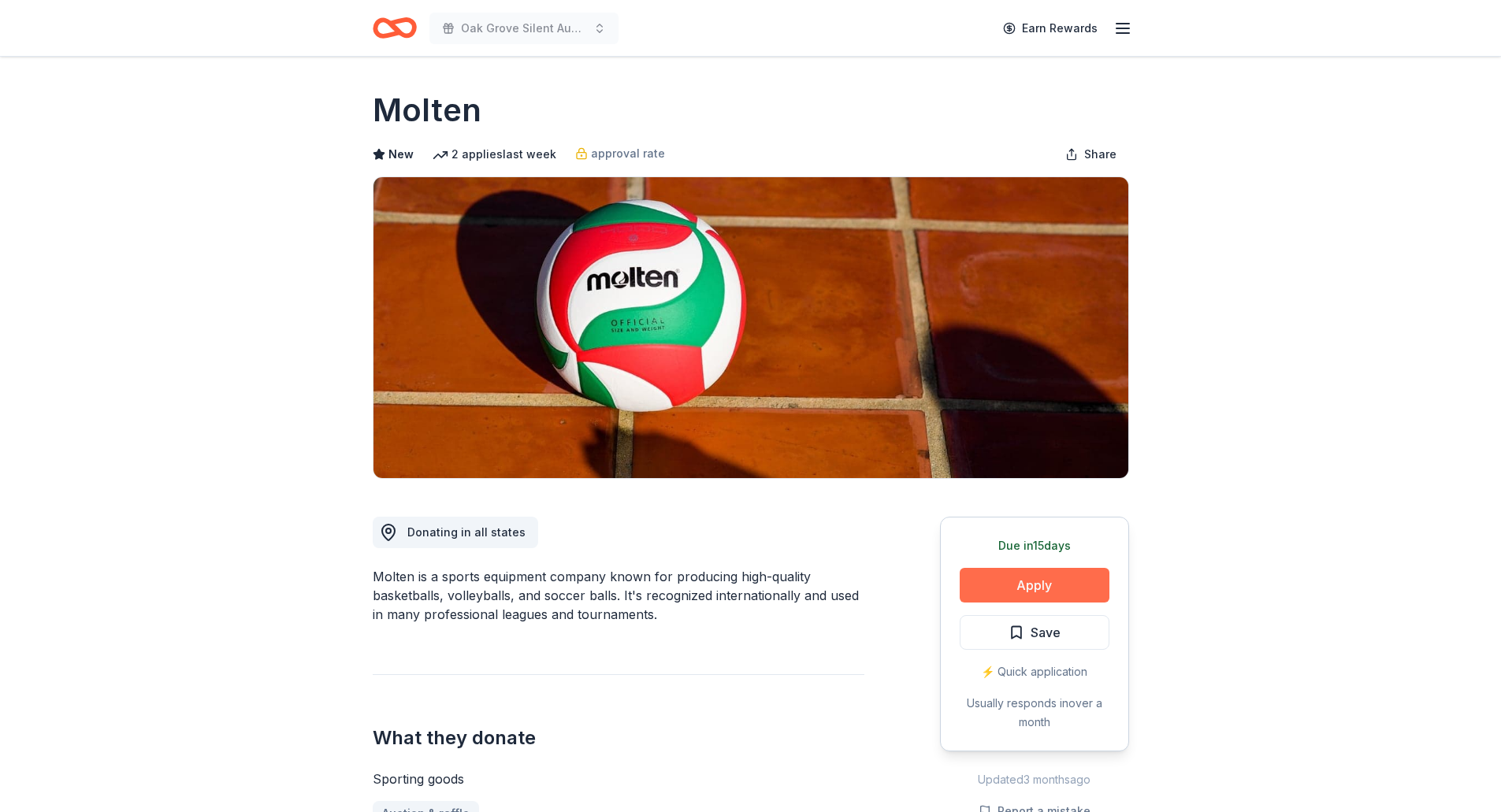
click at [1017, 588] on button "Apply" at bounding box center [1034, 585] width 150 height 34
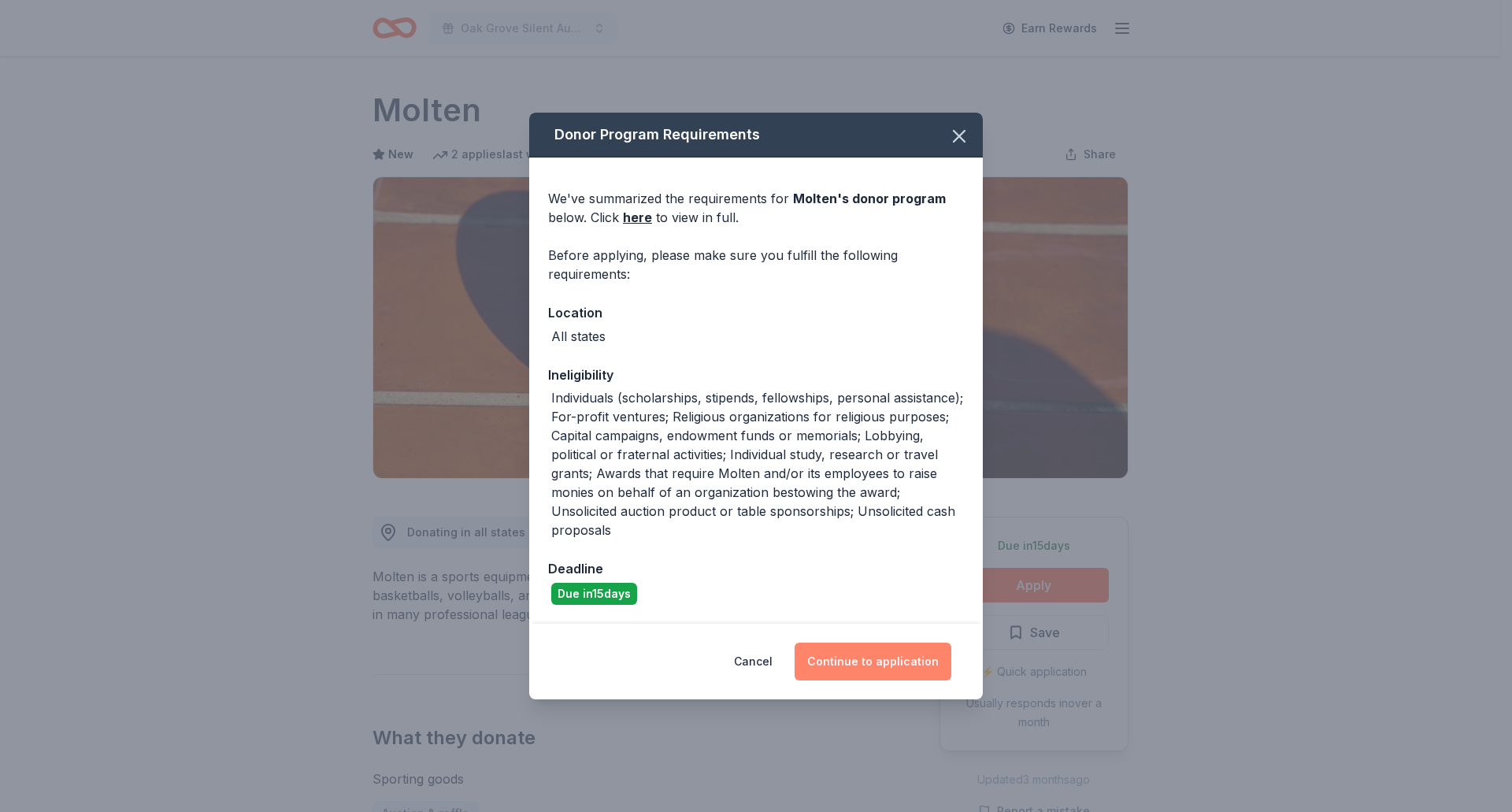
click at [848, 653] on button "Continue to application" at bounding box center [873, 661] width 157 height 38
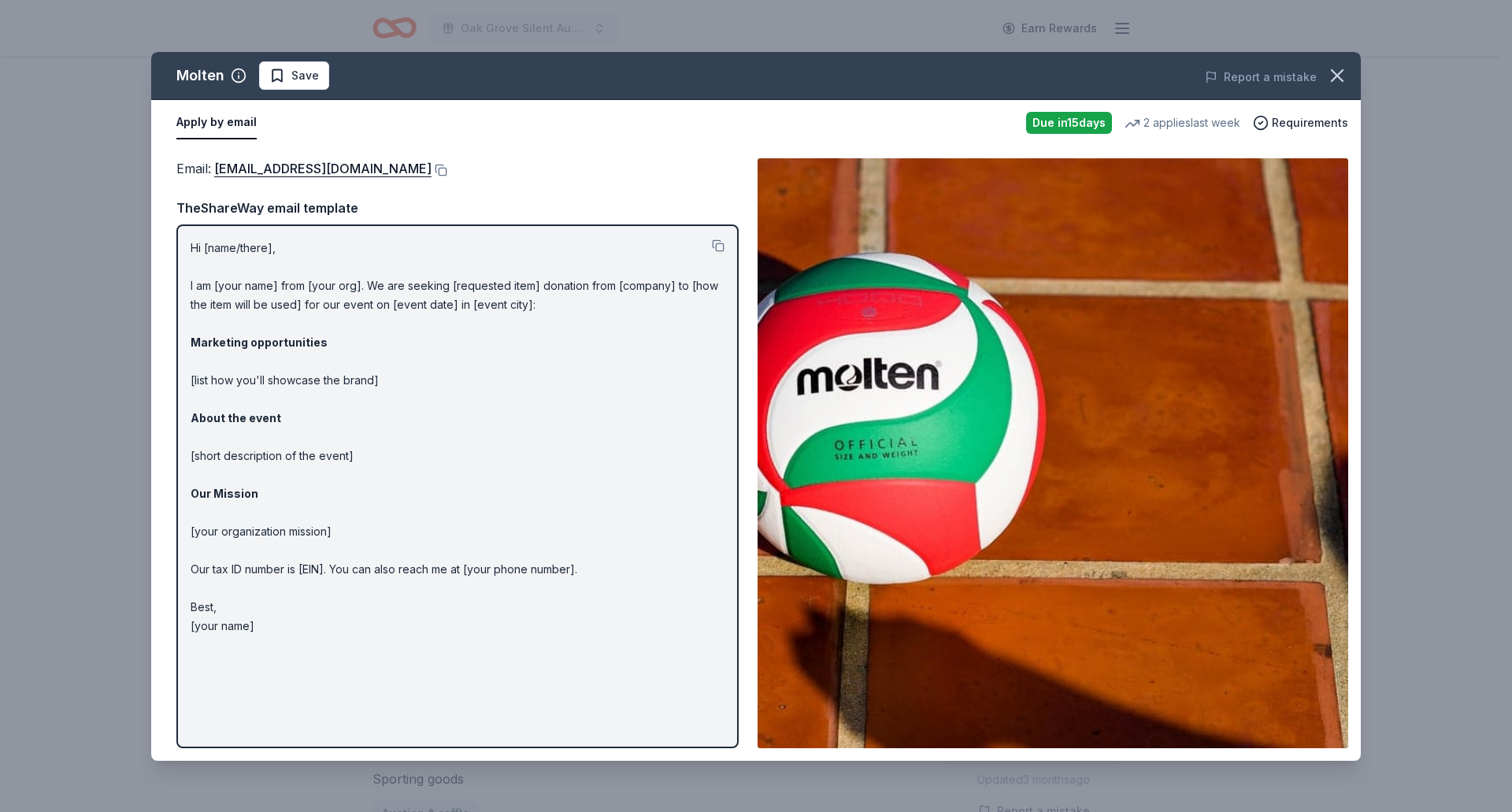
drag, startPoint x: 1345, startPoint y: 74, endPoint x: 1295, endPoint y: 50, distance: 55.5
click at [1344, 73] on icon "button" at bounding box center [1337, 75] width 22 height 22
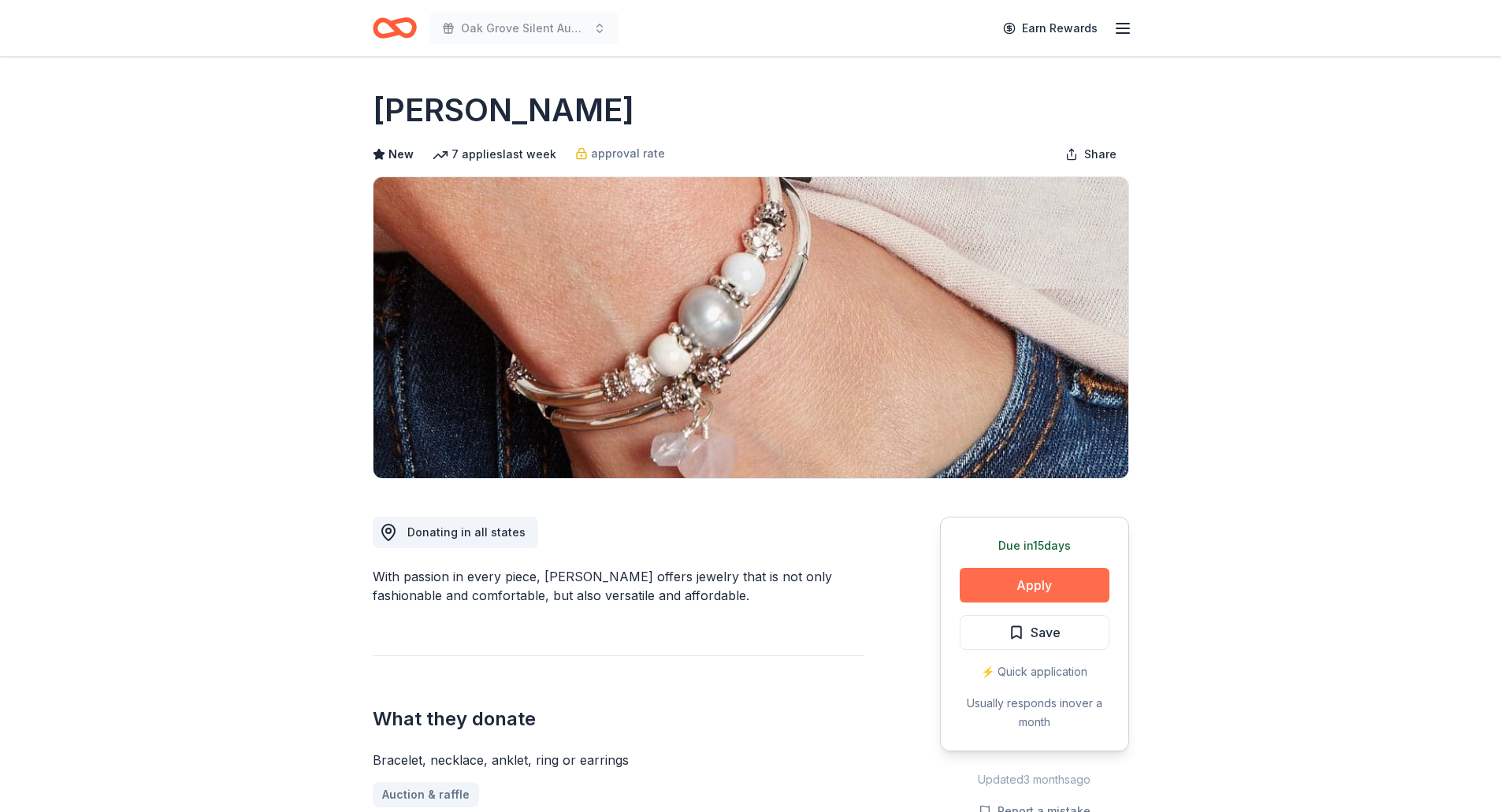
click at [1045, 586] on button "Apply" at bounding box center [1034, 585] width 150 height 34
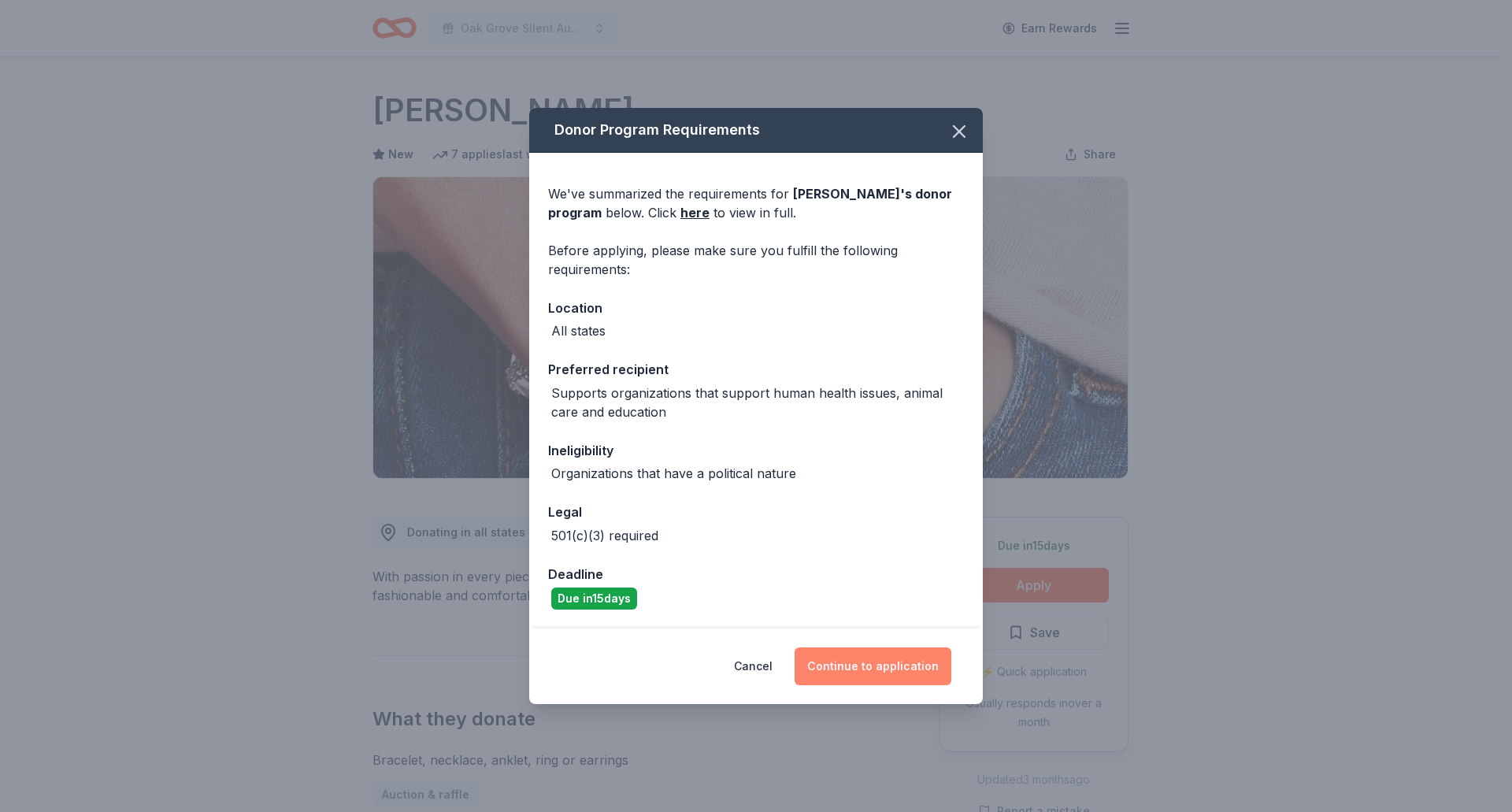
click at [890, 675] on button "Continue to application" at bounding box center [873, 666] width 157 height 38
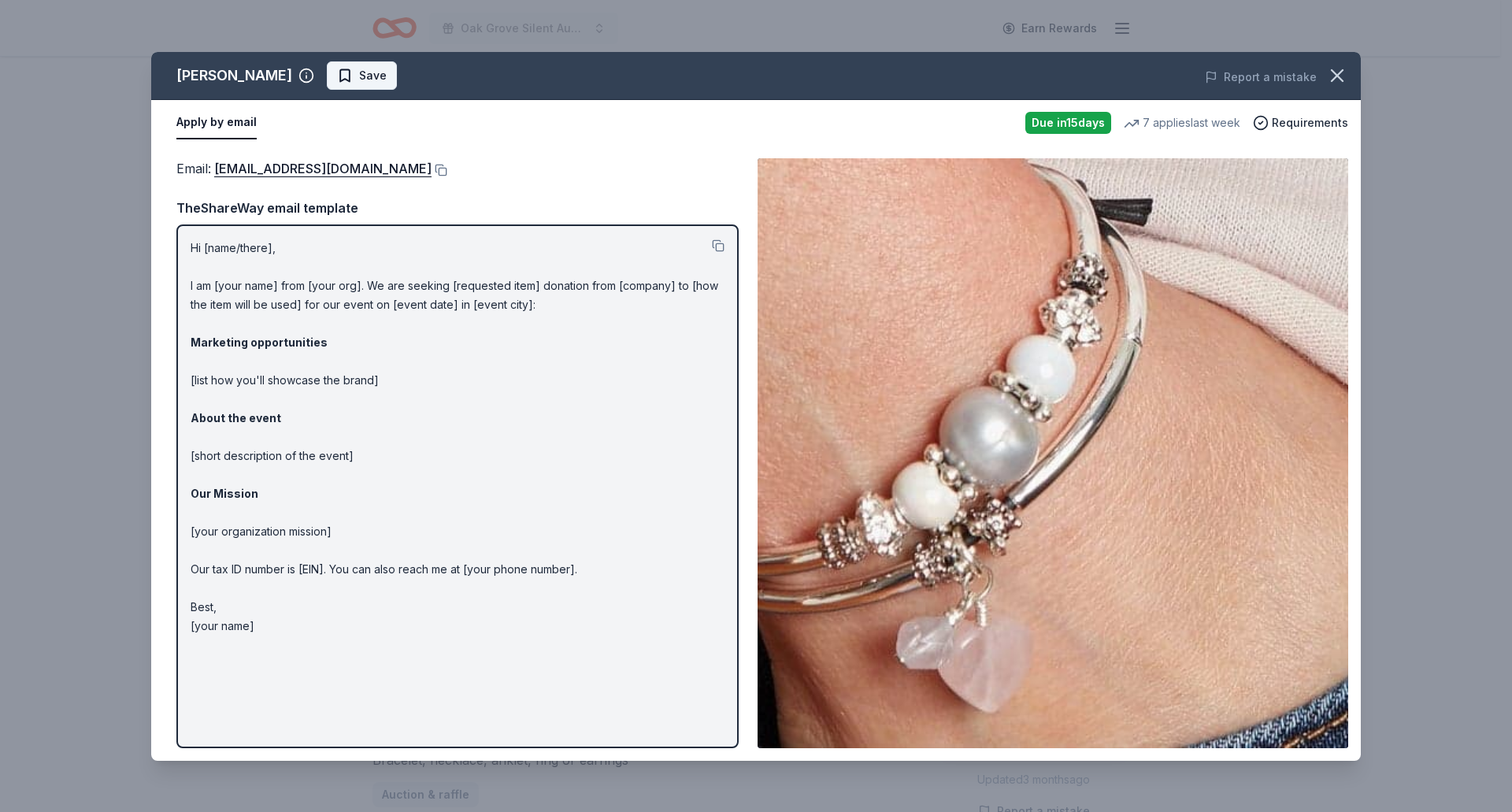
click at [359, 70] on span "Save" at bounding box center [373, 75] width 28 height 19
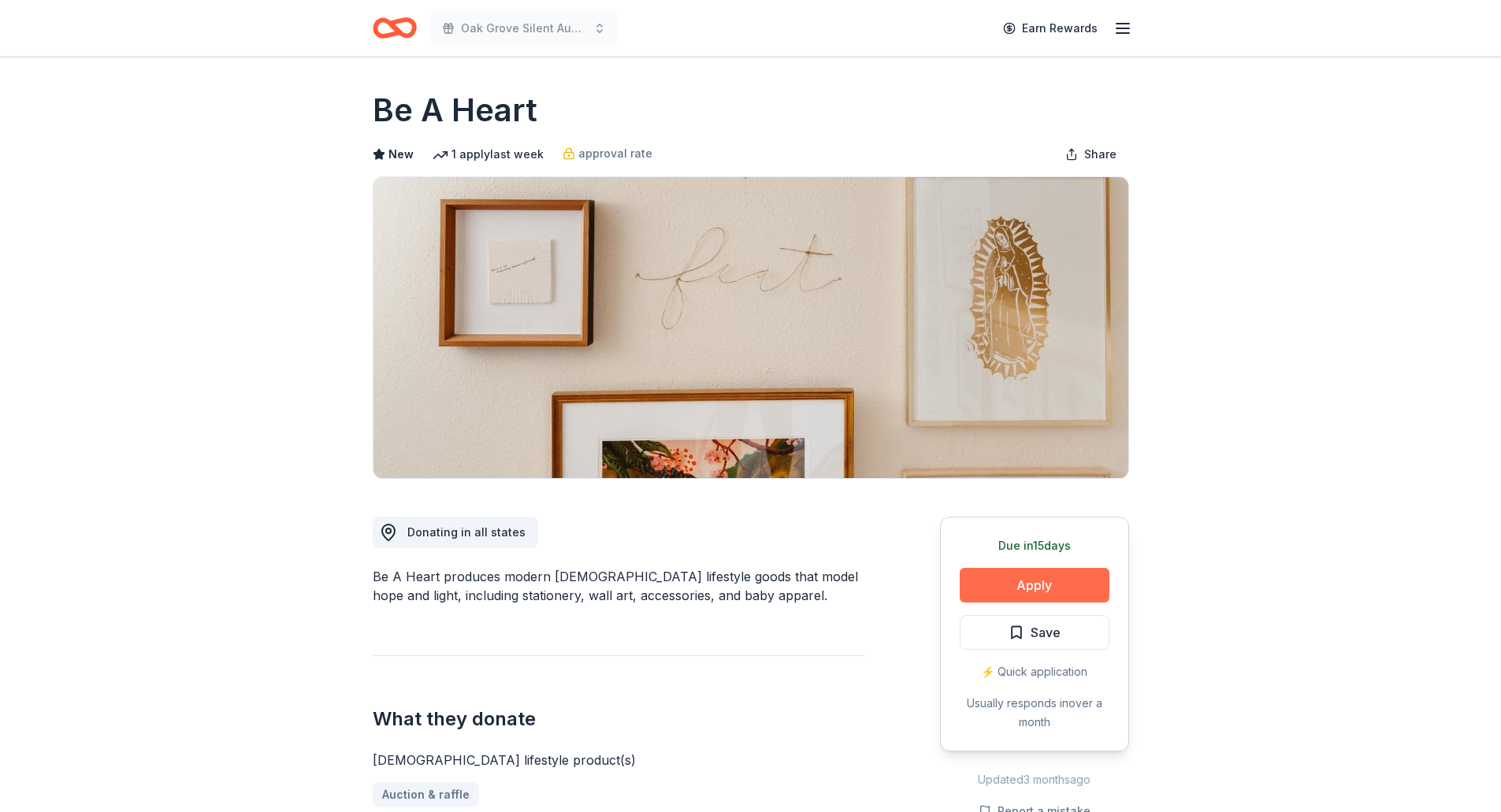
click at [1079, 587] on button "Apply" at bounding box center [1034, 585] width 150 height 34
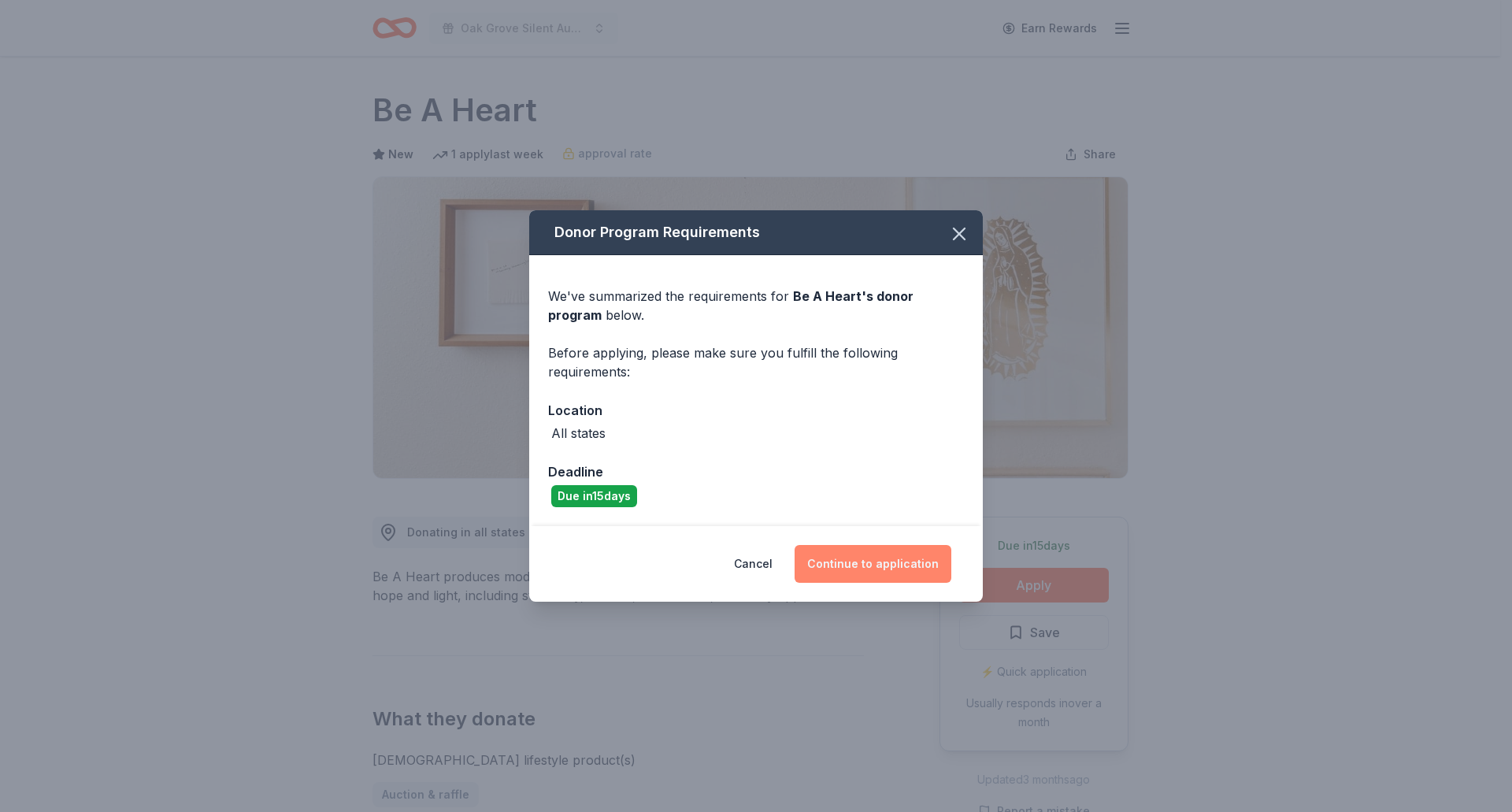
click at [864, 562] on button "Continue to application" at bounding box center [873, 564] width 157 height 38
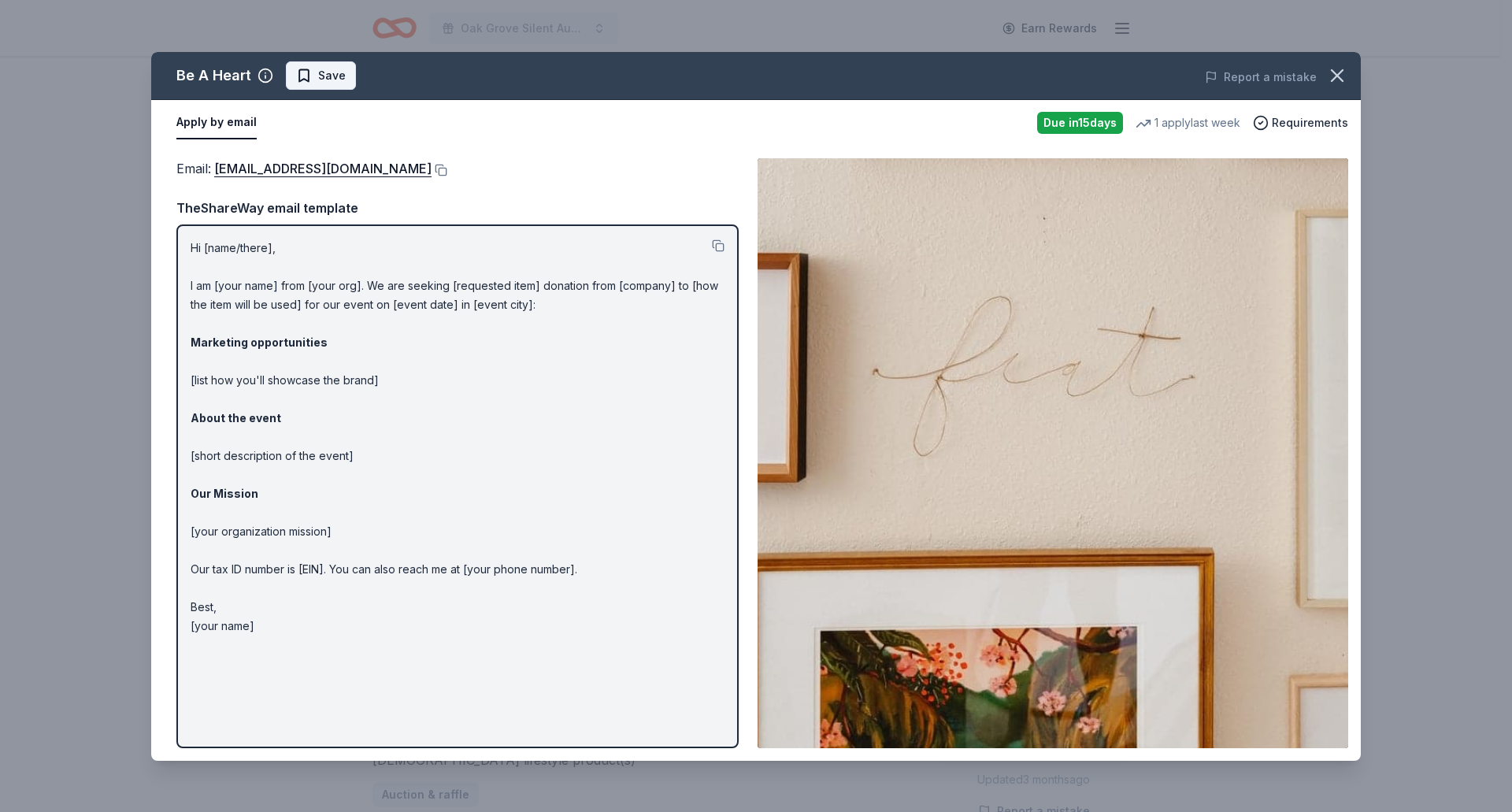
click at [325, 74] on span "Save" at bounding box center [332, 75] width 28 height 19
click at [1337, 72] on icon "button" at bounding box center [1337, 75] width 22 height 22
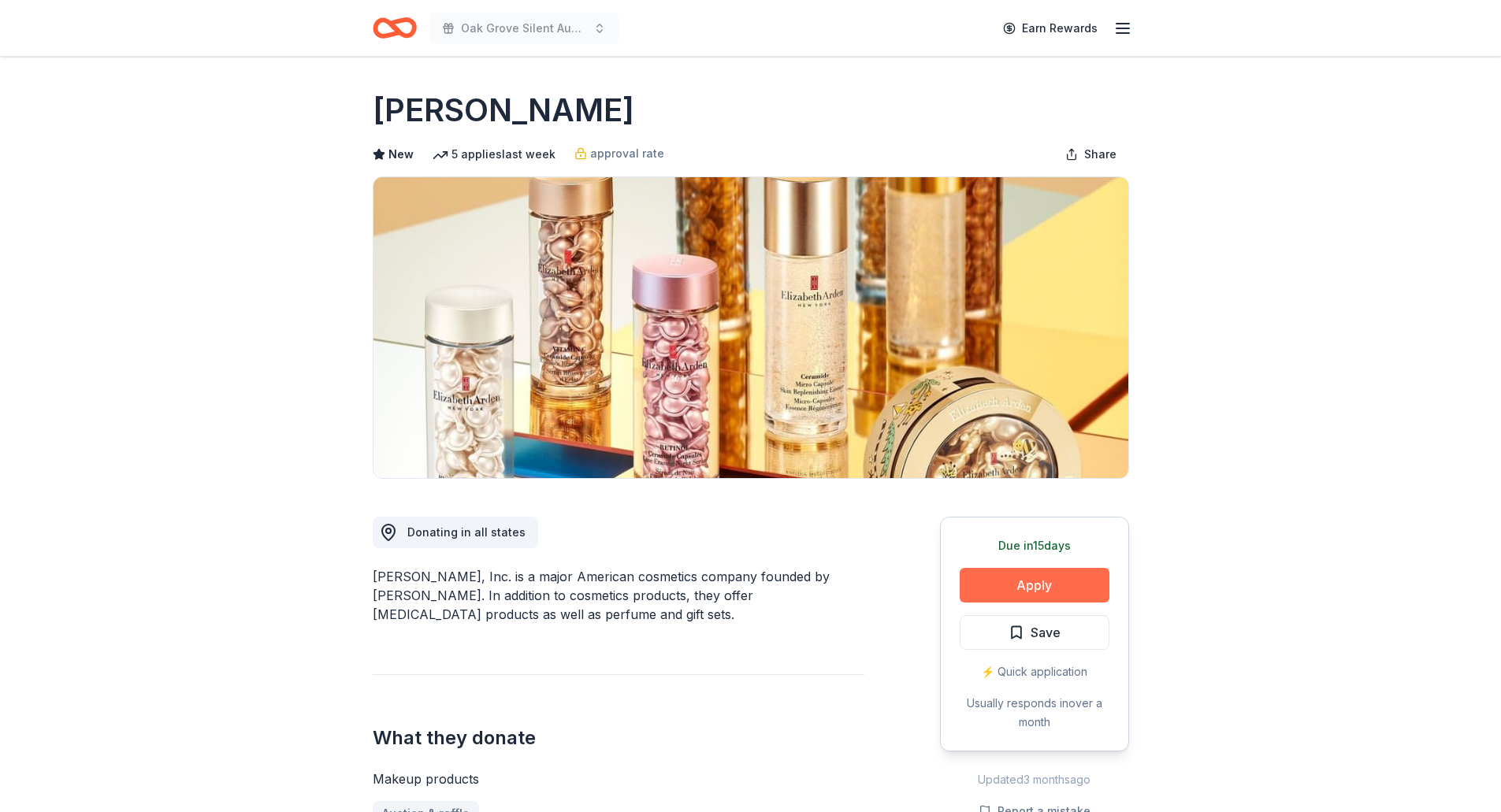
click at [1000, 580] on button "Apply" at bounding box center [1034, 585] width 150 height 34
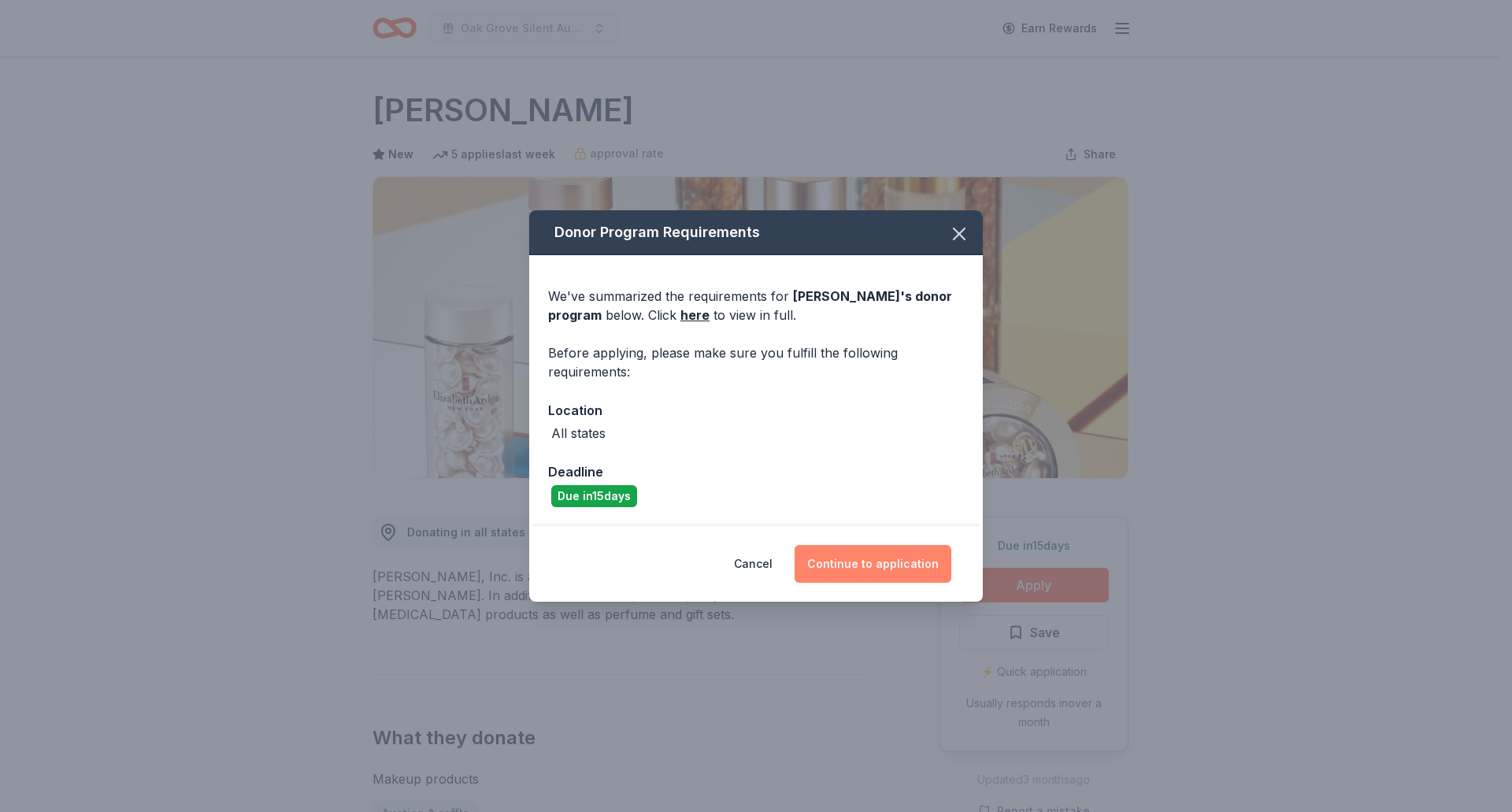
click at [887, 564] on button "Continue to application" at bounding box center [873, 564] width 157 height 38
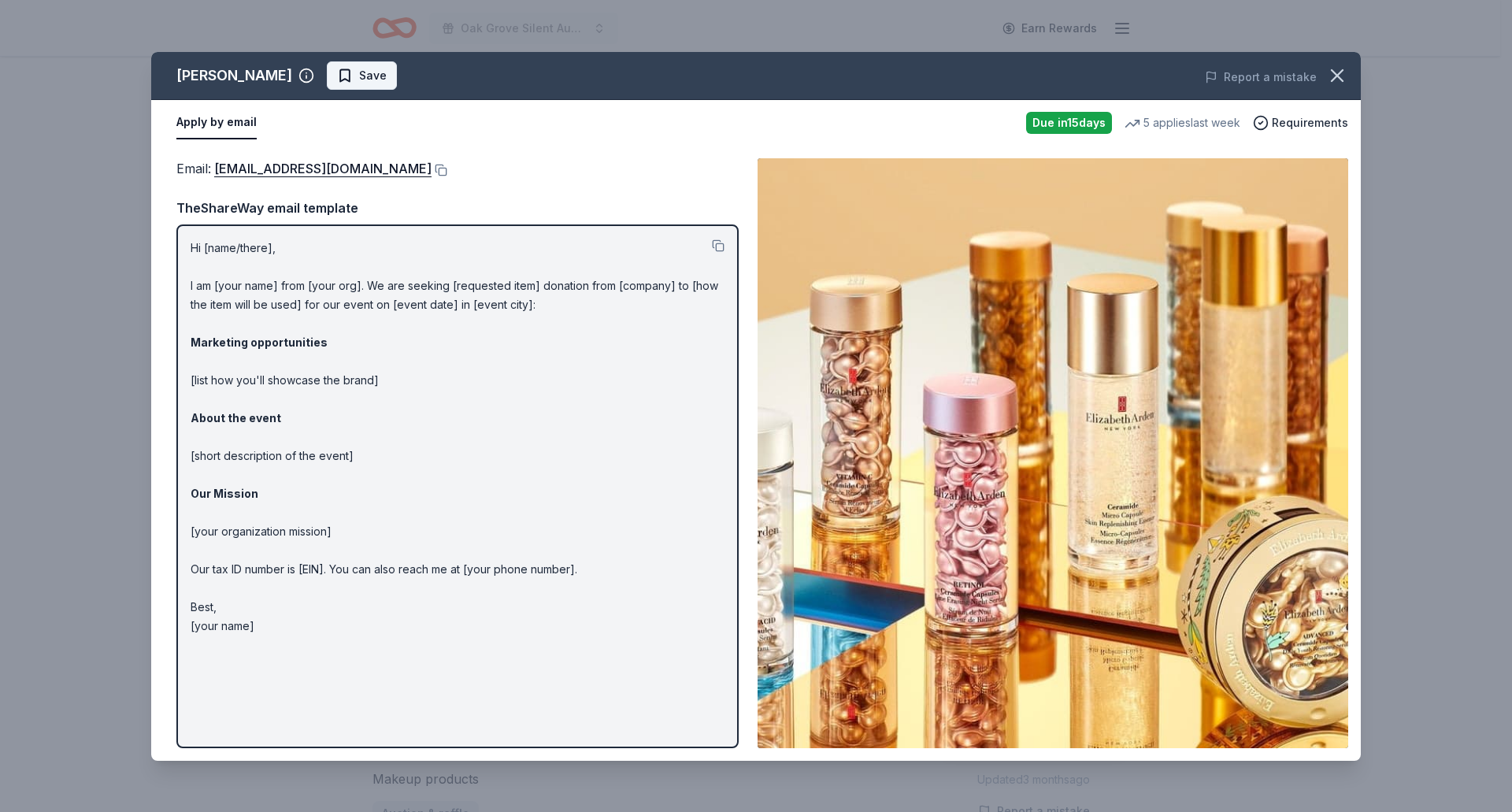
click at [344, 75] on span "Save" at bounding box center [361, 75] width 49 height 19
click at [1347, 75] on icon "button" at bounding box center [1337, 75] width 22 height 22
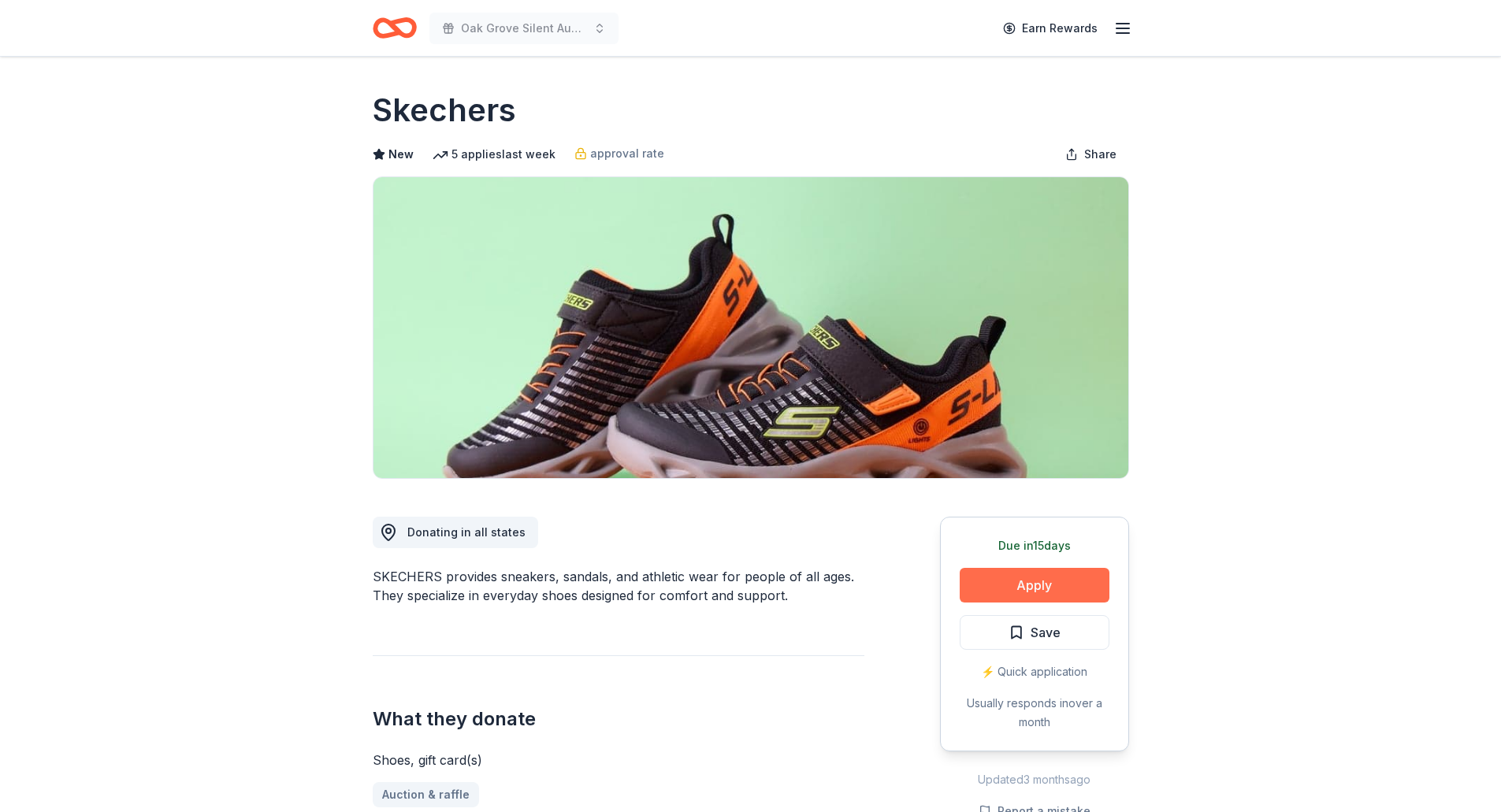
click at [1011, 590] on button "Apply" at bounding box center [1034, 585] width 150 height 34
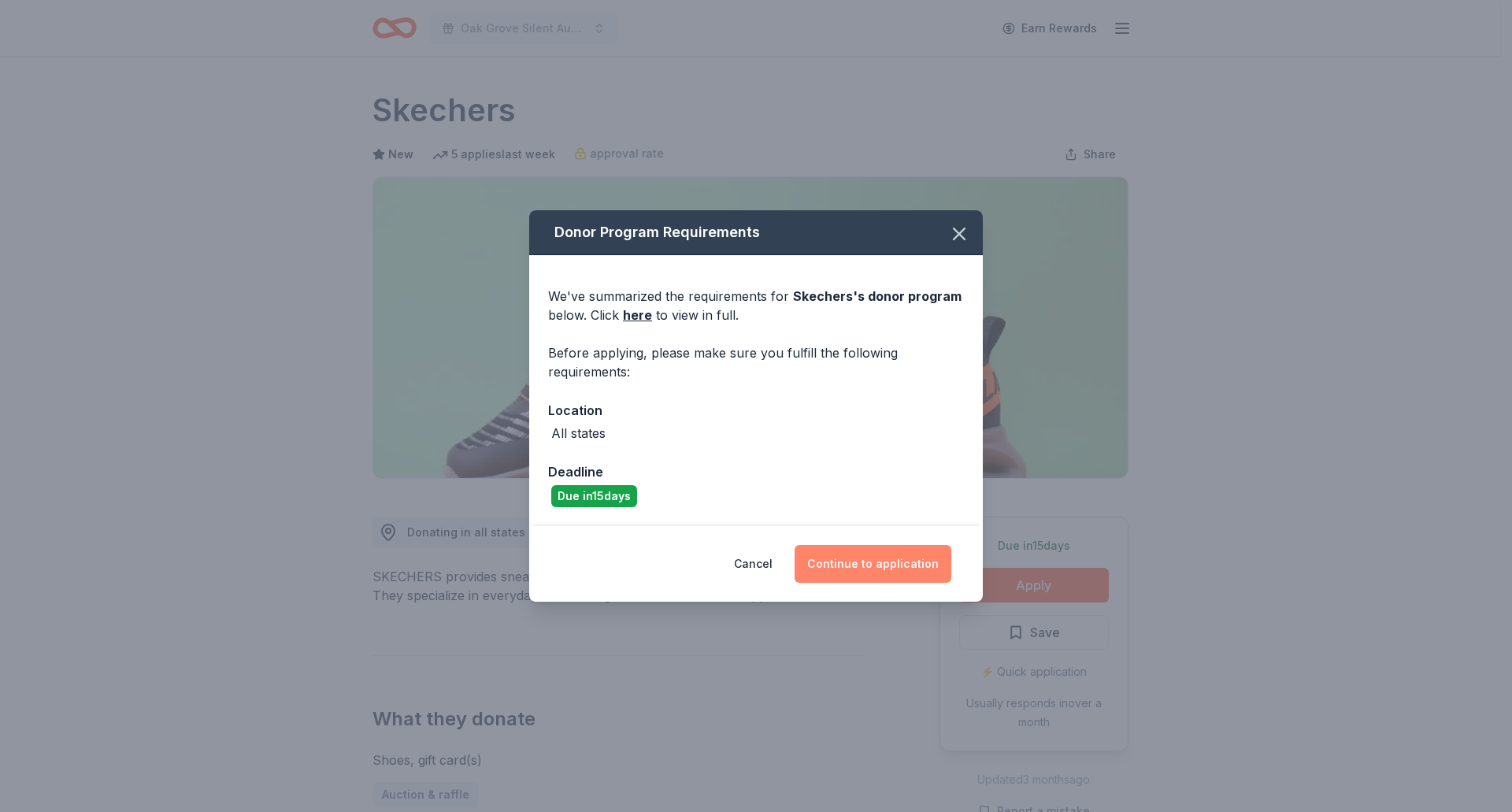
click at [873, 566] on button "Continue to application" at bounding box center [873, 564] width 157 height 38
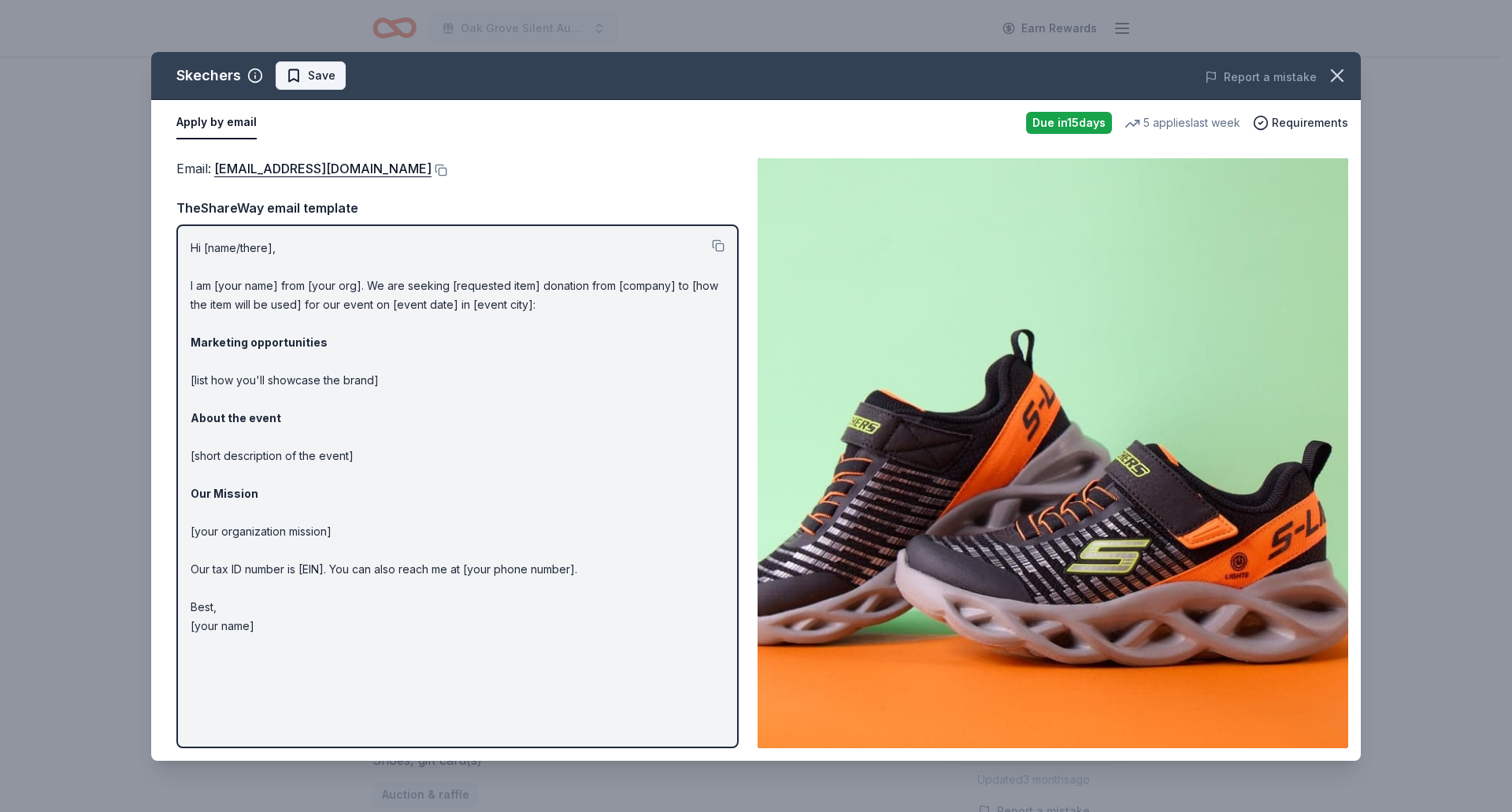
click at [330, 72] on span "Save" at bounding box center [322, 75] width 28 height 19
click at [1334, 70] on icon "button" at bounding box center [1337, 75] width 22 height 22
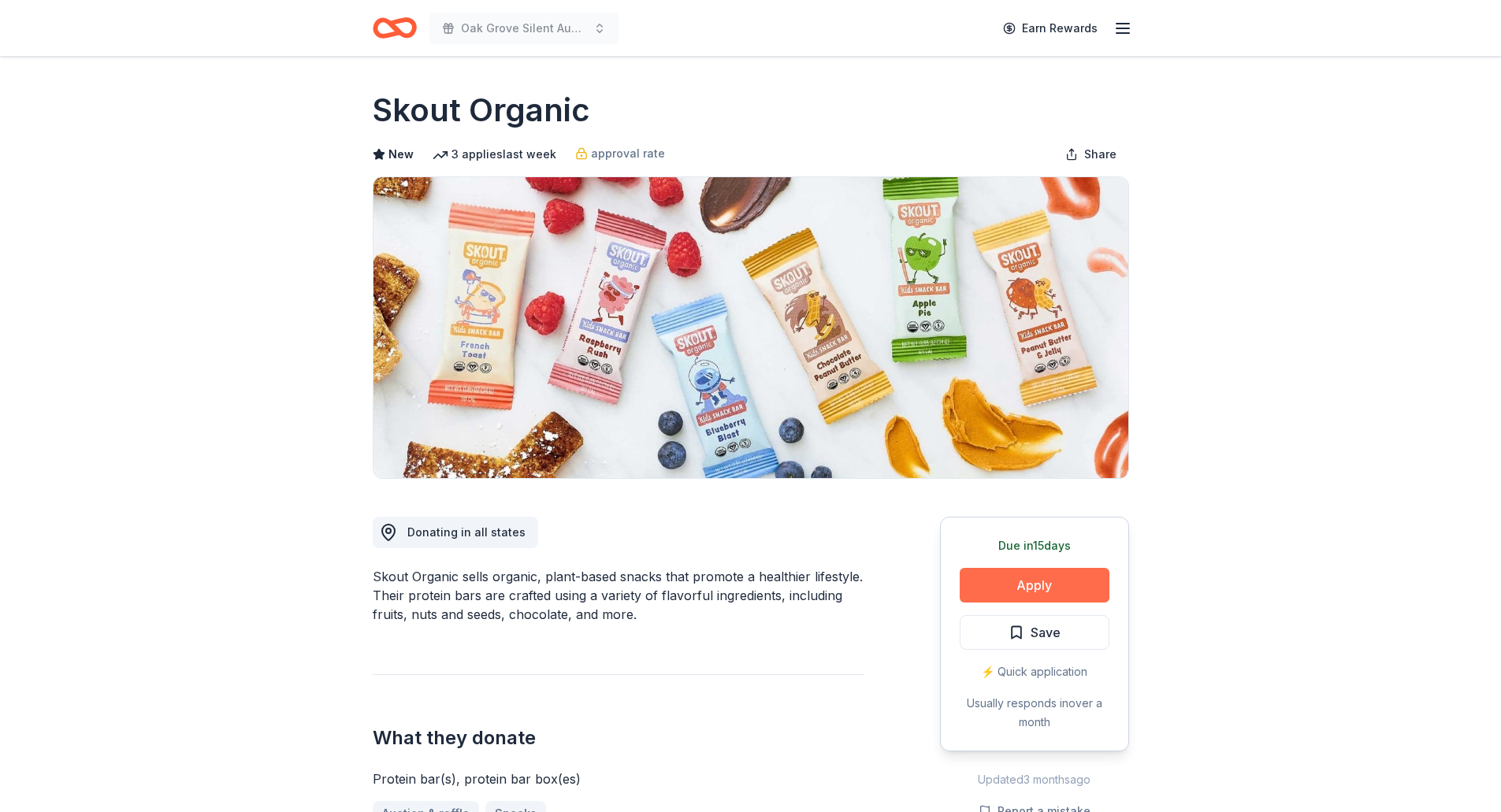
click at [1038, 577] on button "Apply" at bounding box center [1034, 585] width 150 height 34
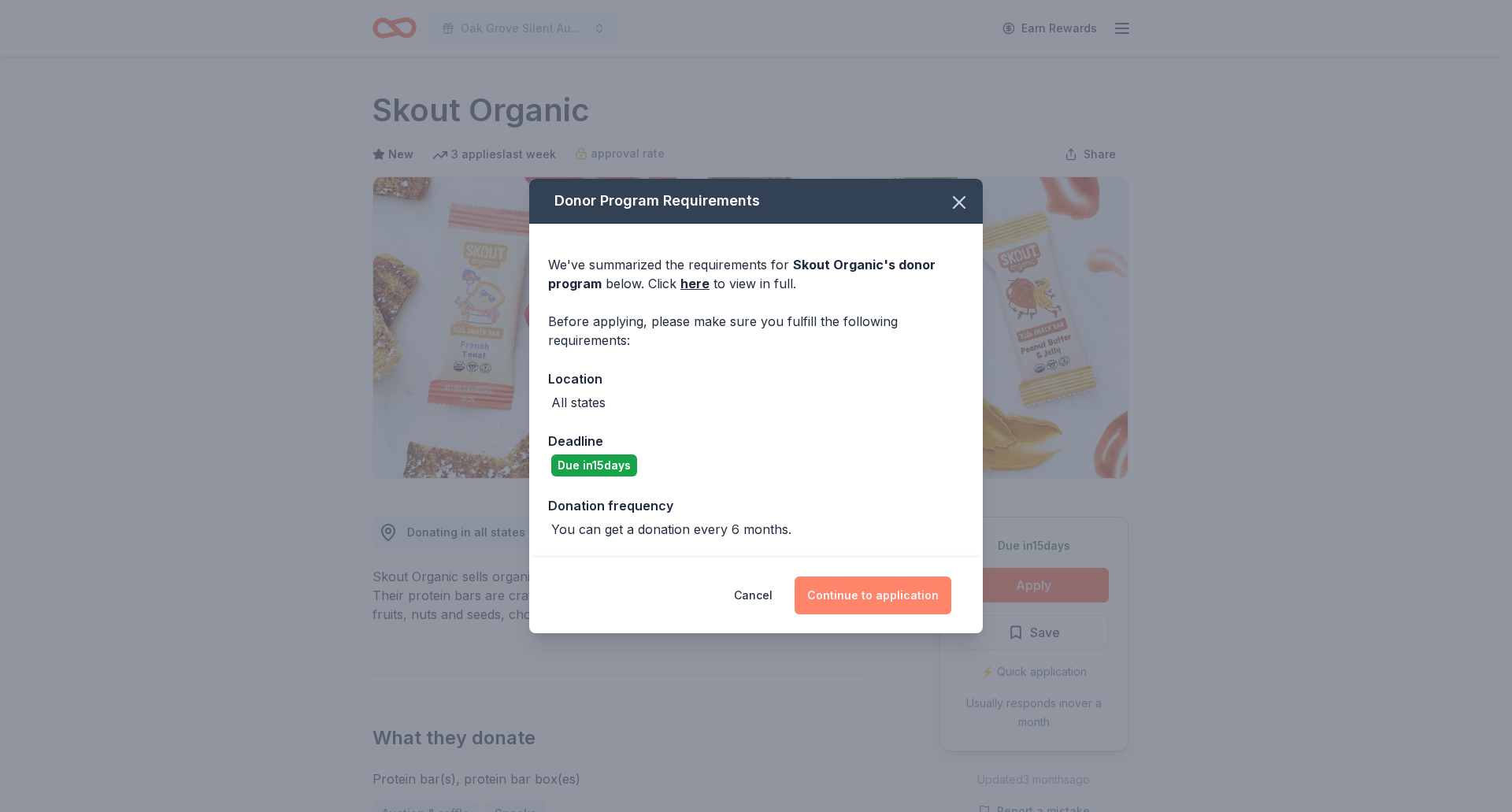
click at [872, 599] on button "Continue to application" at bounding box center [873, 595] width 157 height 38
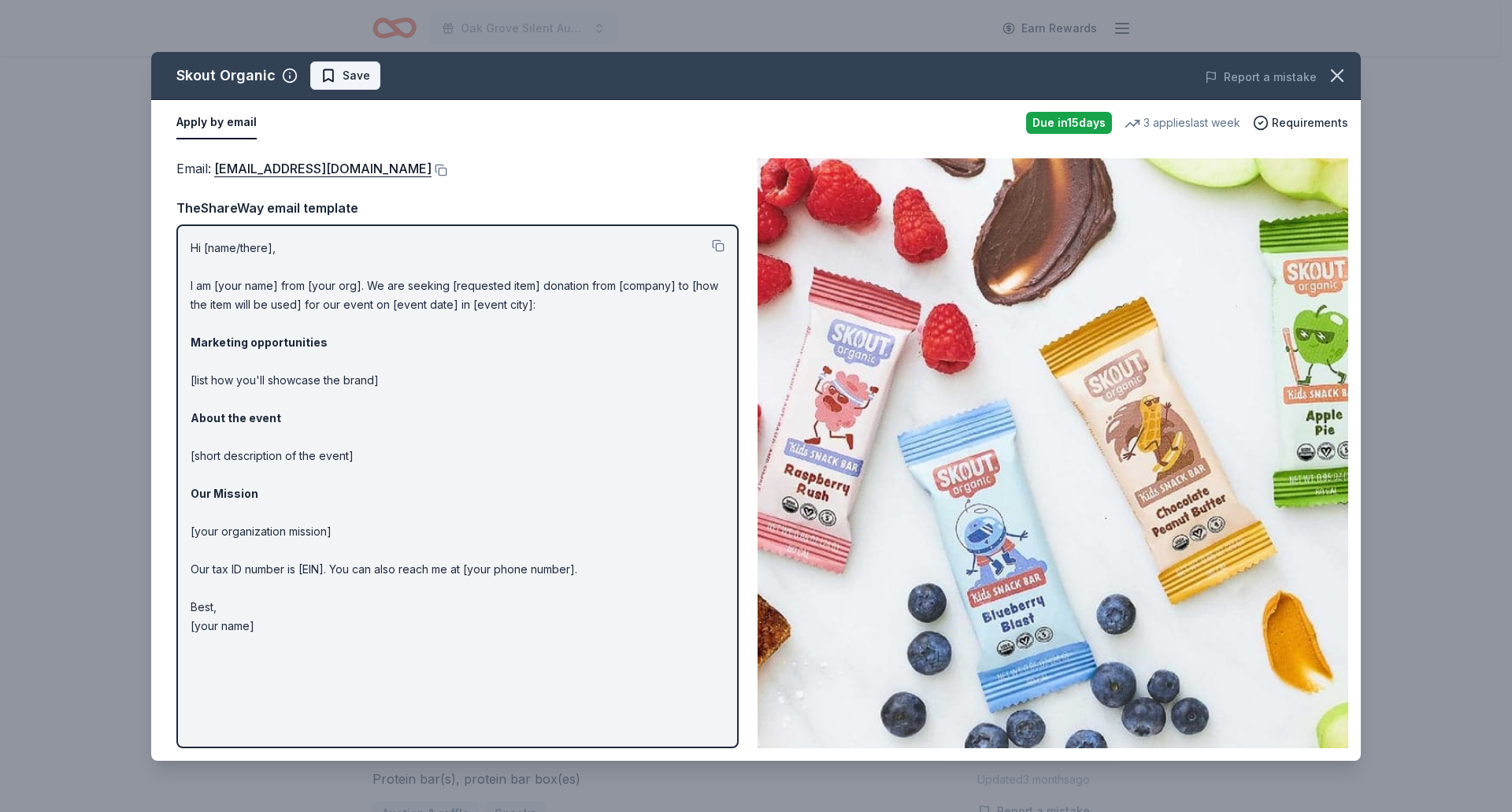
click at [358, 69] on span "Save" at bounding box center [356, 75] width 28 height 19
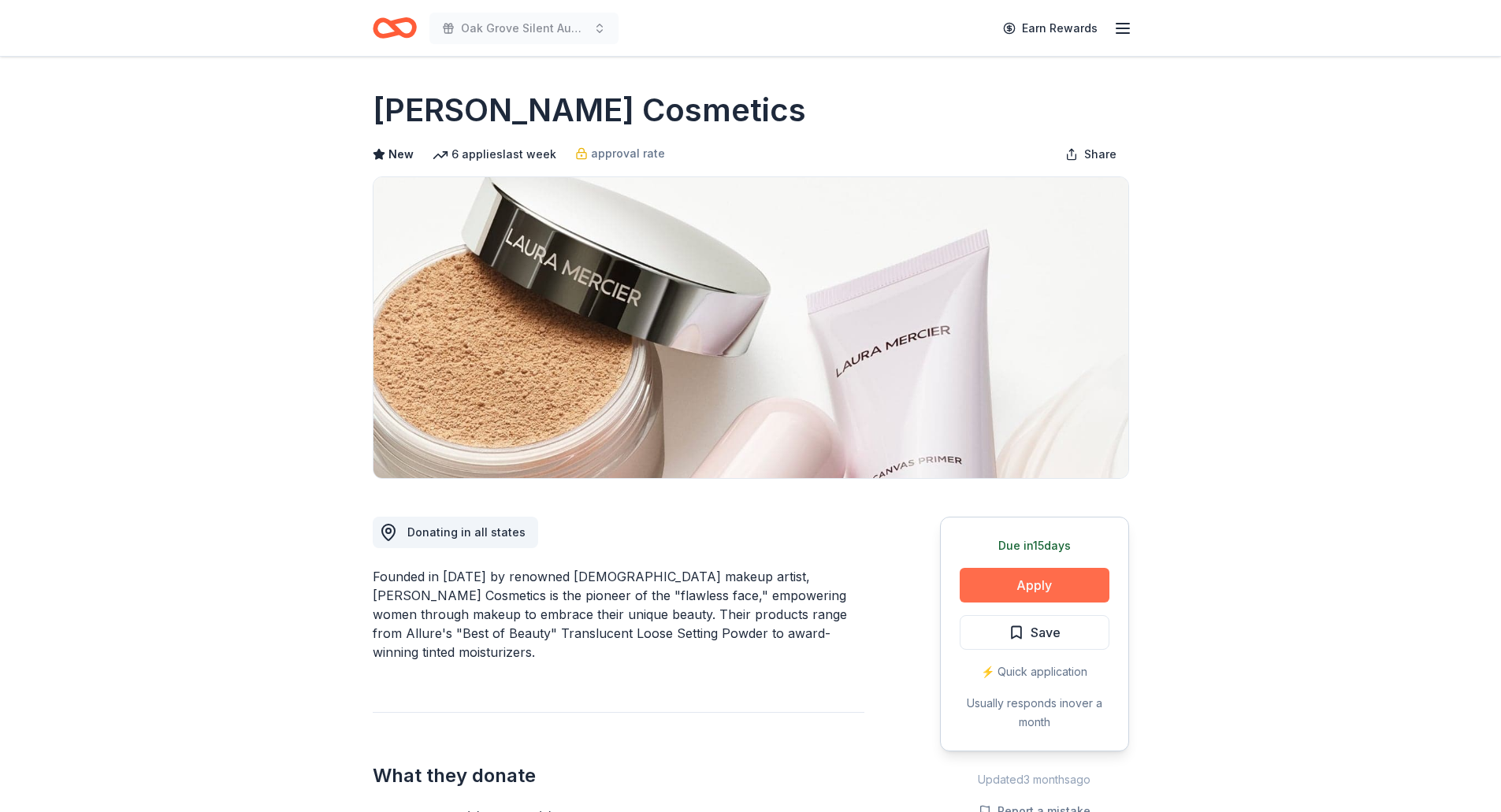
click at [1010, 592] on button "Apply" at bounding box center [1034, 585] width 150 height 34
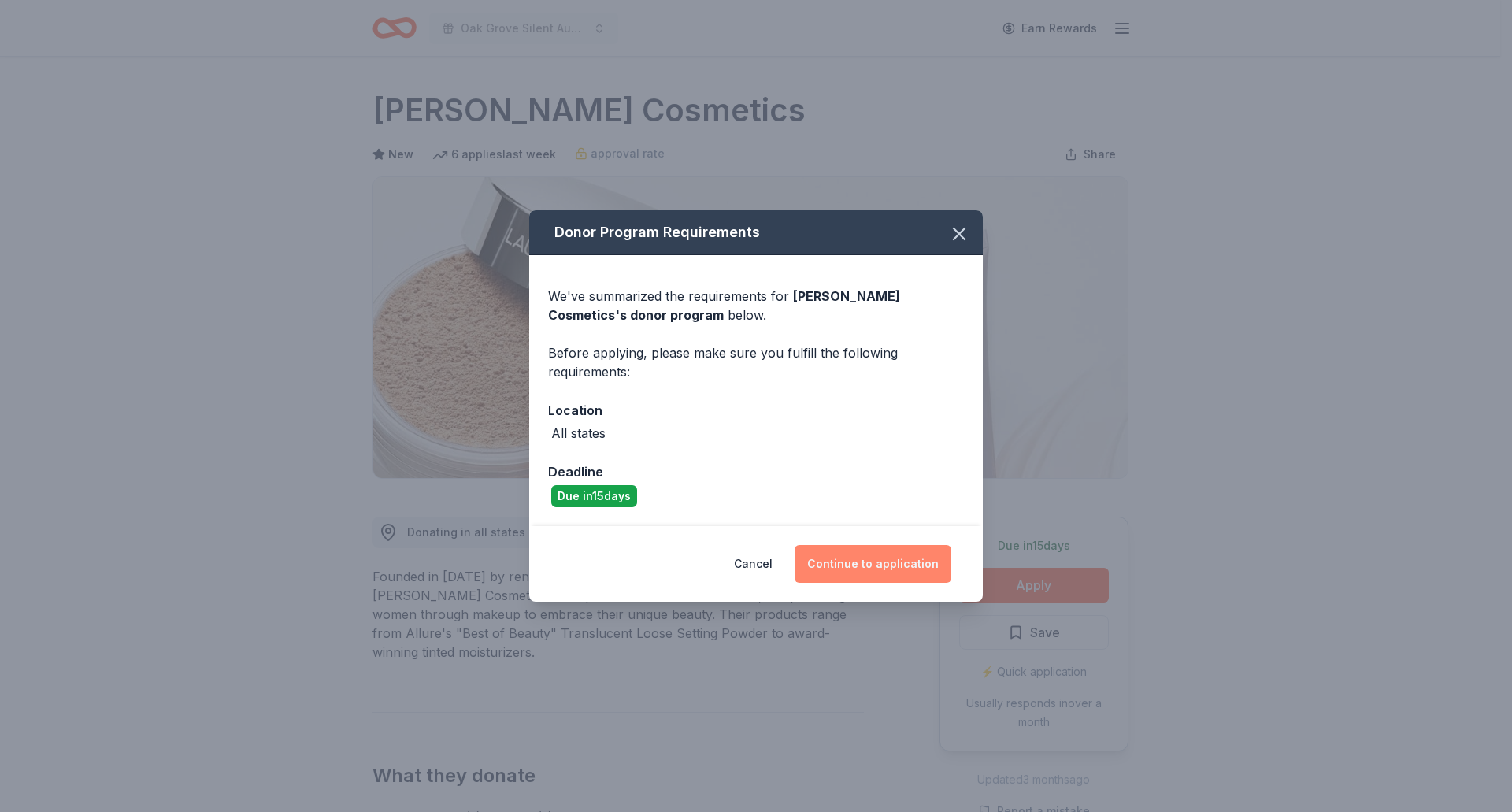
click at [916, 570] on button "Continue to application" at bounding box center [873, 564] width 157 height 38
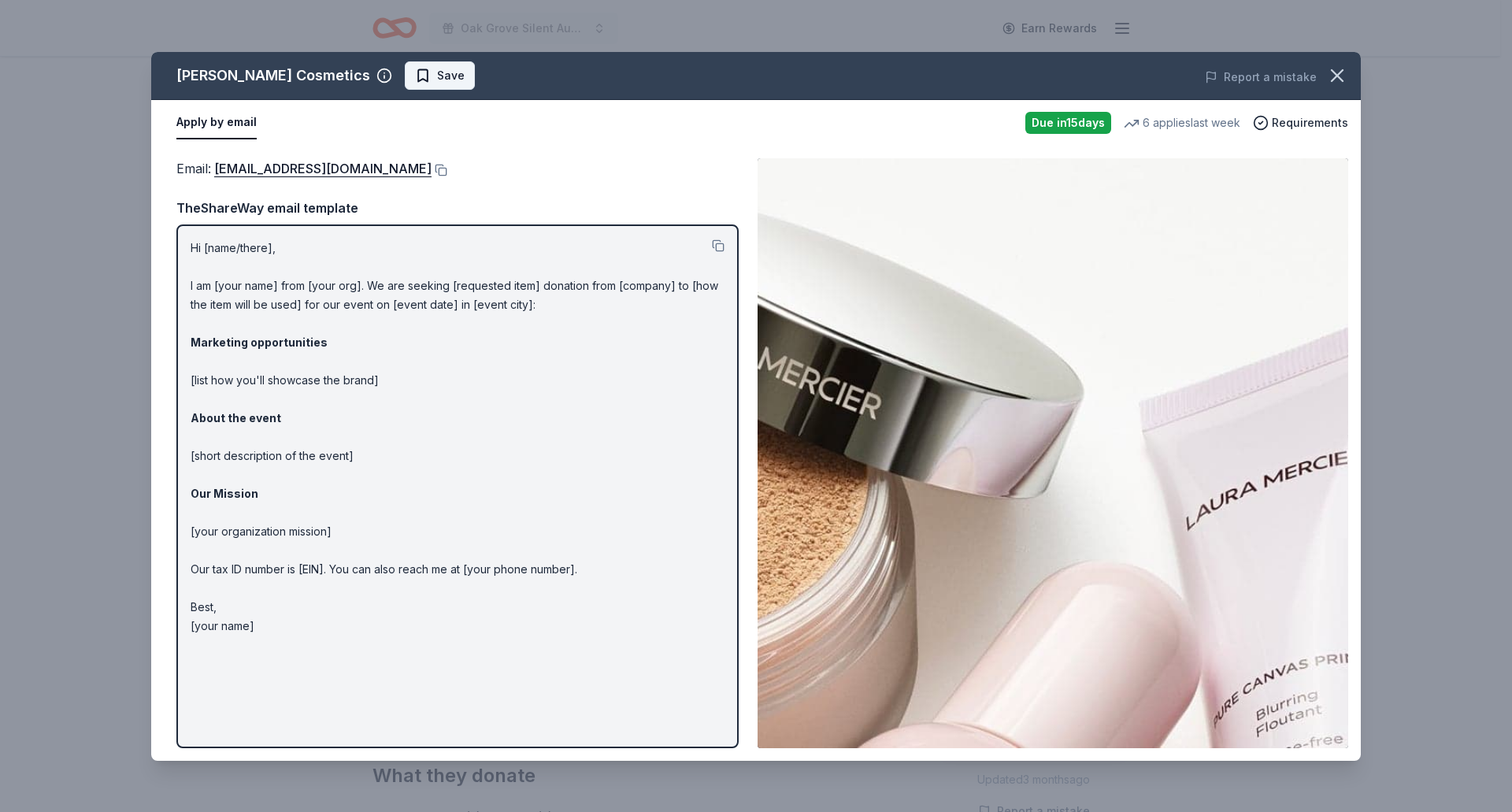
click at [437, 74] on span "Save" at bounding box center [451, 75] width 28 height 19
drag, startPoint x: 1334, startPoint y: 75, endPoint x: 1185, endPoint y: 23, distance: 157.8
click at [1327, 71] on icon "button" at bounding box center [1337, 75] width 22 height 22
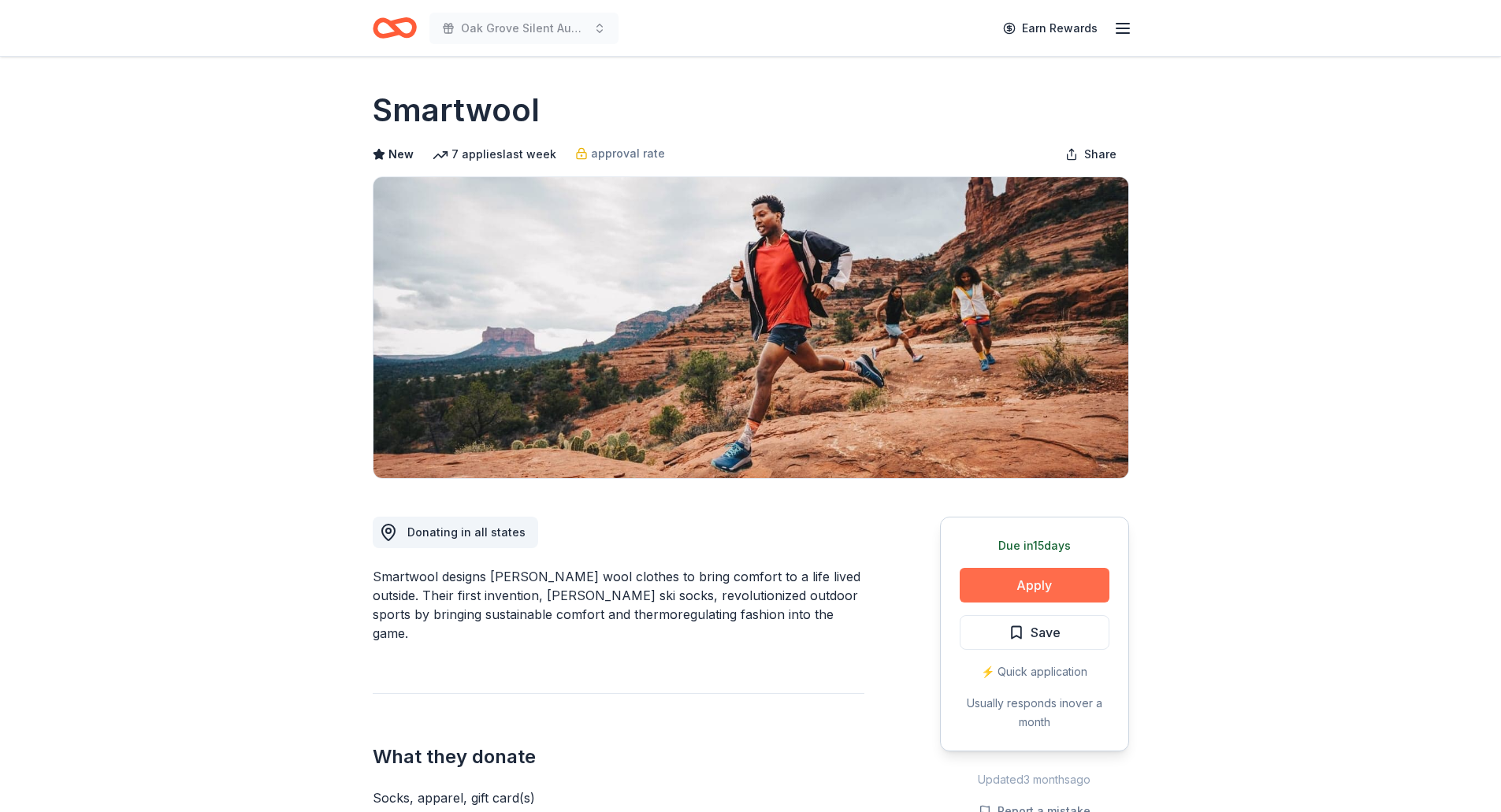
click at [1019, 582] on button "Apply" at bounding box center [1034, 585] width 150 height 34
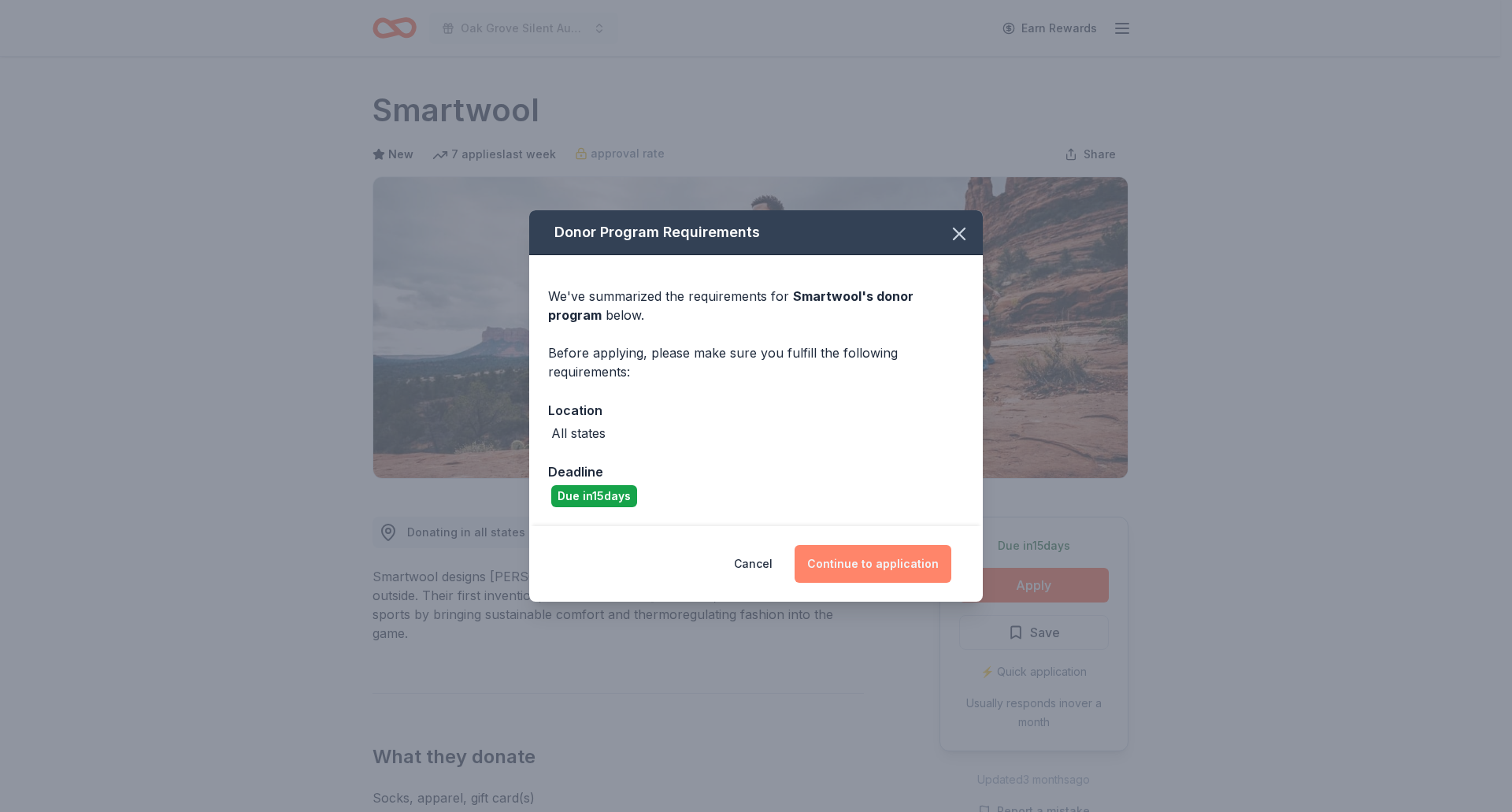
click at [862, 556] on button "Continue to application" at bounding box center [873, 564] width 157 height 38
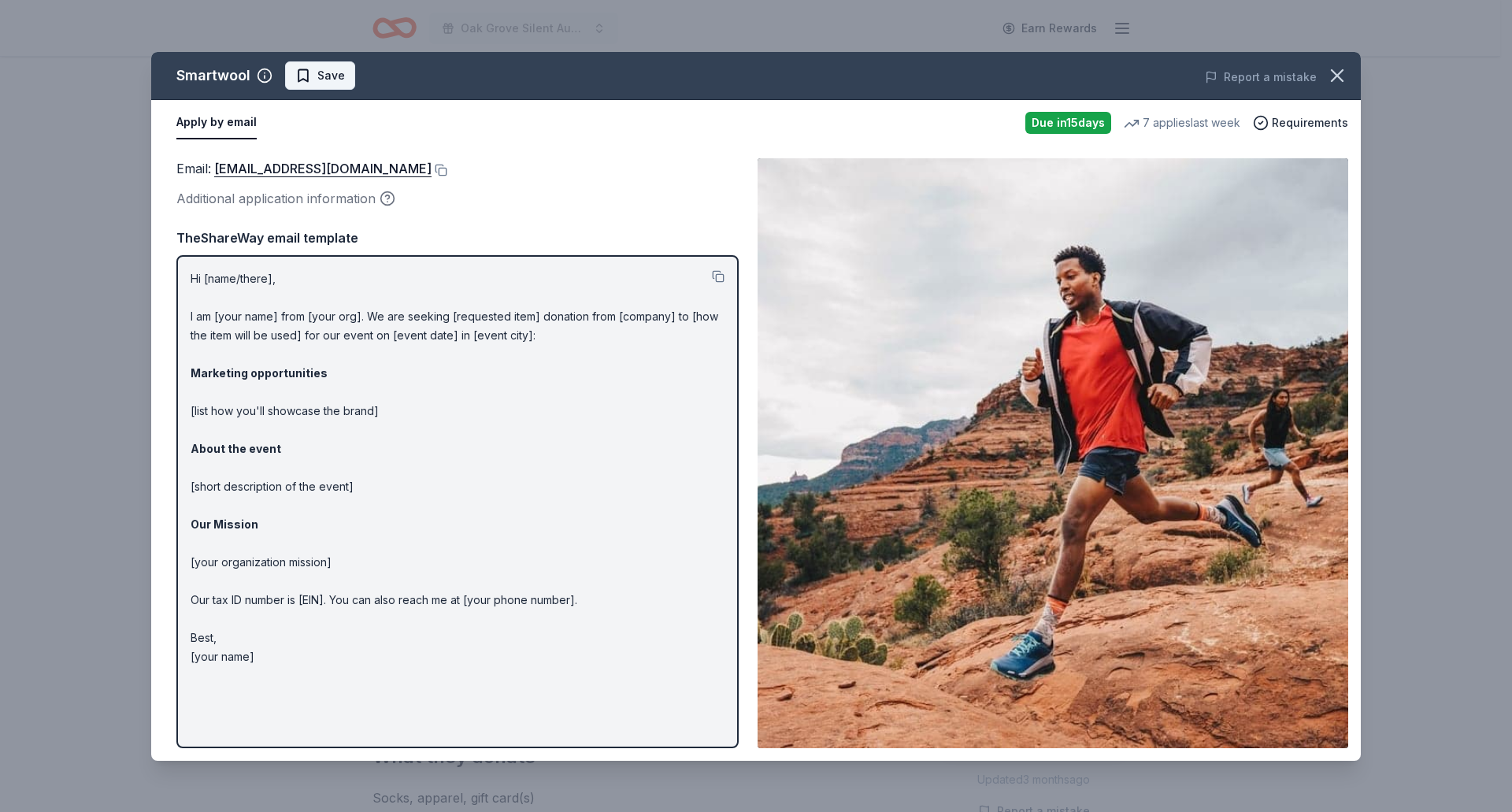
click at [292, 75] on button "Save" at bounding box center [320, 75] width 70 height 28
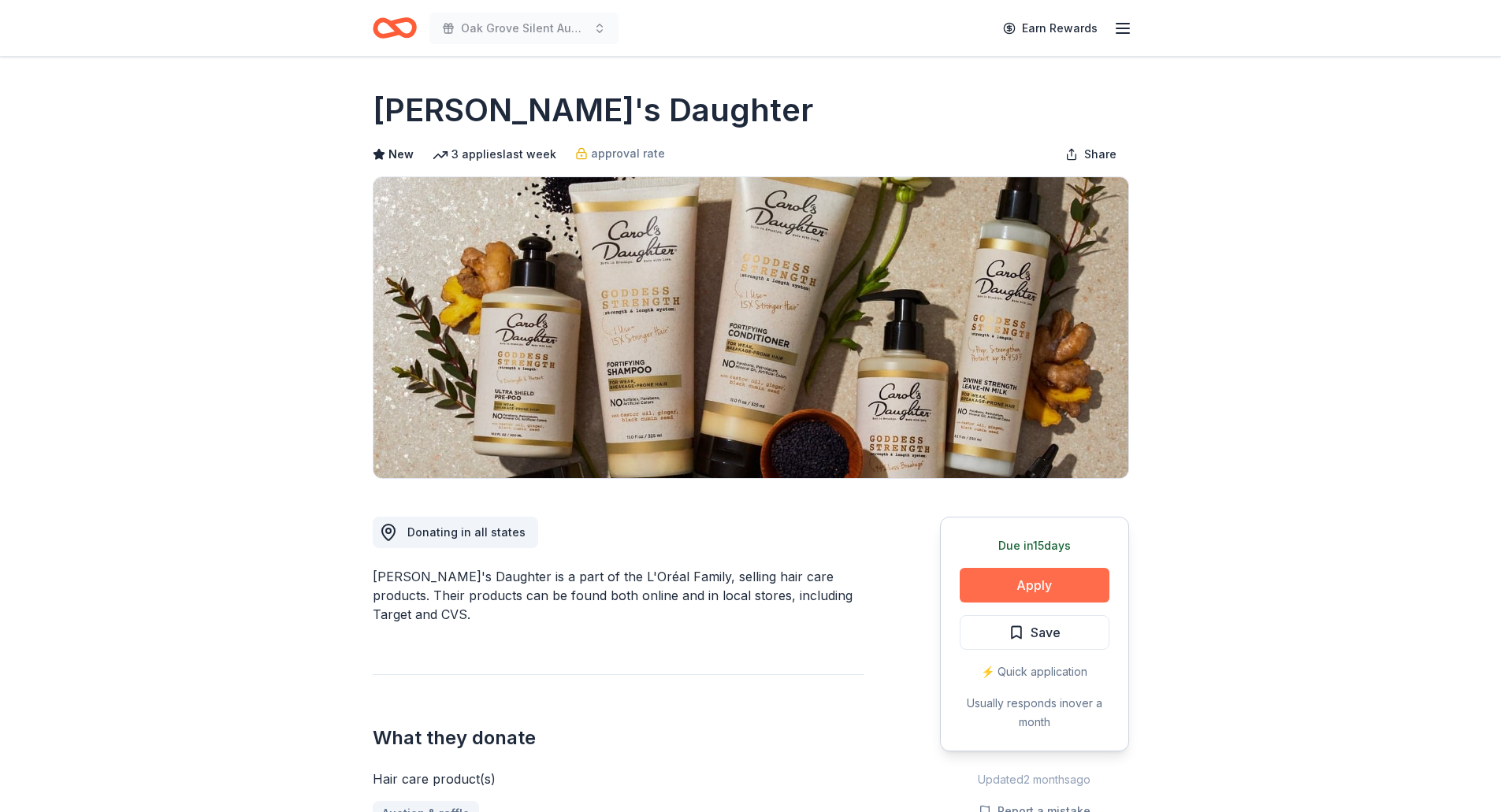
click at [1060, 581] on button "Apply" at bounding box center [1034, 585] width 150 height 34
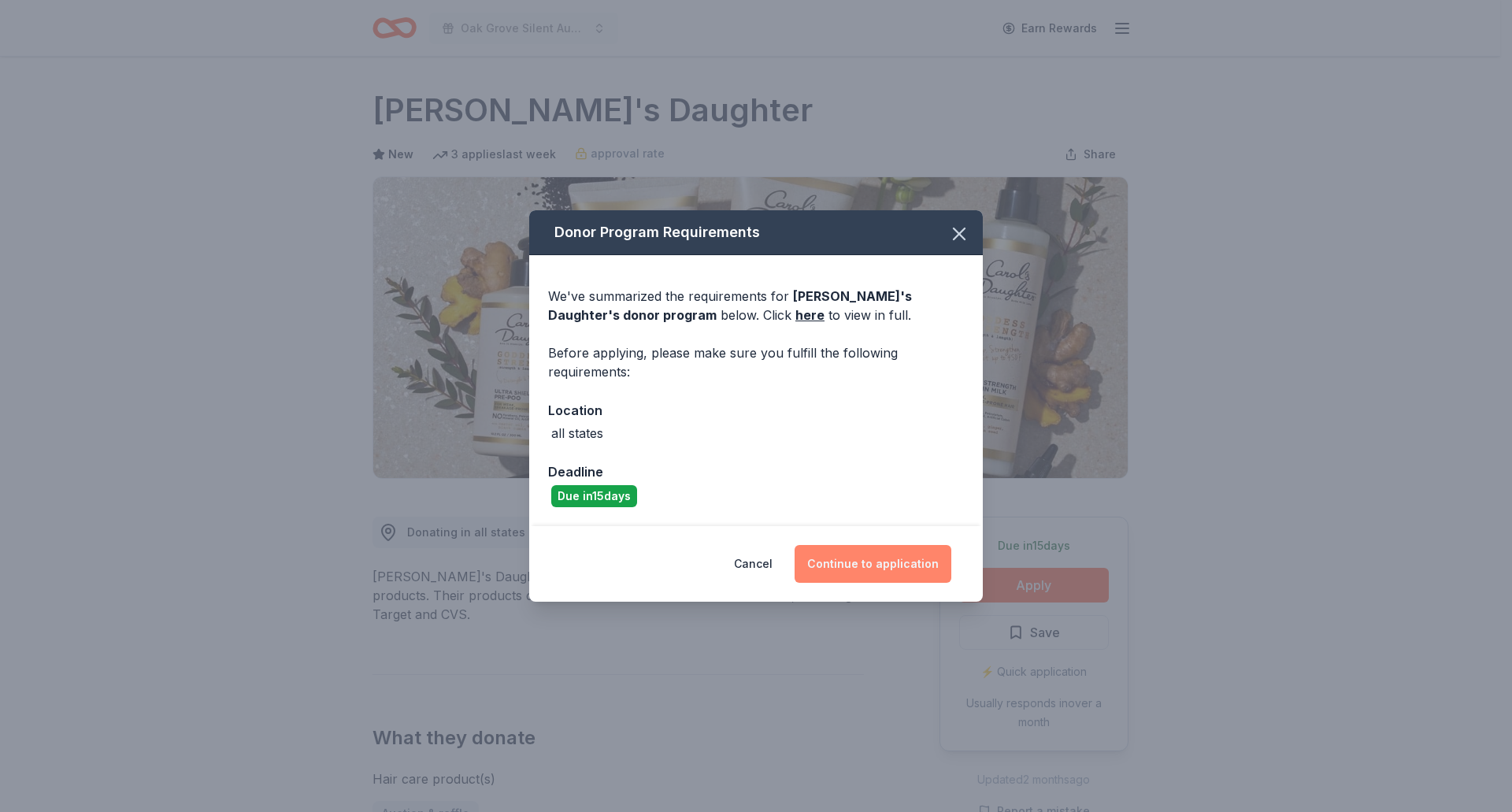
click at [874, 565] on button "Continue to application" at bounding box center [873, 564] width 157 height 38
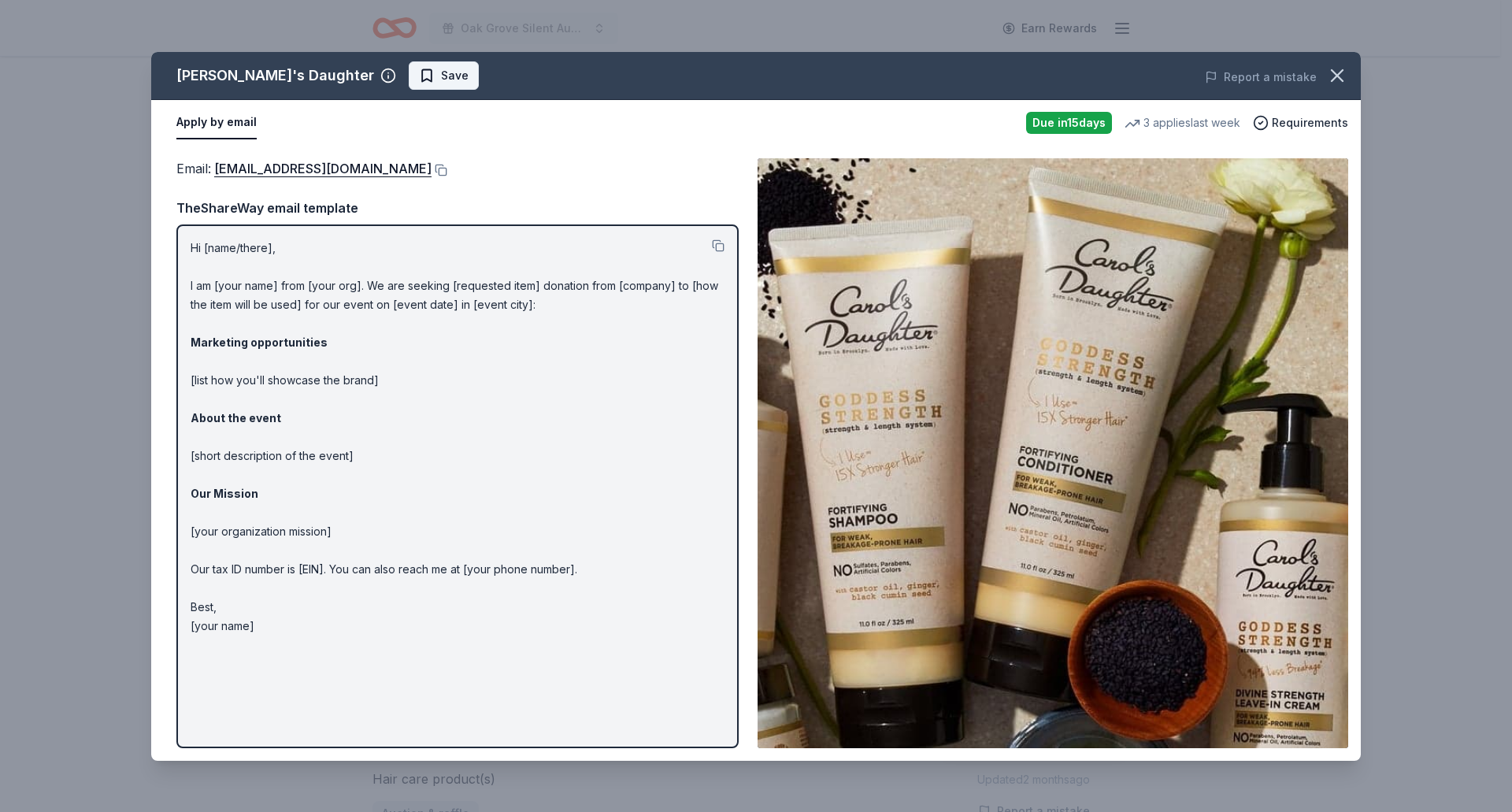
click at [419, 82] on span "Save" at bounding box center [443, 75] width 49 height 19
